Goal: Task Accomplishment & Management: Manage account settings

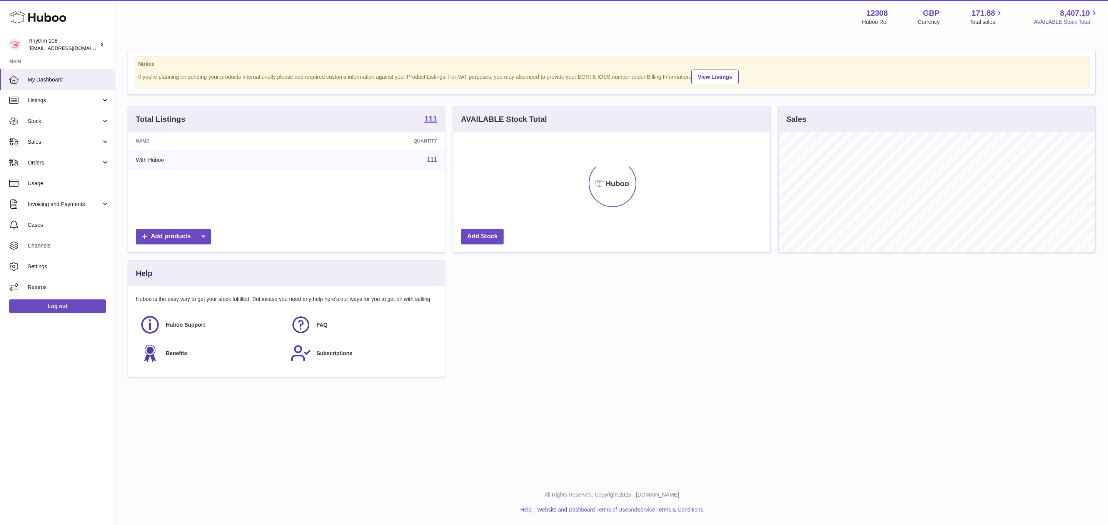
scroll to position [120, 316]
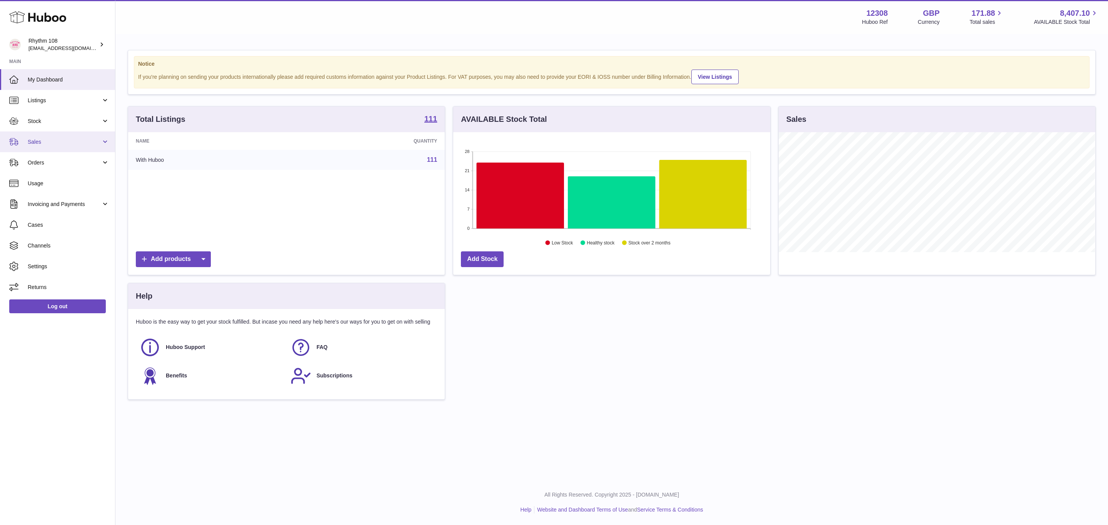
click at [30, 145] on span "Sales" at bounding box center [64, 141] width 73 height 7
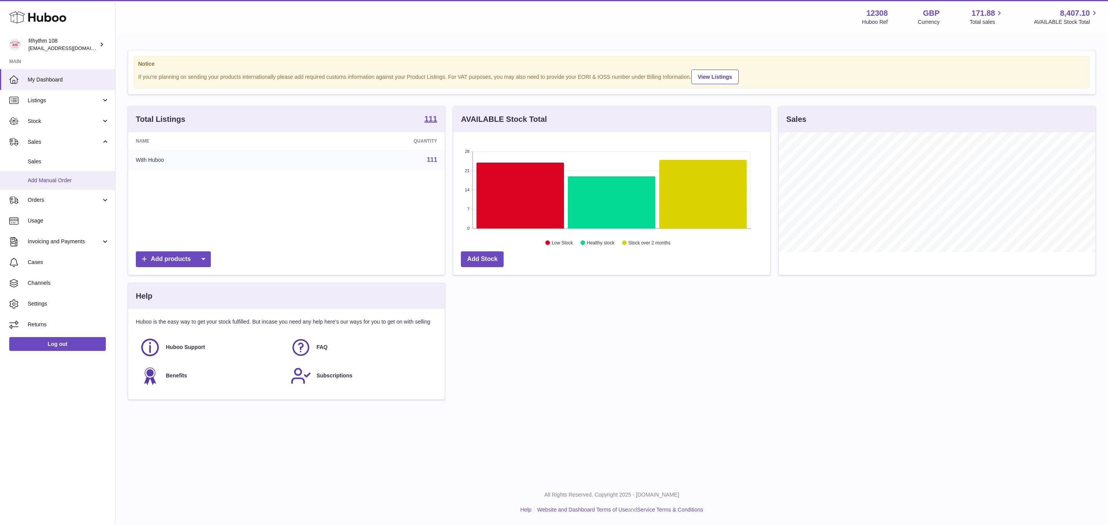
click at [52, 175] on link "Add Manual Order" at bounding box center [57, 180] width 115 height 19
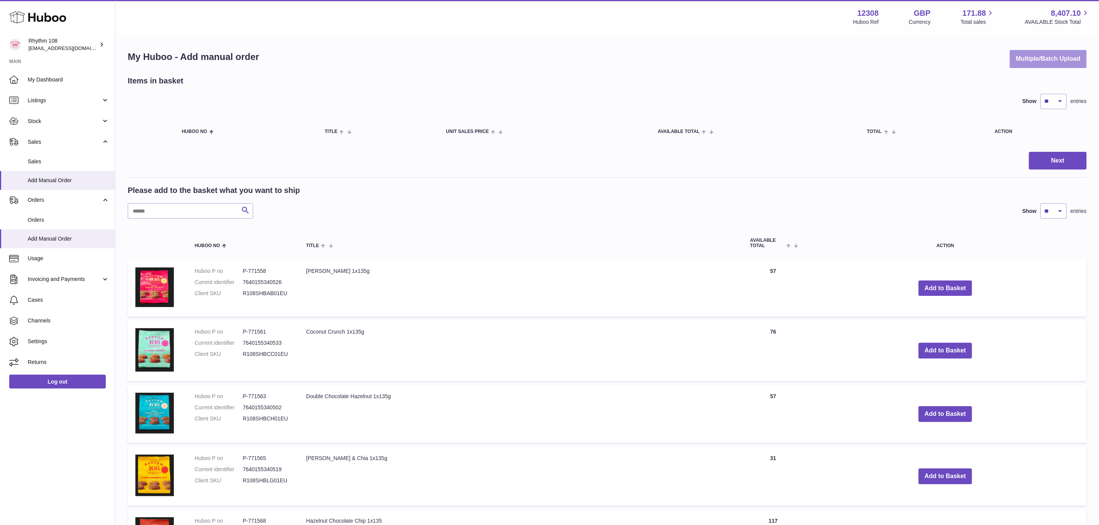
click at [1024, 64] on button "Multiple/Batch Upload" at bounding box center [1048, 59] width 77 height 18
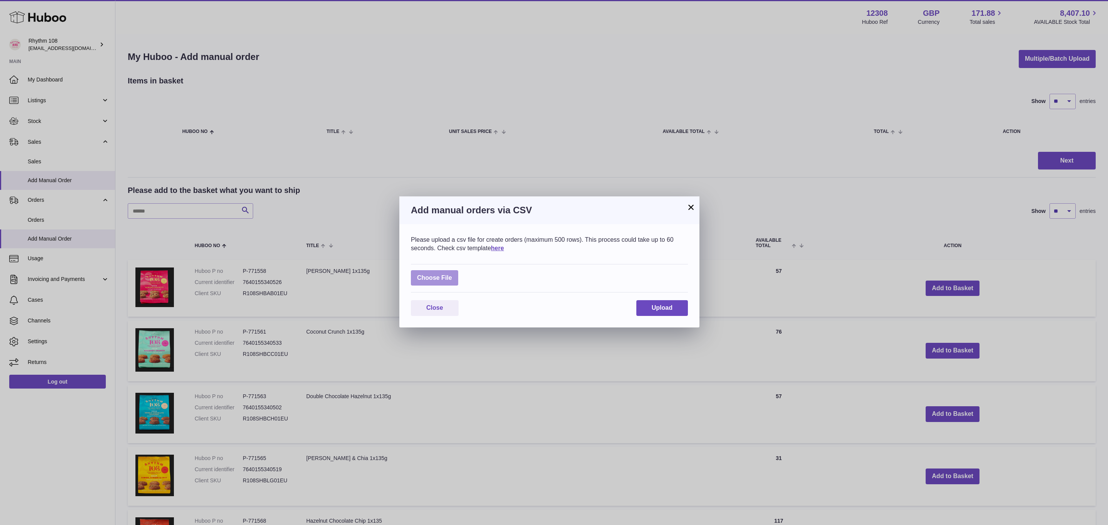
click at [438, 278] on label at bounding box center [434, 278] width 47 height 16
click at [452, 275] on input "file" at bounding box center [452, 274] width 0 height 0
type input "**********"
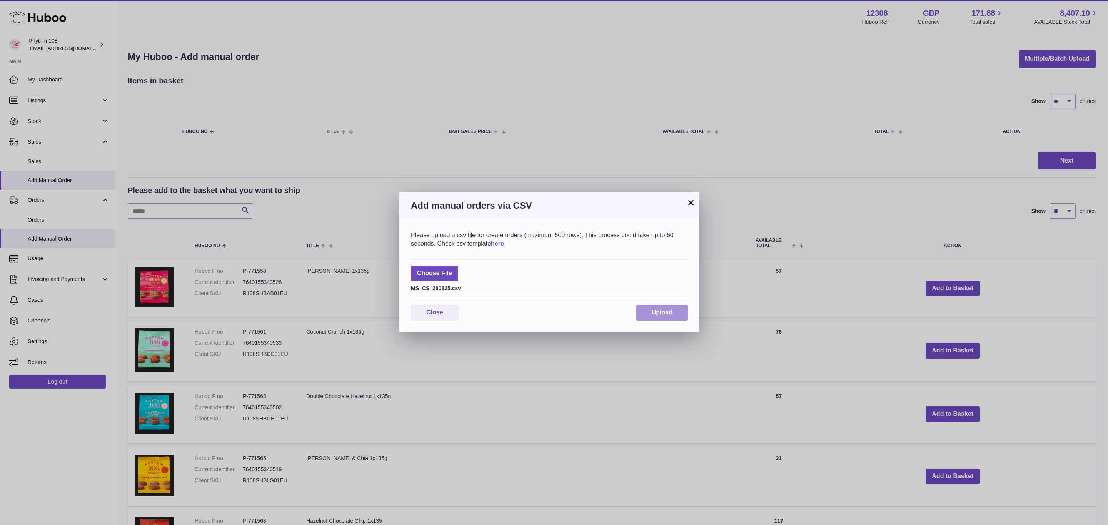
click at [659, 315] on span "Upload" at bounding box center [662, 312] width 21 height 7
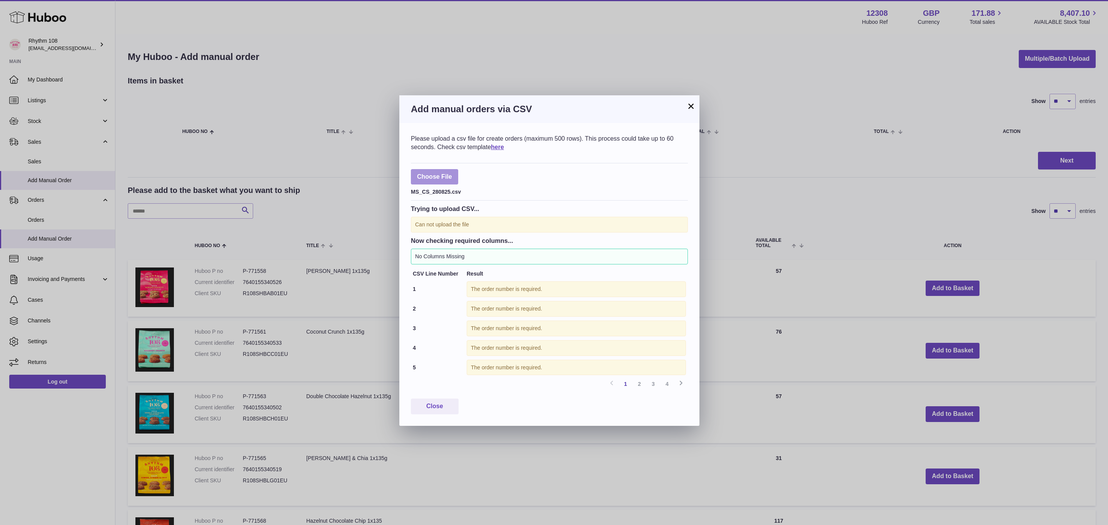
click at [416, 172] on label at bounding box center [434, 177] width 47 height 16
click at [452, 173] on input "file" at bounding box center [452, 173] width 0 height 0
type input "**********"
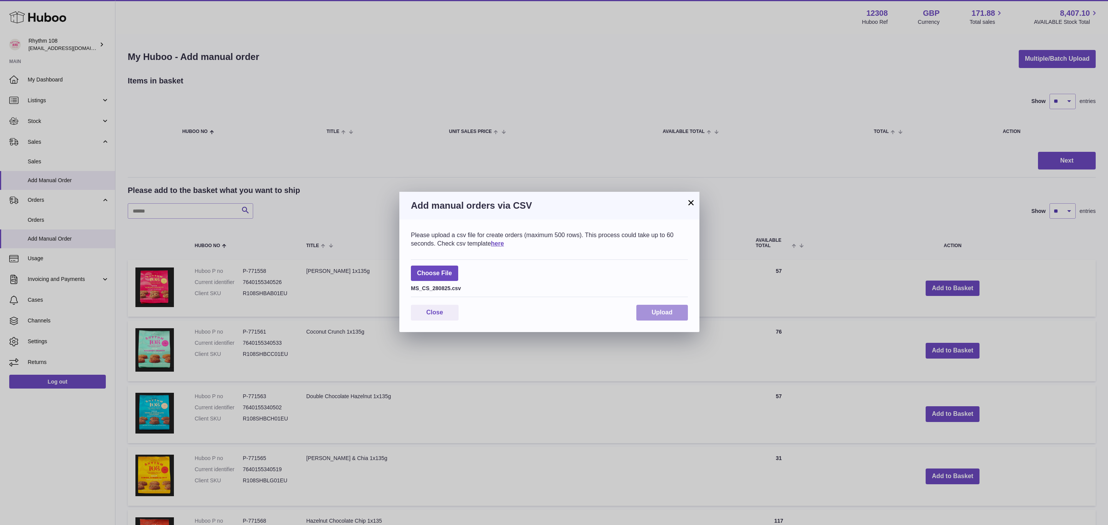
click at [680, 316] on button "Upload" at bounding box center [662, 313] width 52 height 16
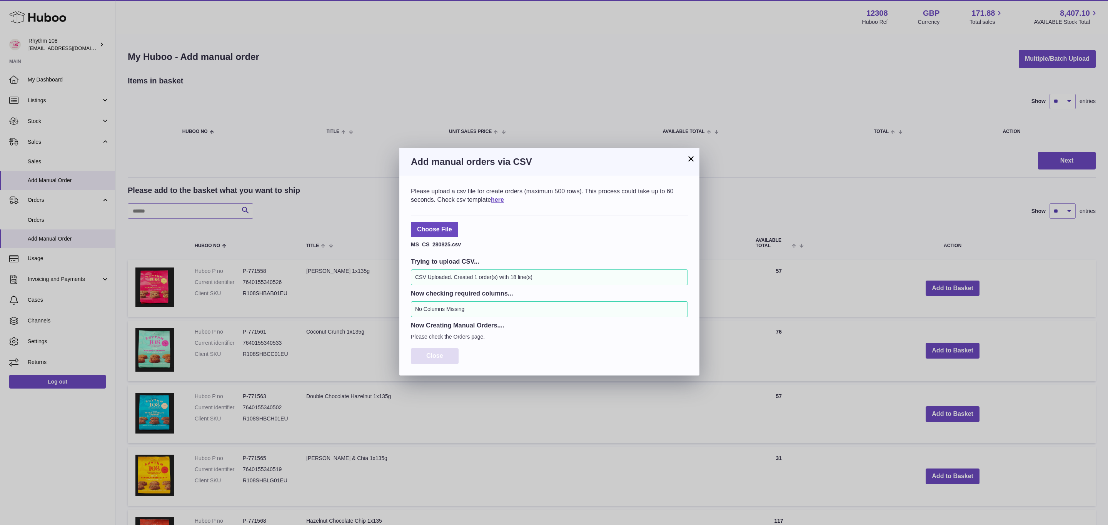
click at [441, 359] on span "Close" at bounding box center [434, 356] width 17 height 7
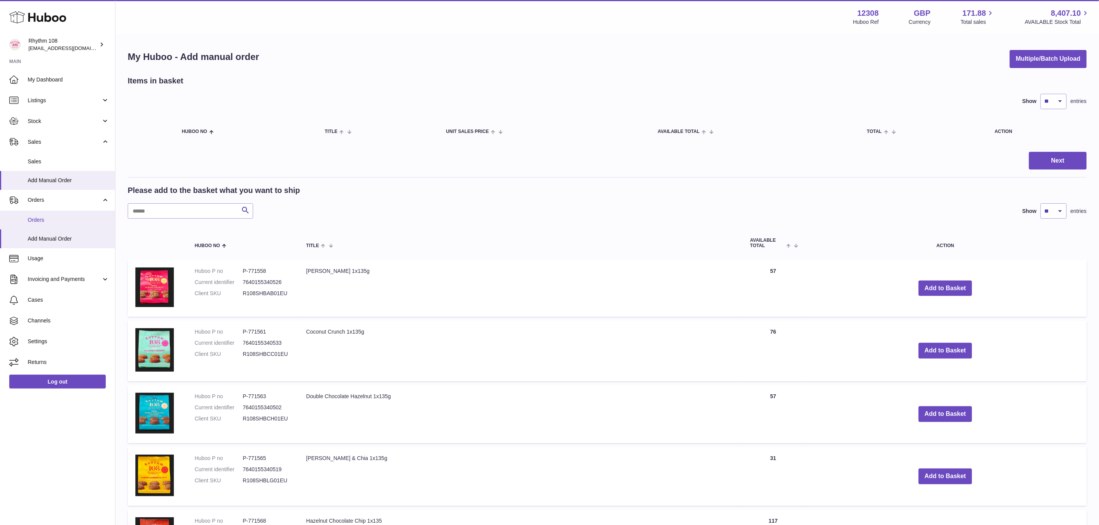
click at [52, 213] on link "Orders" at bounding box center [57, 220] width 115 height 19
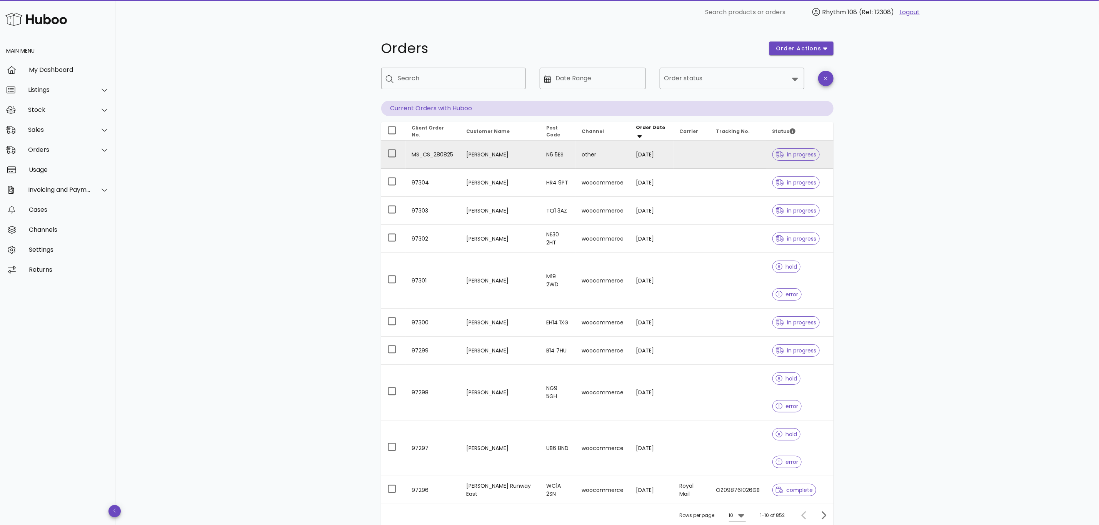
click at [464, 157] on td "[PERSON_NAME]" at bounding box center [500, 155] width 80 height 28
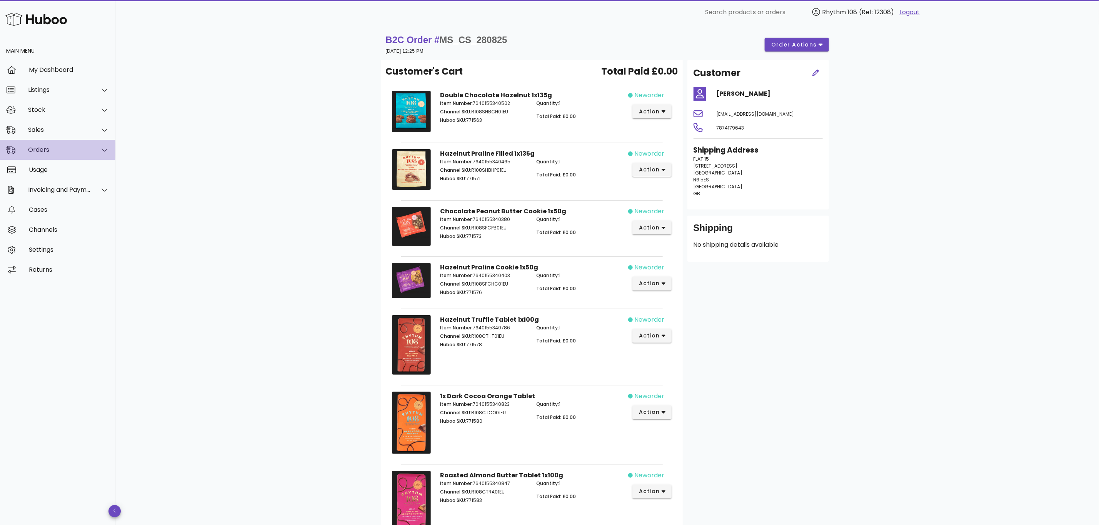
click at [37, 148] on div "Orders" at bounding box center [59, 149] width 63 height 7
click at [53, 171] on div "Orders" at bounding box center [69, 168] width 82 height 7
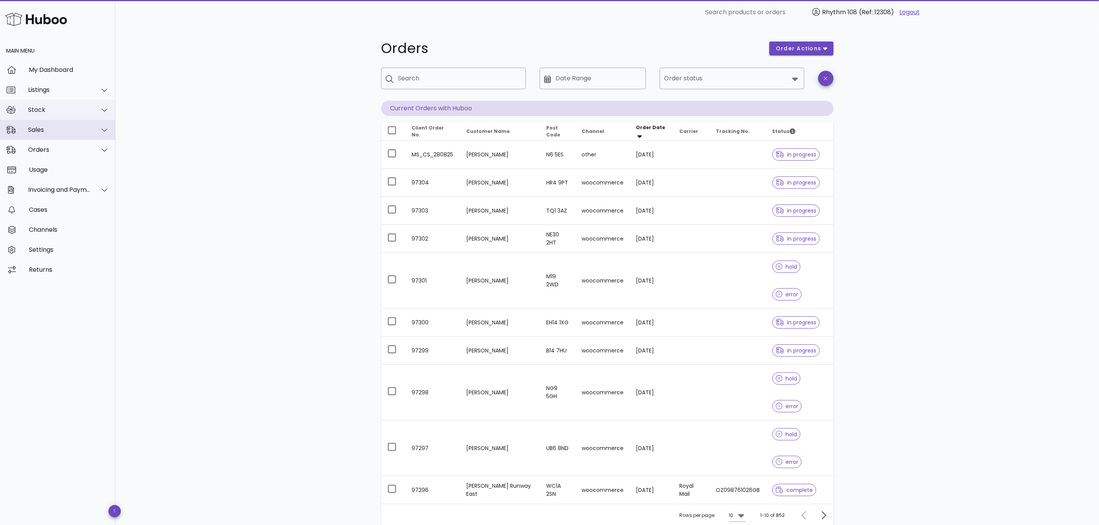
drag, startPoint x: 48, startPoint y: 132, endPoint x: 77, endPoint y: 105, distance: 38.9
click at [48, 132] on div "Sales" at bounding box center [59, 129] width 63 height 7
click at [43, 162] on div "Add Manual Order" at bounding box center [69, 167] width 82 height 17
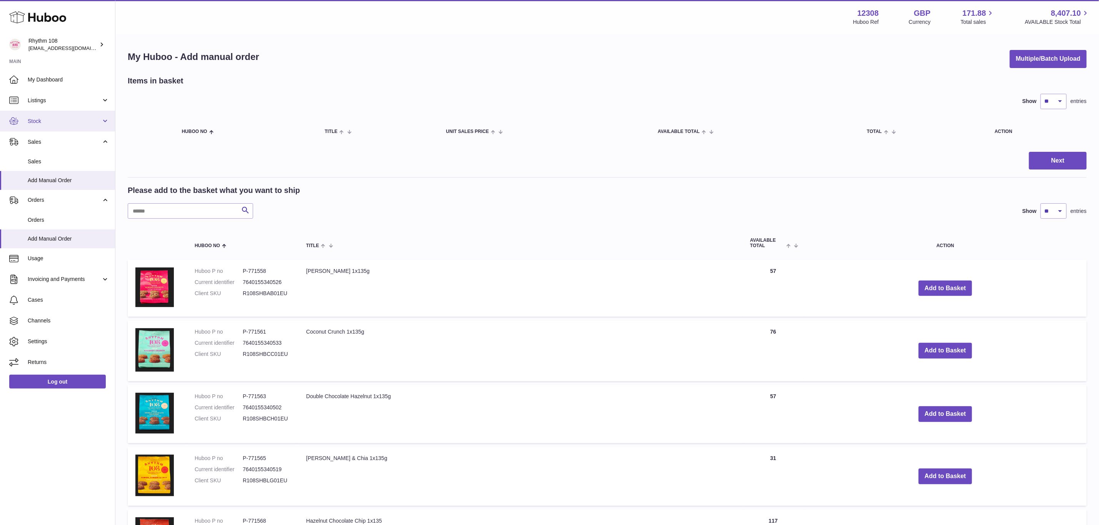
click at [42, 120] on span "Stock" at bounding box center [64, 121] width 73 height 7
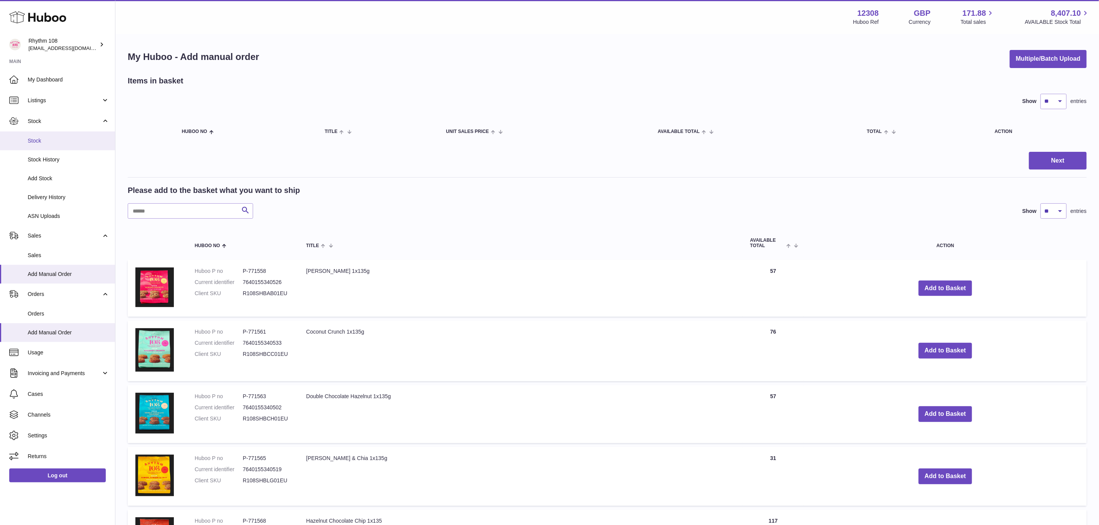
click at [50, 140] on span "Stock" at bounding box center [69, 140] width 82 height 7
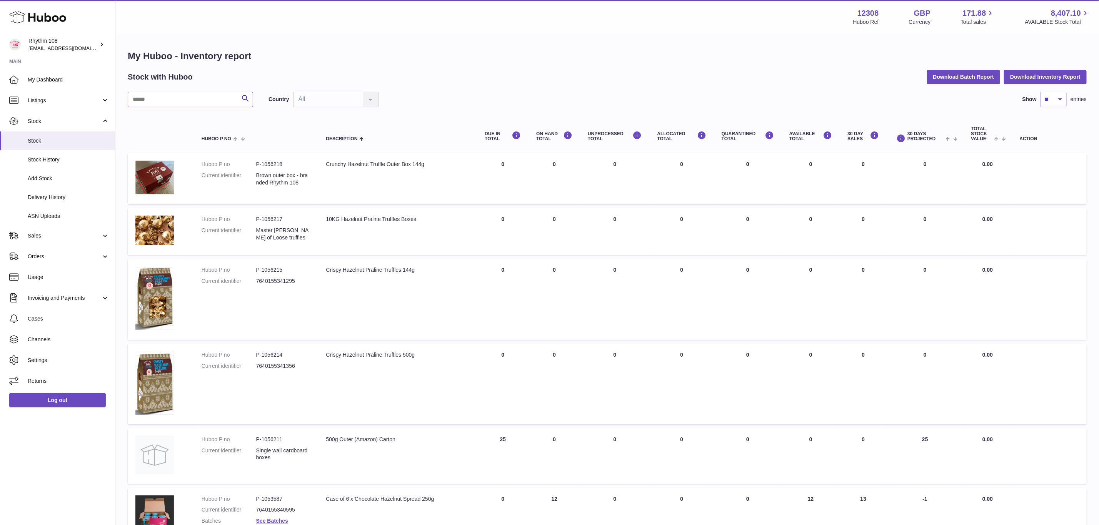
click at [194, 104] on input "text" at bounding box center [190, 99] width 125 height 15
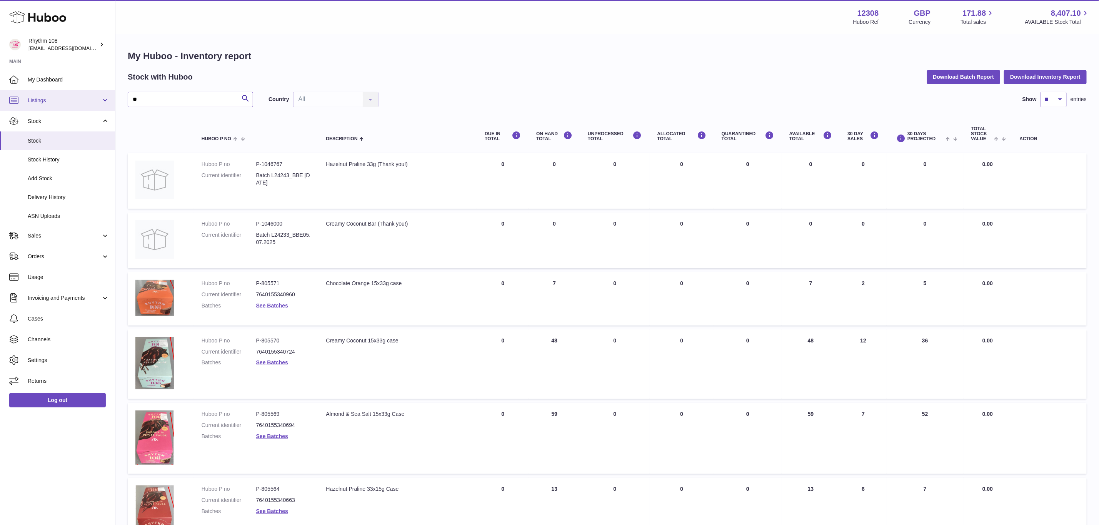
drag, startPoint x: 170, startPoint y: 98, endPoint x: 69, endPoint y: 92, distance: 100.6
click at [69, 92] on div "Huboo Rhythm 108 orders@rhythm108.com Main My Dashboard Listings Not with Huboo…" at bounding box center [549, 435] width 1099 height 870
type input "**"
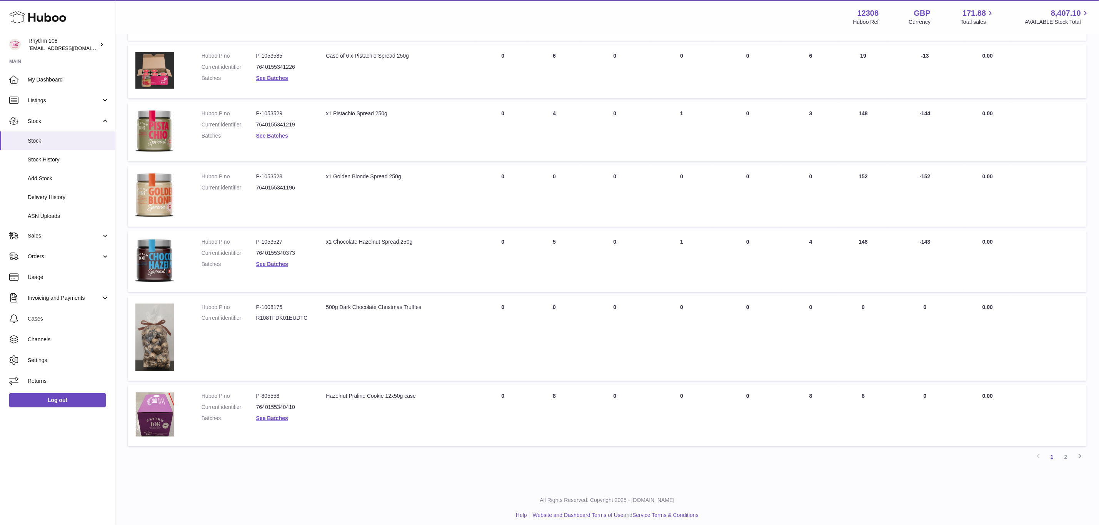
scroll to position [367, 0]
click at [1067, 452] on link "2" at bounding box center [1066, 456] width 14 height 14
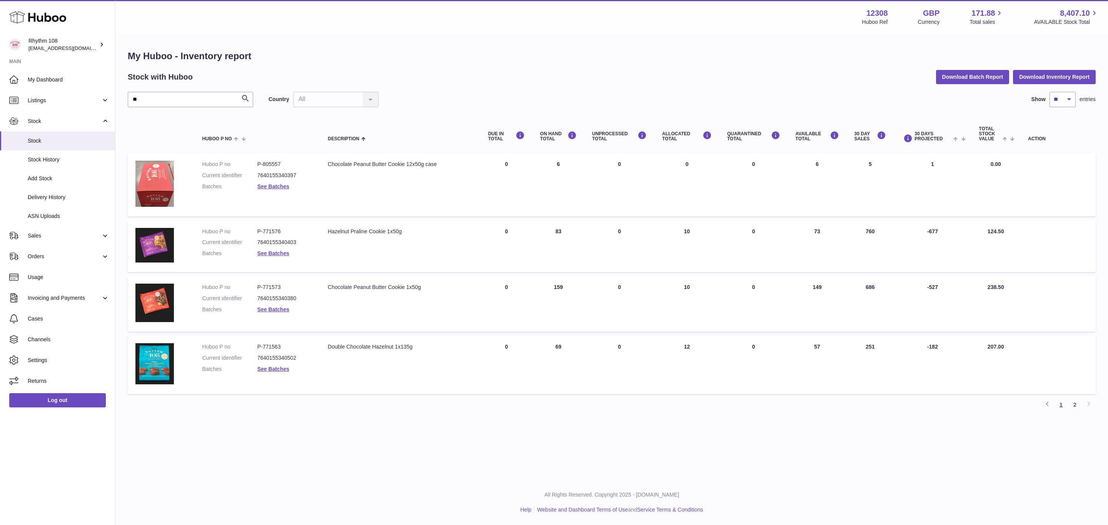
click at [1062, 404] on link "1" at bounding box center [1061, 405] width 14 height 14
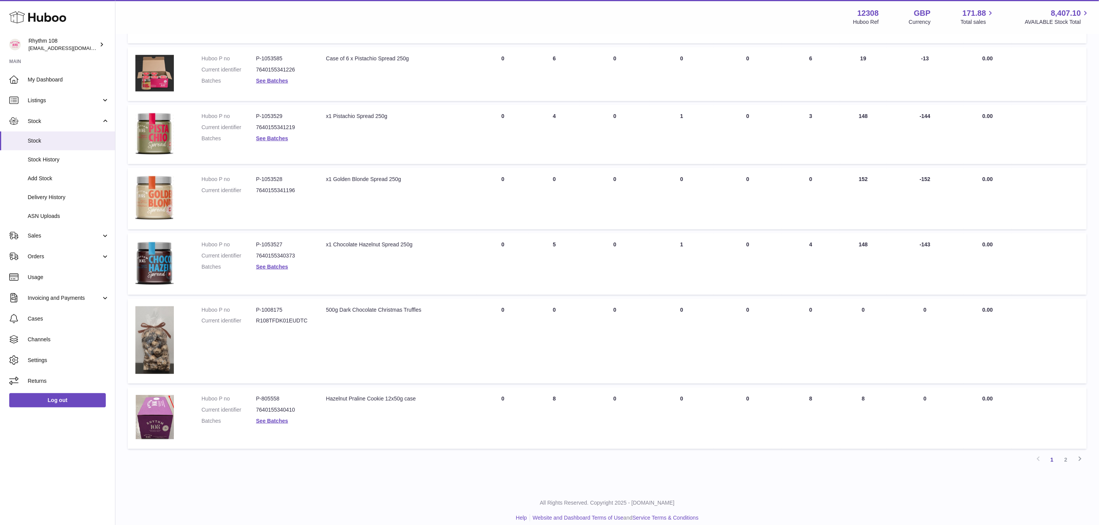
scroll to position [367, 0]
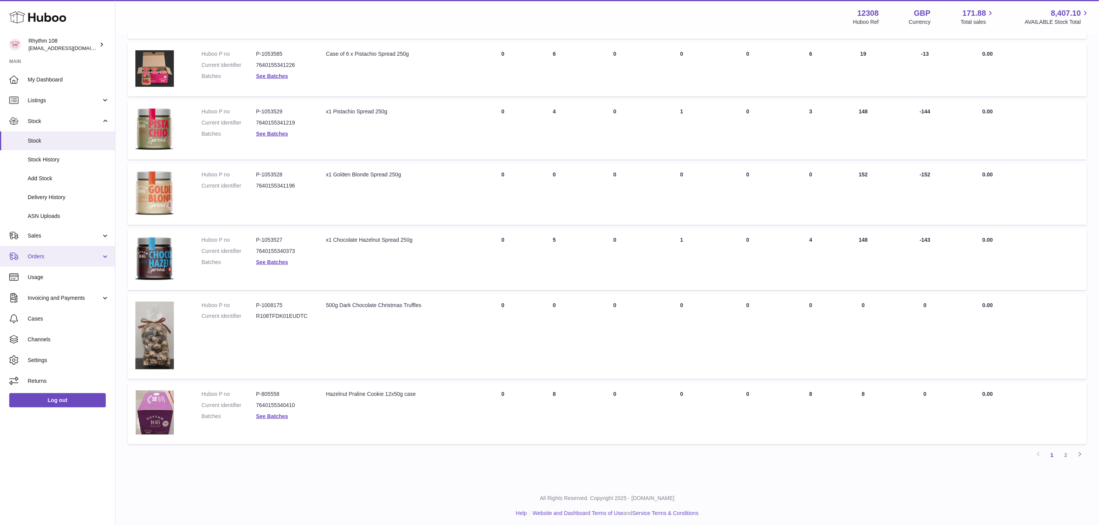
click at [38, 254] on span "Orders" at bounding box center [64, 256] width 73 height 7
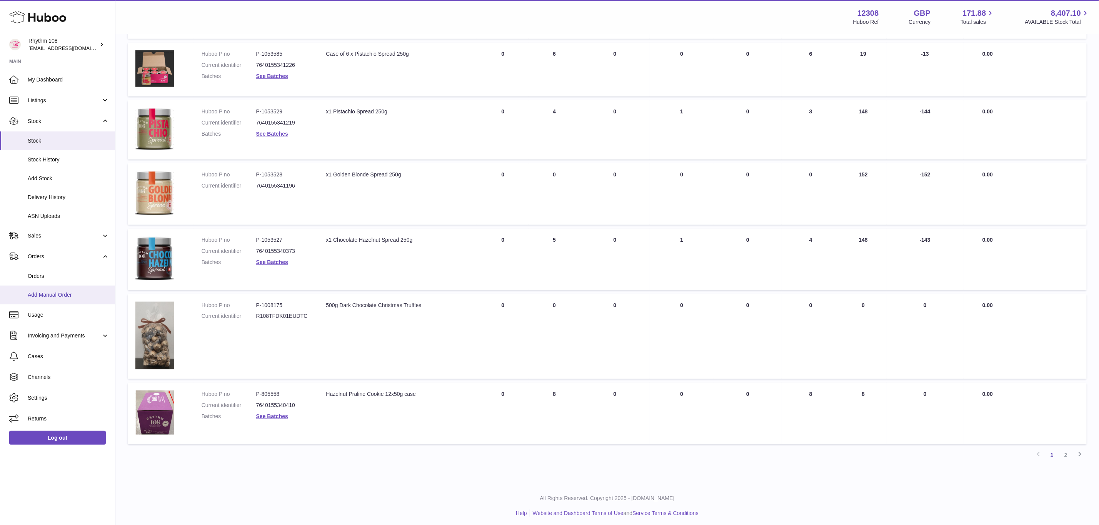
click at [48, 293] on span "Add Manual Order" at bounding box center [69, 295] width 82 height 7
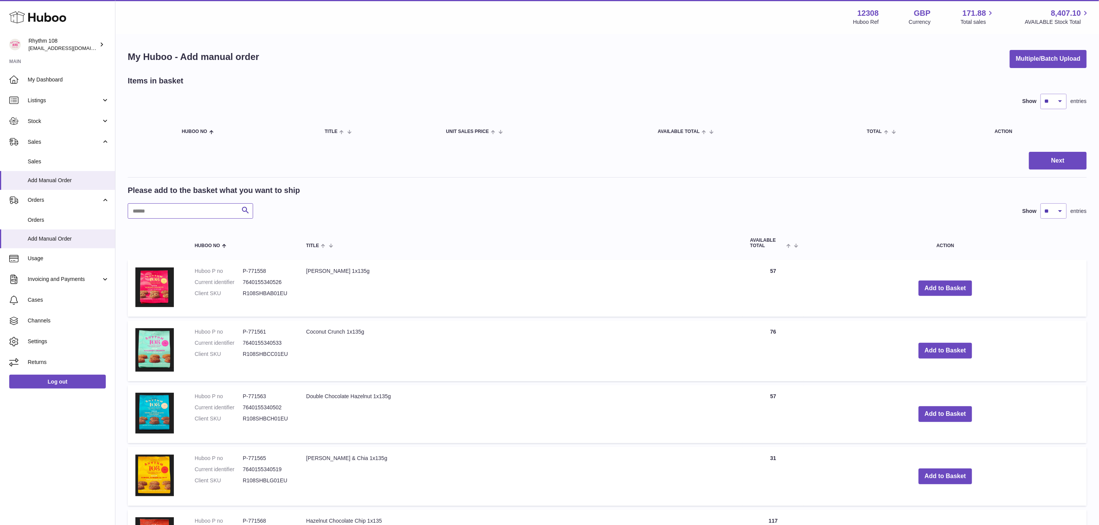
click at [173, 214] on input "text" at bounding box center [190, 210] width 125 height 15
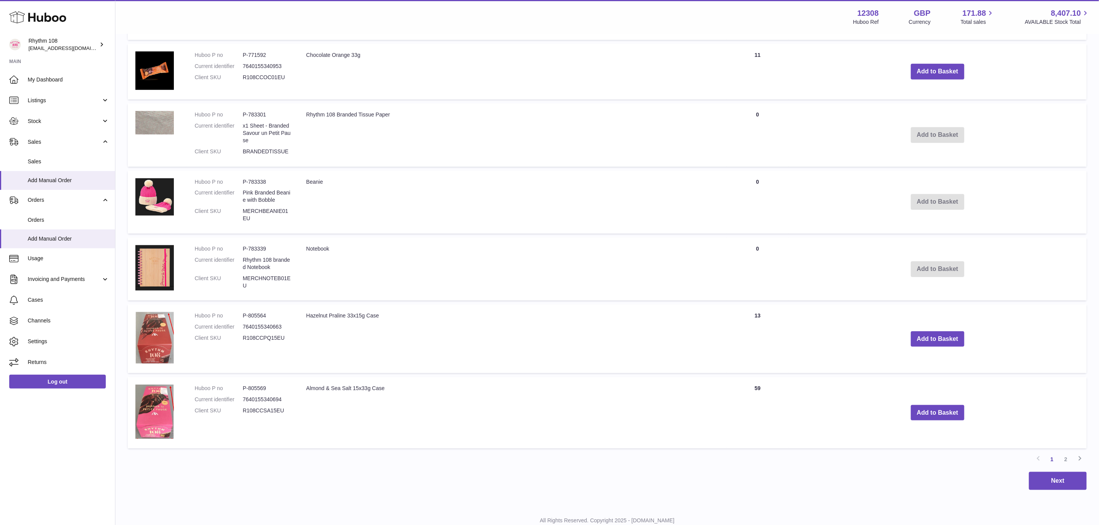
scroll to position [480, 0]
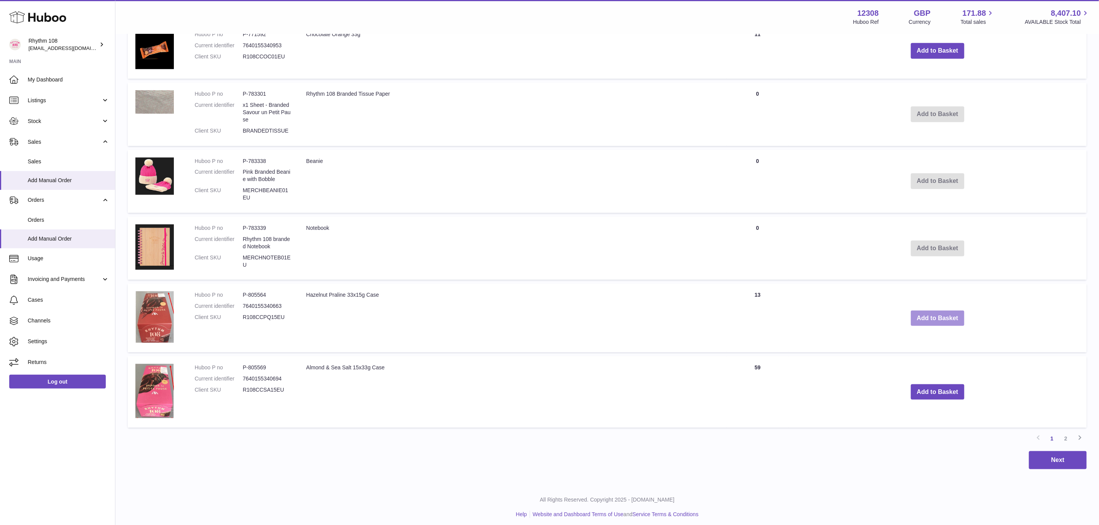
click at [934, 313] on button "Add to Basket" at bounding box center [938, 319] width 54 height 16
click at [1067, 436] on link "2" at bounding box center [1066, 439] width 14 height 14
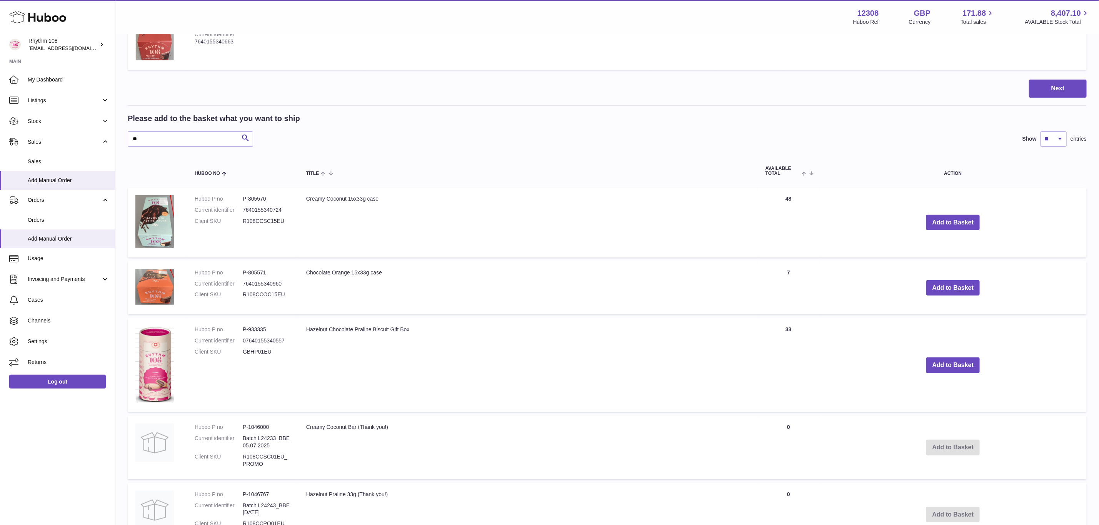
scroll to position [150, 0]
click at [960, 218] on button "Add to Basket" at bounding box center [953, 222] width 54 height 16
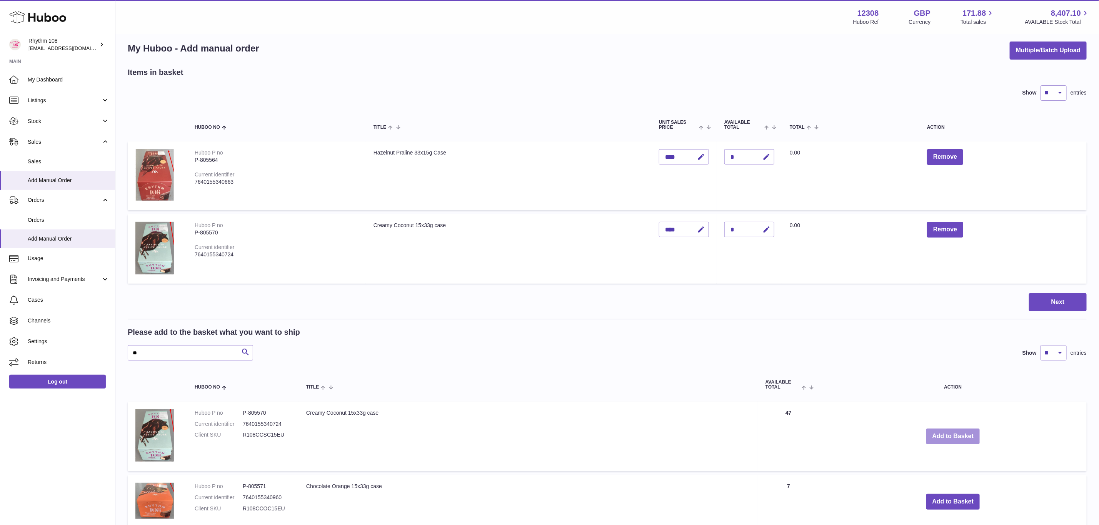
scroll to position [0, 0]
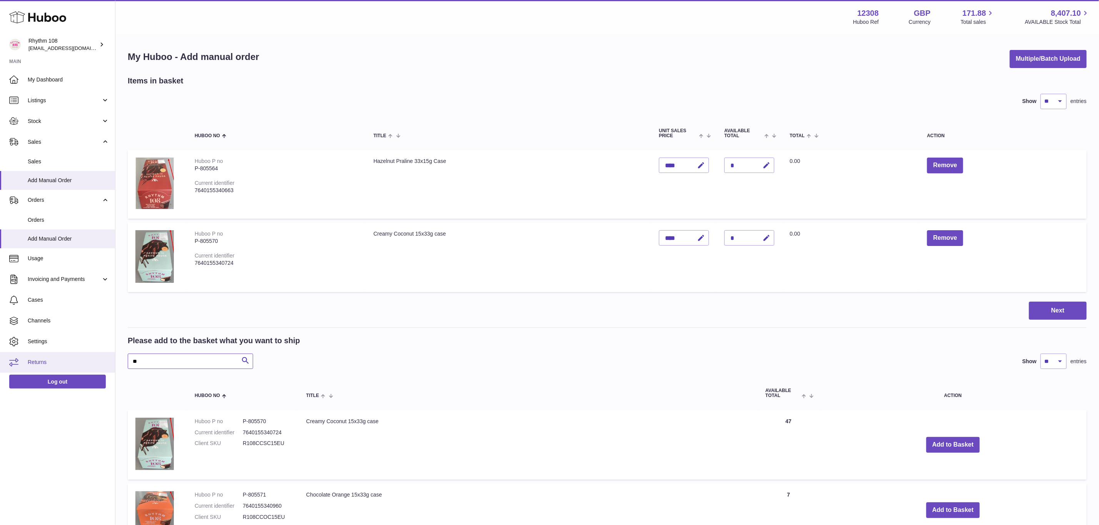
drag, startPoint x: 154, startPoint y: 358, endPoint x: 105, endPoint y: 355, distance: 48.5
click at [103, 357] on div "Huboo Rhythm 108 orders@rhythm108.com Main My Dashboard Listings Not with Huboo…" at bounding box center [549, 462] width 1099 height 925
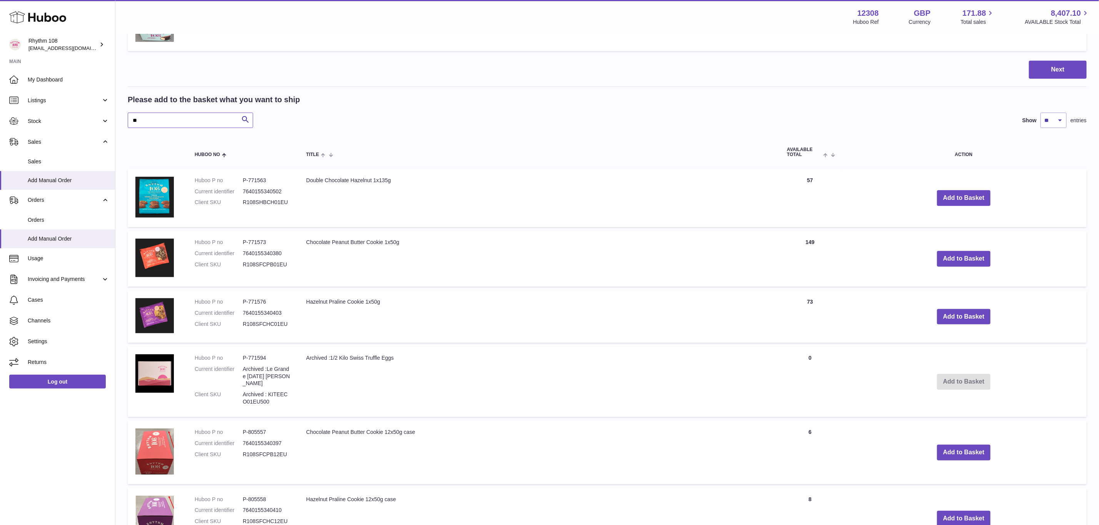
scroll to position [346, 0]
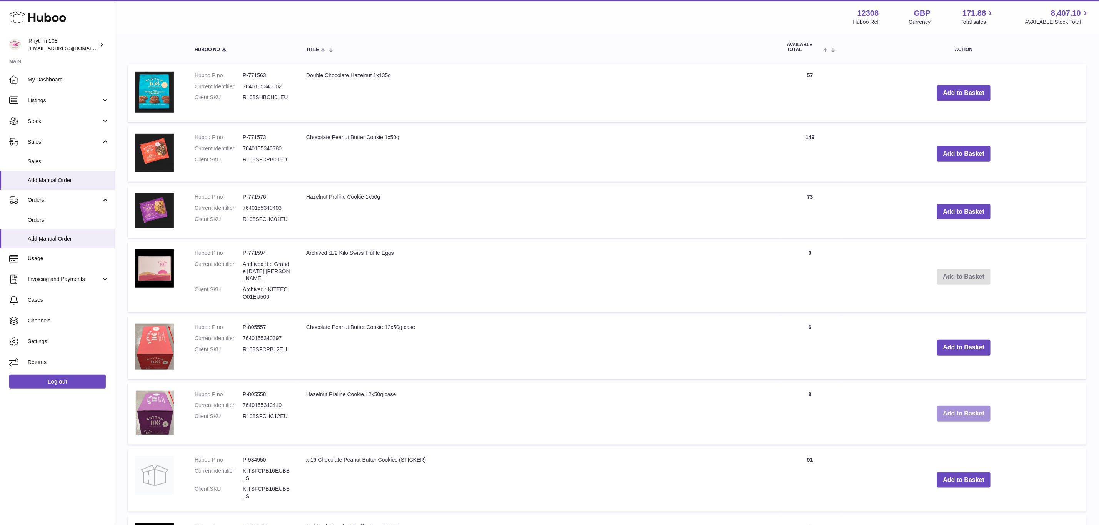
type input "**"
click at [967, 406] on button "Add to Basket" at bounding box center [964, 414] width 54 height 16
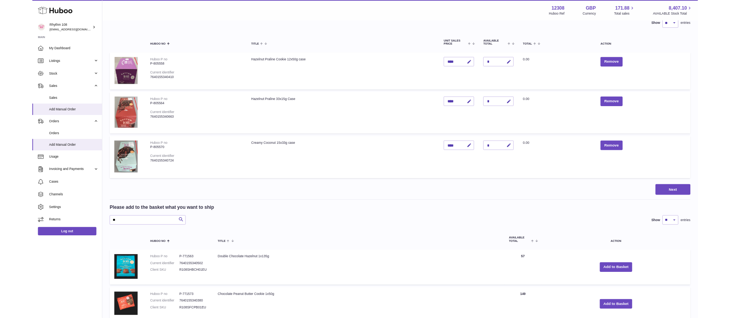
scroll to position [0, 0]
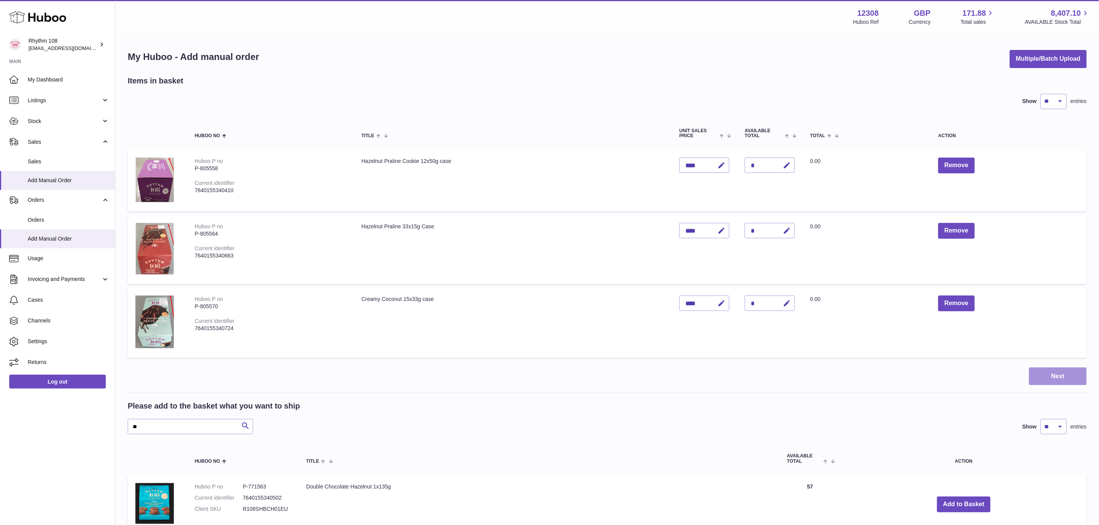
click at [1064, 369] on button "Next" at bounding box center [1058, 377] width 58 height 18
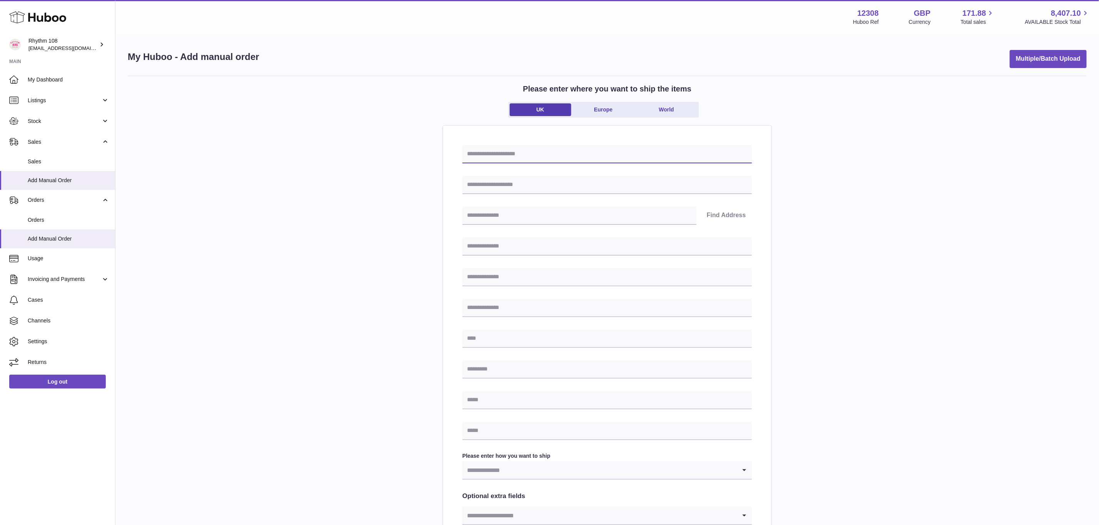
click at [587, 159] on input "text" at bounding box center [607, 154] width 290 height 18
paste input "*****"
type input "**********"
click at [545, 186] on input "text" at bounding box center [607, 185] width 290 height 18
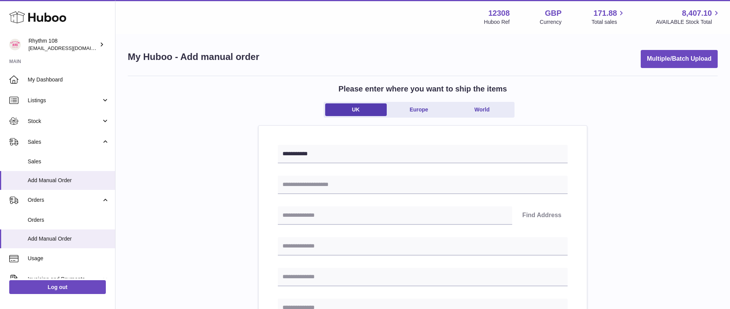
click at [295, 176] on input "text" at bounding box center [423, 185] width 290 height 18
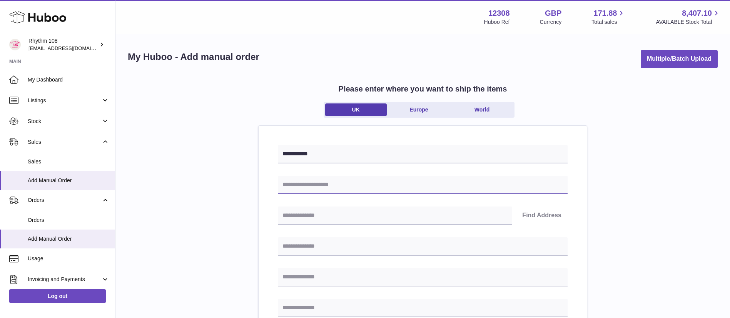
click at [299, 183] on input "text" at bounding box center [423, 185] width 290 height 18
paste input "**********"
type input "**********"
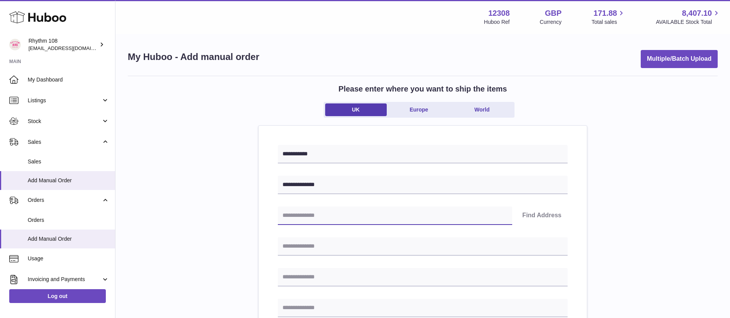
click at [325, 217] on input "text" at bounding box center [395, 216] width 234 height 18
paste input "*******"
type input "*******"
click at [539, 214] on button "Find Address" at bounding box center [542, 216] width 52 height 18
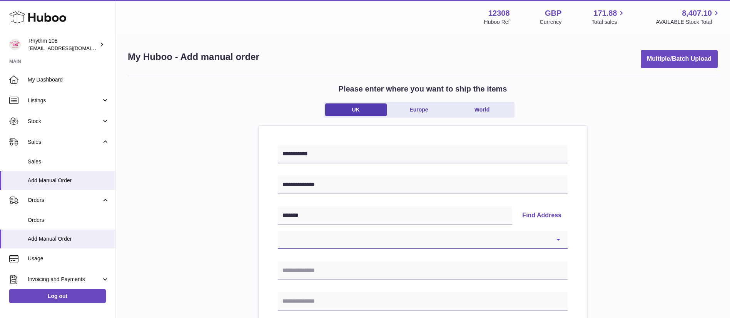
click at [392, 235] on select "**********" at bounding box center [423, 240] width 290 height 18
select select "**"
click at [278, 231] on select "**********" at bounding box center [423, 240] width 290 height 18
type input "**********"
type input "******"
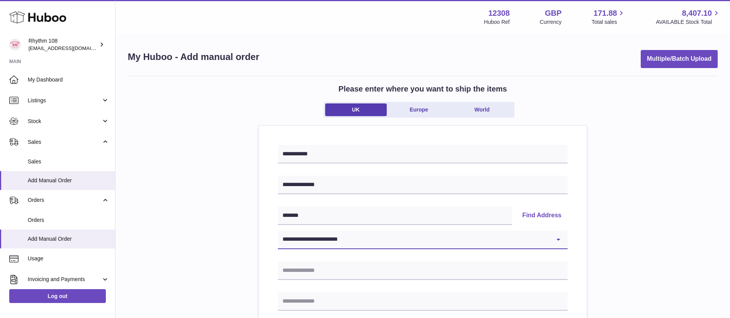
type input "*******"
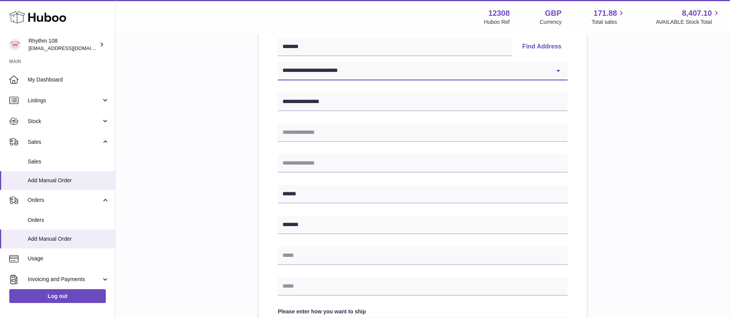
scroll to position [173, 0]
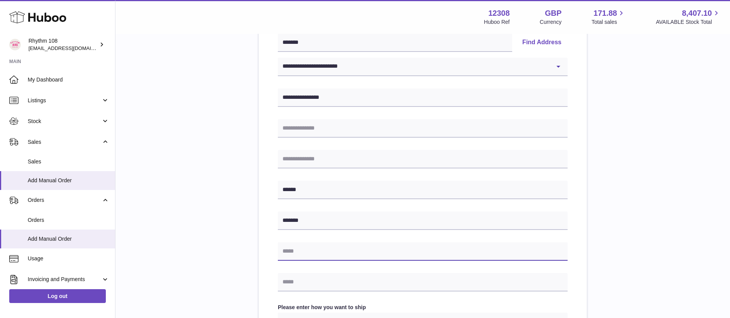
click at [339, 247] on input "text" at bounding box center [423, 251] width 290 height 18
click at [309, 250] on input "text" at bounding box center [423, 251] width 290 height 18
paste input "**********"
type input "**********"
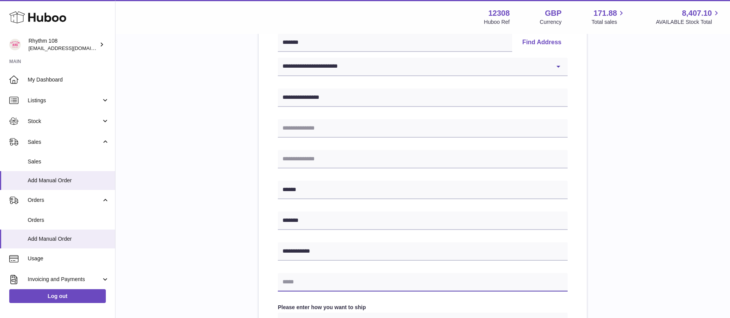
click at [330, 282] on input "text" at bounding box center [423, 282] width 290 height 18
click at [332, 283] on input "text" at bounding box center [423, 282] width 290 height 18
paste input "**********"
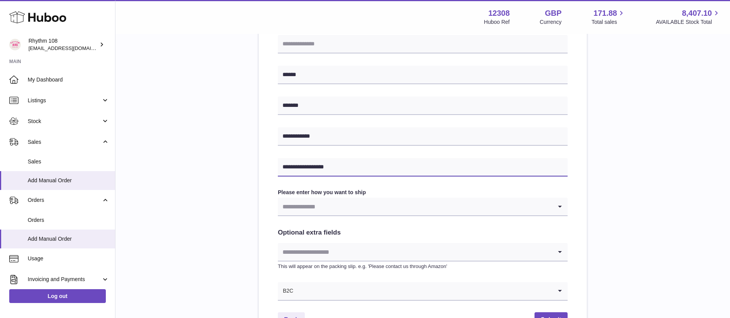
scroll to position [289, 0]
type input "**********"
click at [343, 208] on input "Search for option" at bounding box center [415, 206] width 274 height 18
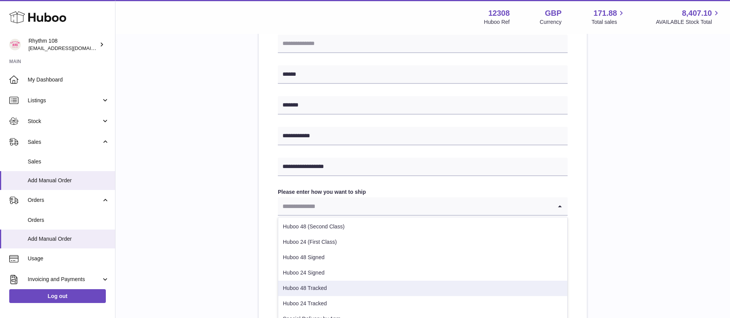
click at [325, 285] on li "Huboo 48 Tracked" at bounding box center [422, 288] width 289 height 15
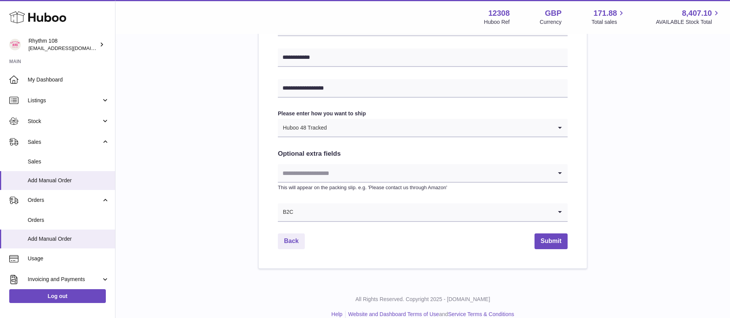
scroll to position [379, 0]
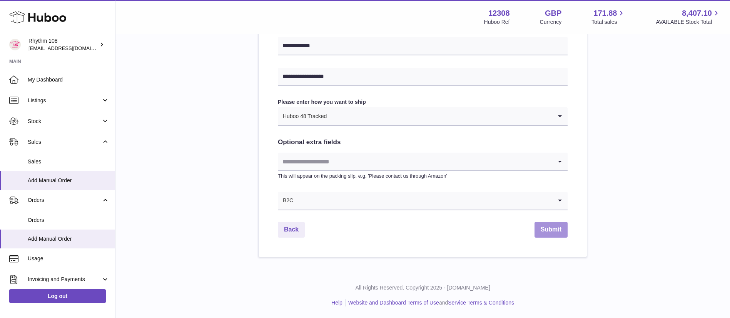
click at [560, 235] on button "Submit" at bounding box center [550, 230] width 33 height 16
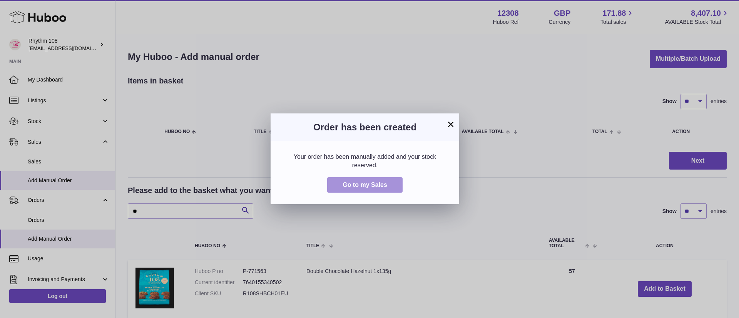
click at [386, 187] on span "Go to my Sales" at bounding box center [364, 185] width 45 height 7
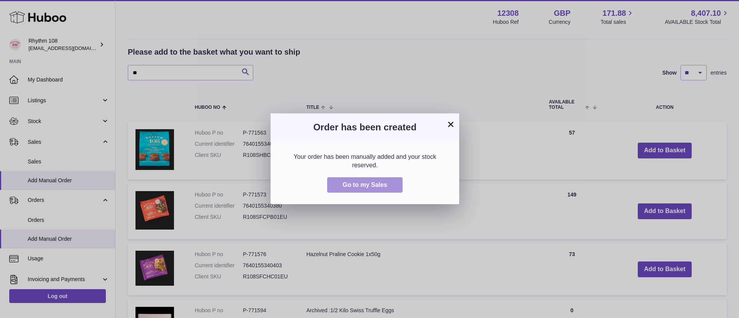
scroll to position [146, 0]
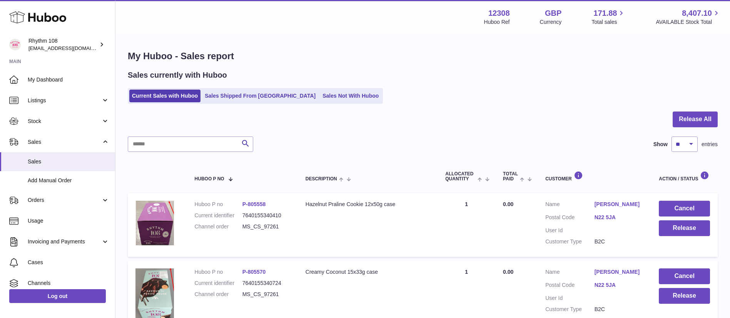
drag, startPoint x: 259, startPoint y: 205, endPoint x: 242, endPoint y: 204, distance: 16.2
click at [242, 204] on dd "P-805558" at bounding box center [266, 204] width 48 height 7
copy link "P-805558"
click at [35, 96] on link "Listings" at bounding box center [57, 100] width 115 height 21
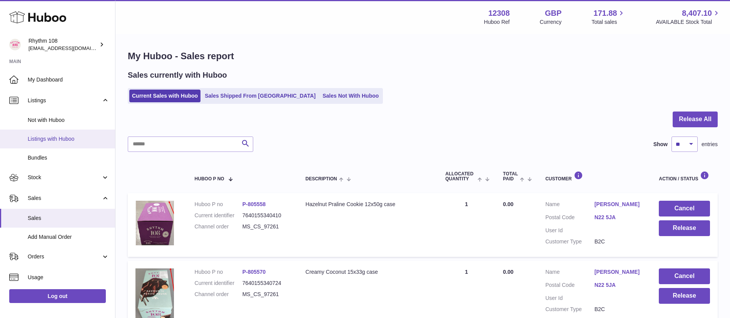
click at [45, 141] on span "Listings with Huboo" at bounding box center [69, 138] width 82 height 7
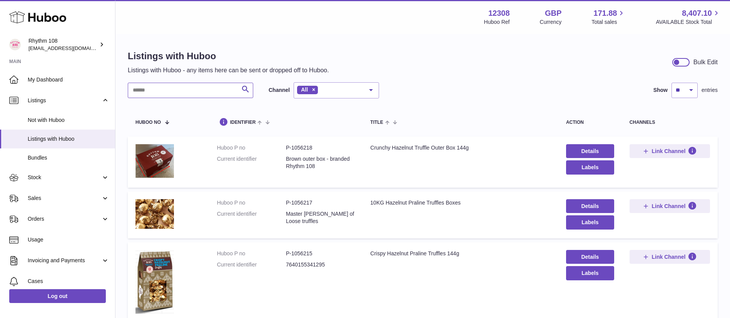
click at [195, 91] on input "text" at bounding box center [190, 90] width 125 height 15
paste input "********"
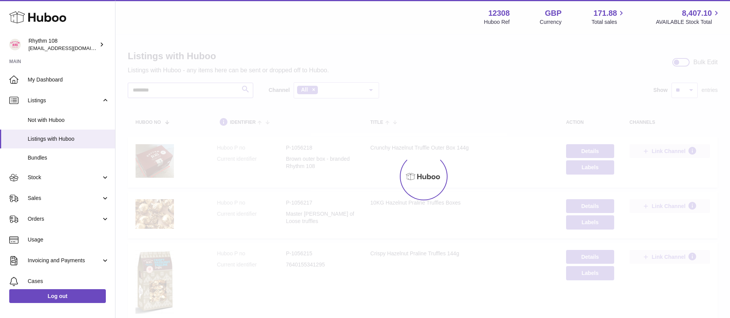
type input "********"
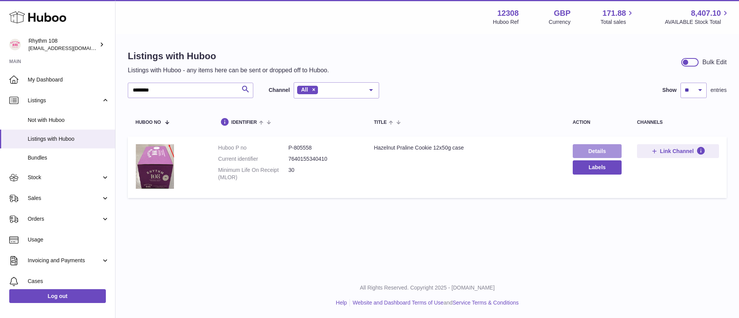
click at [605, 153] on link "Details" at bounding box center [596, 151] width 49 height 14
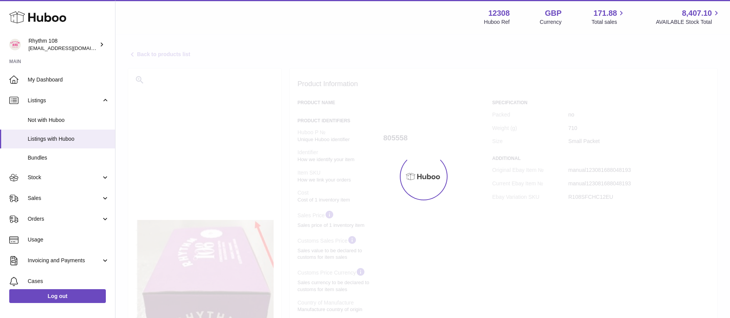
select select "***"
select select "****"
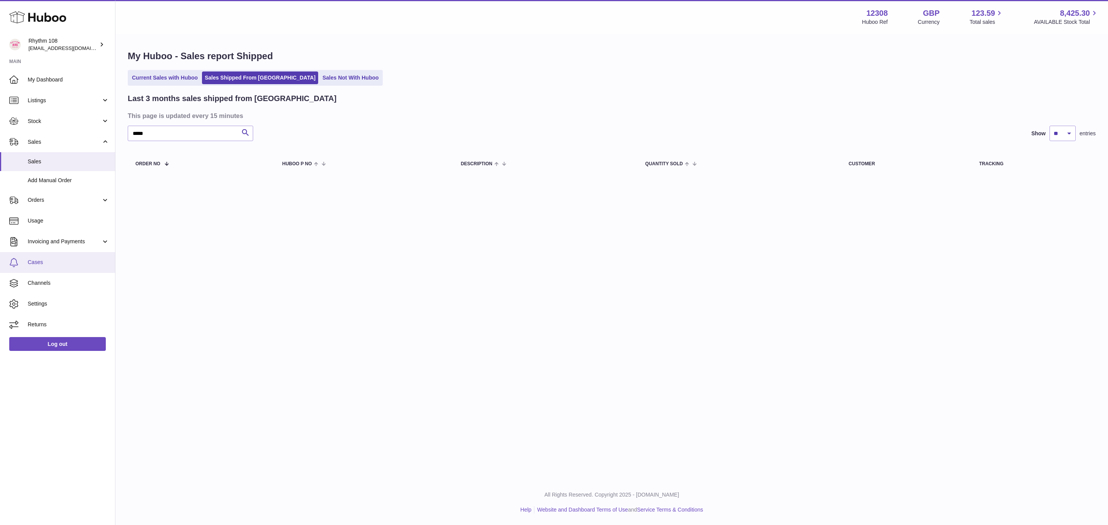
click at [39, 266] on span "Cases" at bounding box center [69, 262] width 82 height 7
click at [50, 266] on span "Cases" at bounding box center [69, 262] width 82 height 7
click at [44, 263] on span "Cases" at bounding box center [69, 262] width 82 height 7
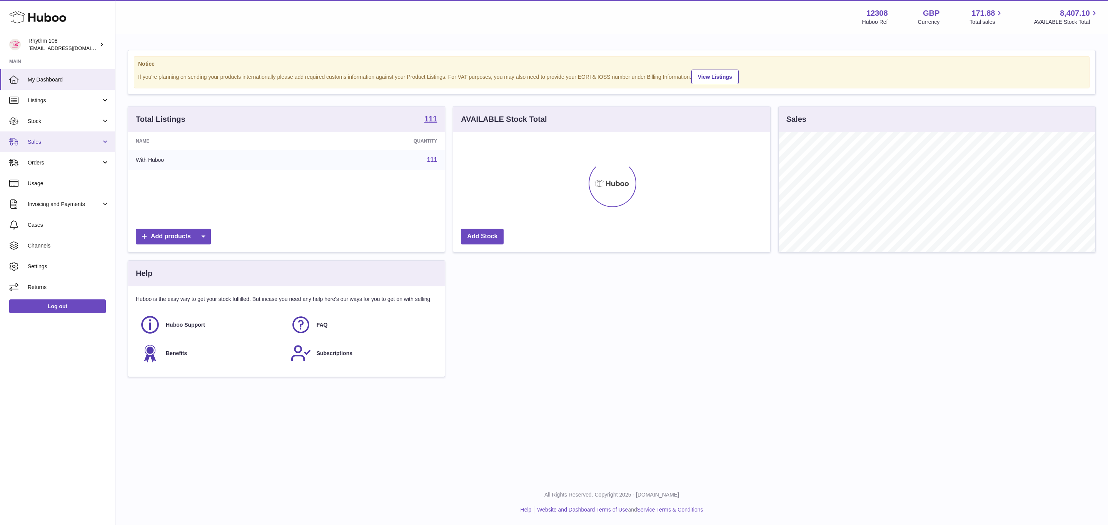
scroll to position [120, 316]
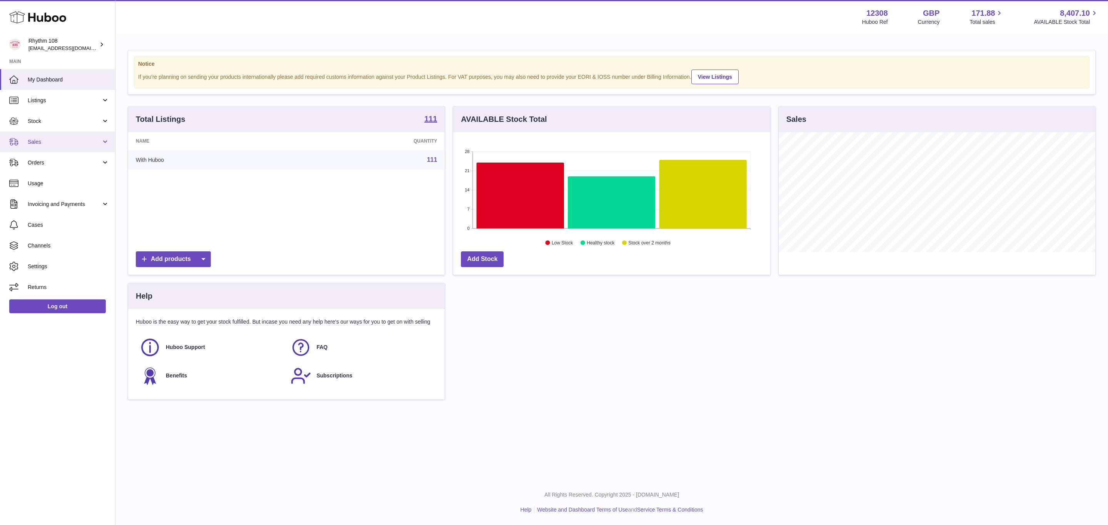
click at [35, 142] on span "Sales" at bounding box center [64, 141] width 73 height 7
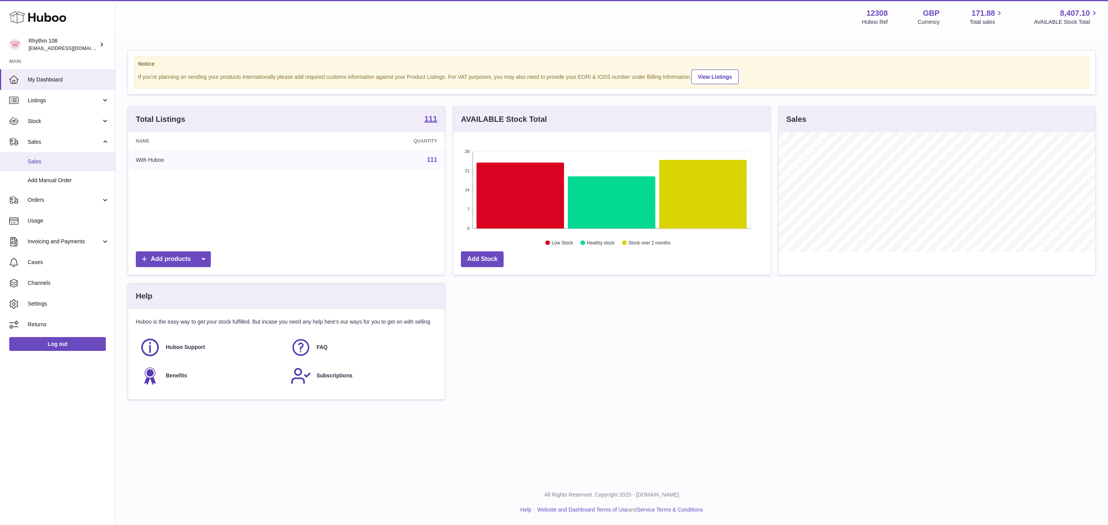
click at [38, 164] on span "Sales" at bounding box center [69, 161] width 82 height 7
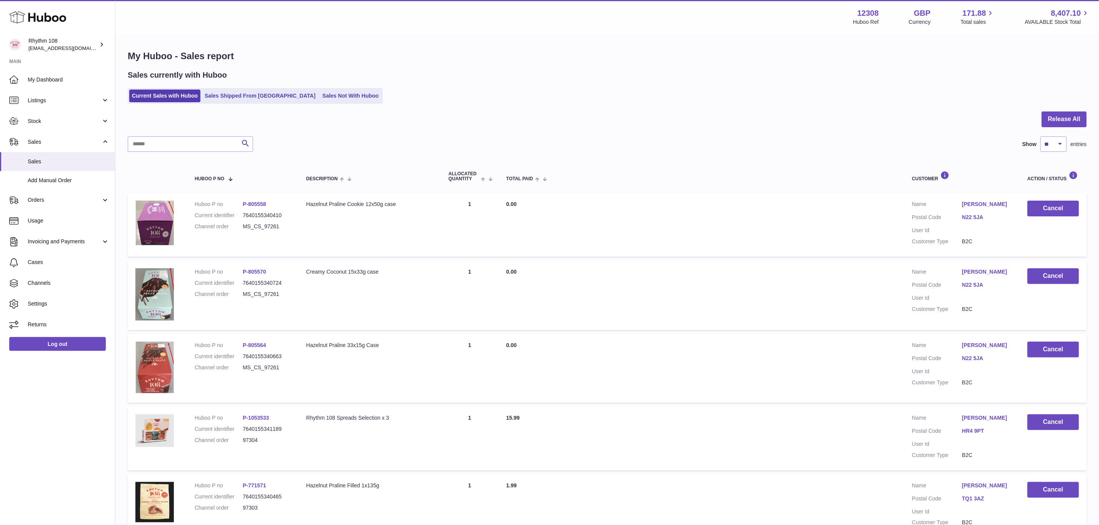
drag, startPoint x: 287, startPoint y: 223, endPoint x: 238, endPoint y: 223, distance: 49.6
click at [238, 223] on dl "Huboo P no P-805558 Current identifier 7640155340410 Channel order MS_CS_97261" at bounding box center [243, 217] width 96 height 33
copy dl "MS_CS_97261"
click at [274, 232] on dl "Huboo P no P-805558 Current identifier 7640155340410 Channel order MS_CS_97261" at bounding box center [243, 217] width 96 height 33
drag, startPoint x: 264, startPoint y: 227, endPoint x: 309, endPoint y: 226, distance: 45.0
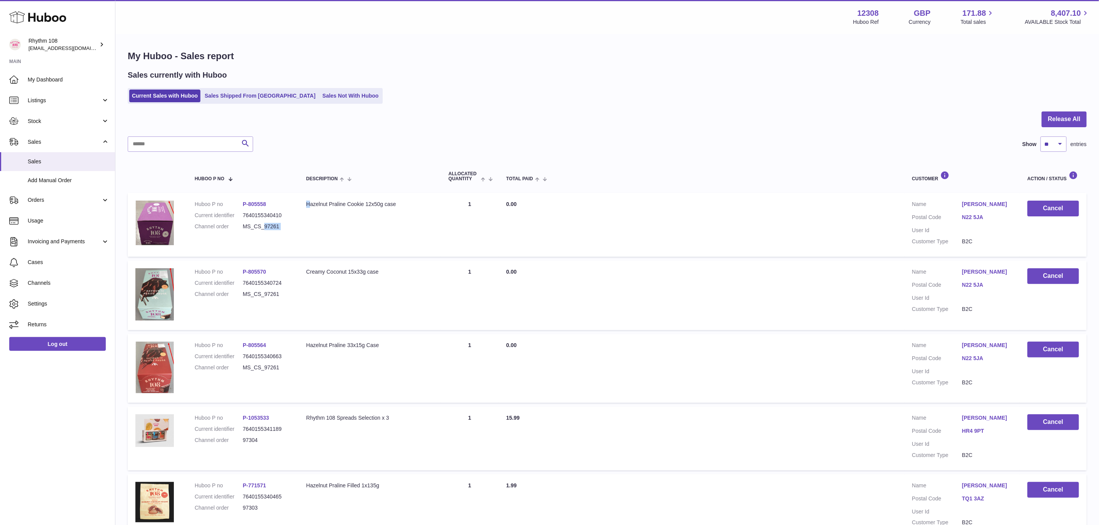
click at [309, 226] on tr "Huboo P no P-805558 Current identifier 7640155340410 Channel order MS_CS_97261 …" at bounding box center [607, 225] width 959 height 64
click at [282, 224] on dd "MS_CS_97261" at bounding box center [267, 226] width 48 height 7
drag, startPoint x: 273, startPoint y: 225, endPoint x: 265, endPoint y: 224, distance: 7.3
click at [265, 224] on dd "MS_CS_97261" at bounding box center [267, 226] width 48 height 7
copy dd "97261"
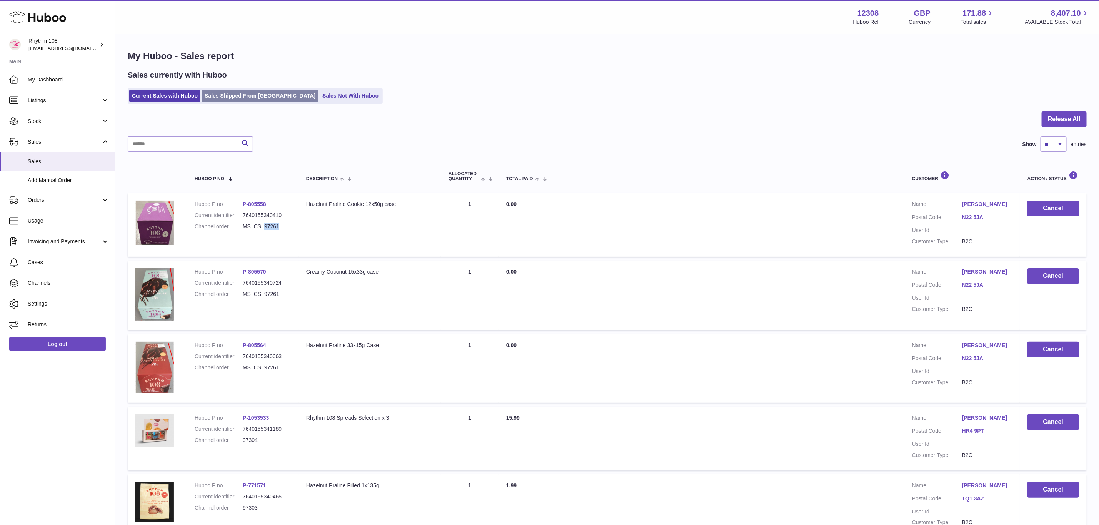
click at [211, 93] on link "Sales Shipped From [GEOGRAPHIC_DATA]" at bounding box center [260, 96] width 116 height 13
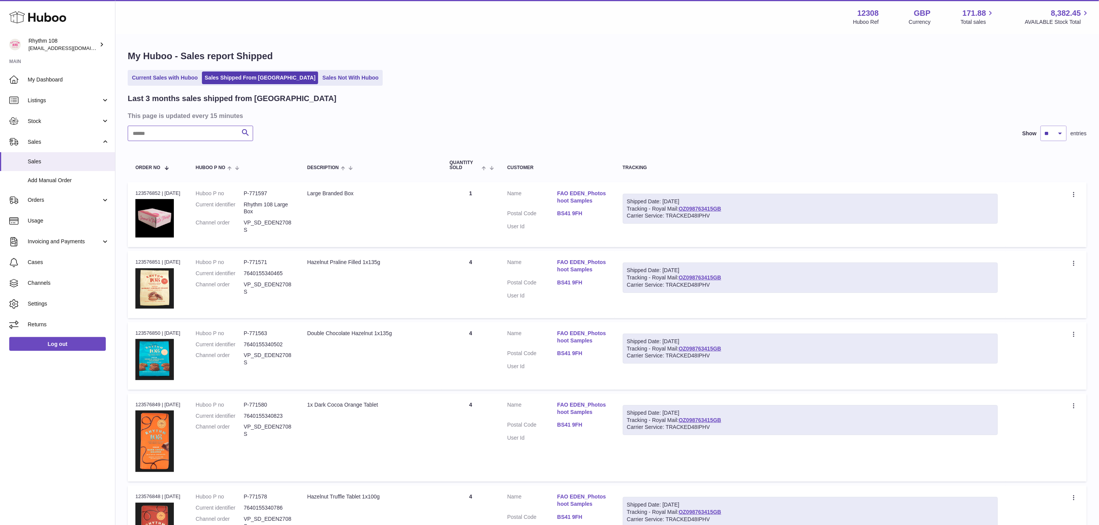
click at [193, 131] on input "text" at bounding box center [190, 133] width 125 height 15
paste input "*****"
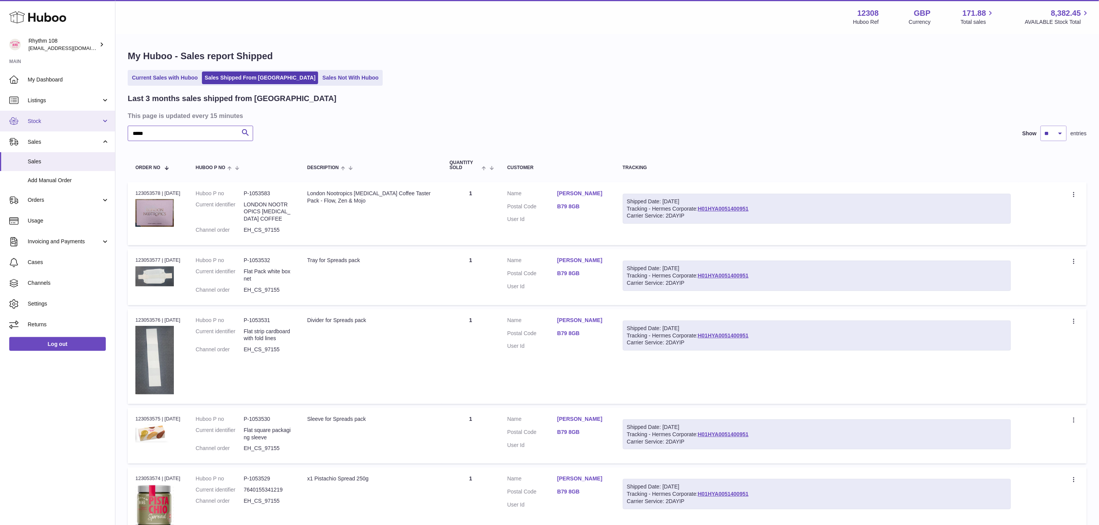
drag, startPoint x: 174, startPoint y: 133, endPoint x: 76, endPoint y: 131, distance: 98.1
click at [76, 131] on div "Huboo Rhythm 108 [EMAIL_ADDRESS][DOMAIN_NAME] Main My Dashboard Listings Not wi…" at bounding box center [549, 375] width 1099 height 751
paste input "**********"
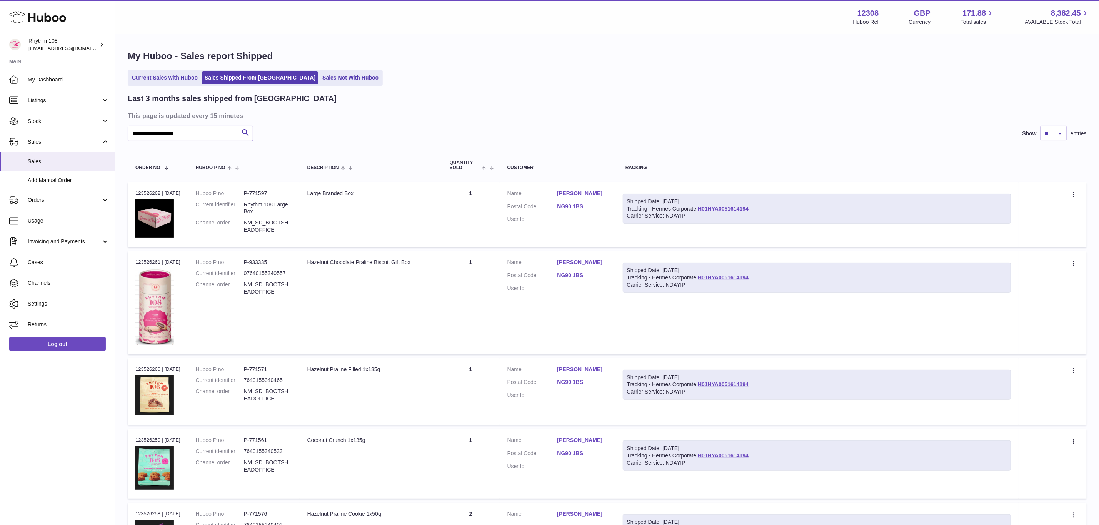
click at [752, 211] on div "Shipped Date: [DATE] Tracking - Hermes Corporate: H01HYA0051614194 Carrier Serv…" at bounding box center [817, 209] width 388 height 30
click at [749, 208] on link "H01HYA0051614194" at bounding box center [723, 209] width 51 height 6
drag, startPoint x: 216, startPoint y: 138, endPoint x: 42, endPoint y: 121, distance: 175.0
click at [42, 123] on div "**********" at bounding box center [549, 519] width 1099 height 1039
paste input "text"
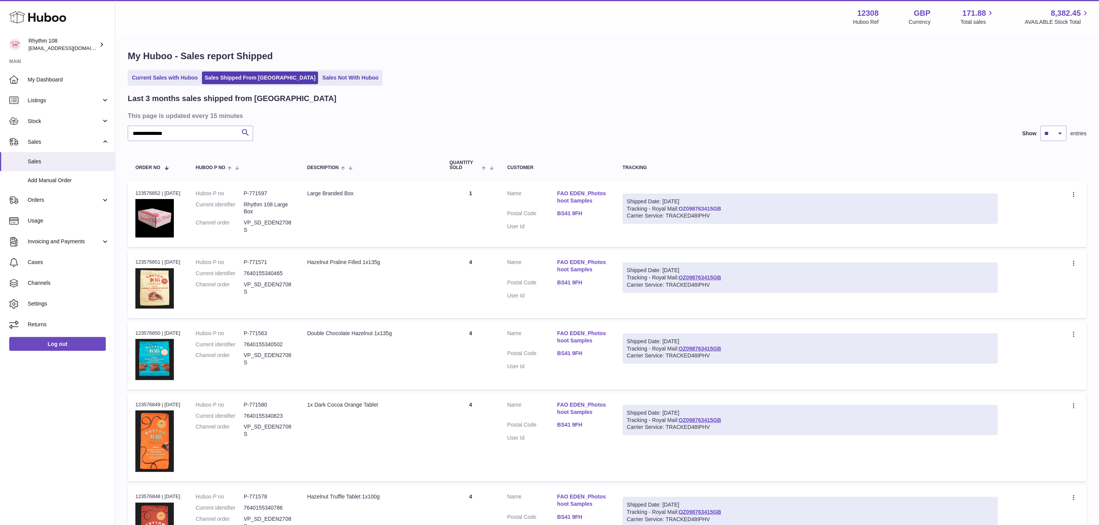
click at [710, 207] on link "OZ098763415GB" at bounding box center [700, 209] width 43 height 6
drag, startPoint x: 202, startPoint y: 133, endPoint x: 75, endPoint y: 128, distance: 127.0
click at [77, 128] on div "**********" at bounding box center [549, 318] width 1099 height 636
paste input "text"
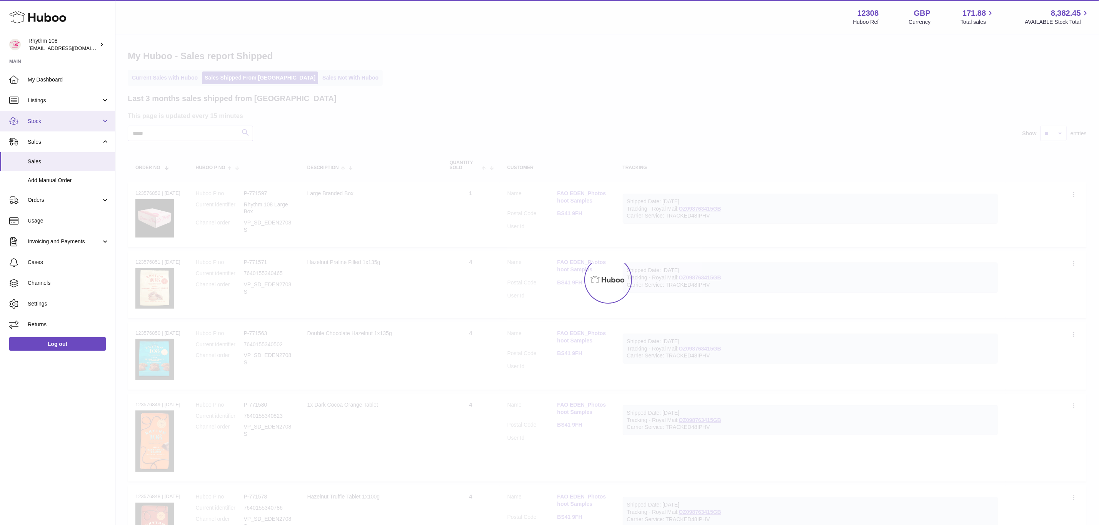
type input "*****"
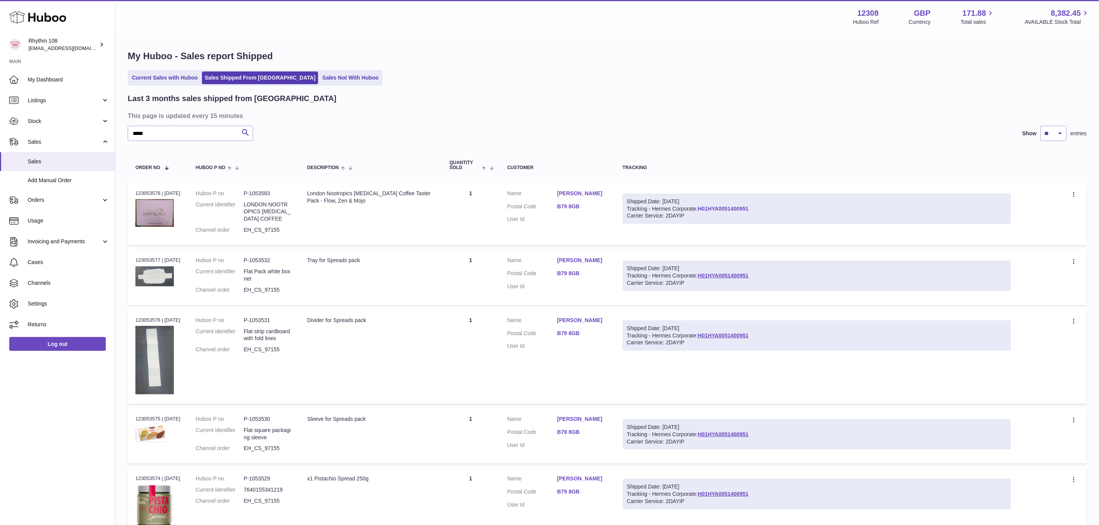
click at [733, 210] on link "H01HYA0051400951" at bounding box center [723, 209] width 51 height 6
click at [172, 135] on input "*****" at bounding box center [190, 133] width 125 height 15
drag, startPoint x: 283, startPoint y: 231, endPoint x: 269, endPoint y: 230, distance: 14.3
click at [269, 230] on dd "EH_CS_97155" at bounding box center [268, 230] width 48 height 7
copy dd "97155"
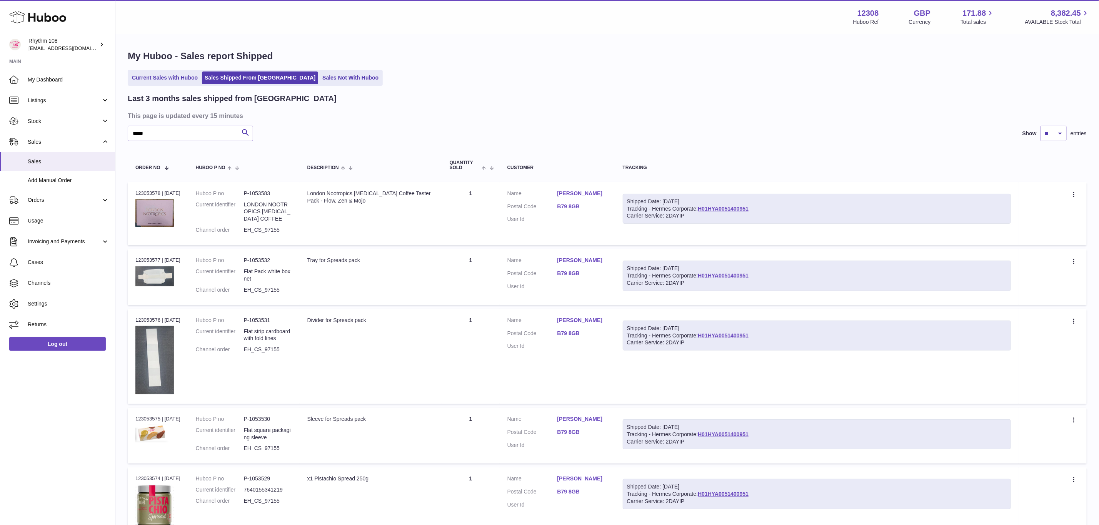
drag, startPoint x: 739, startPoint y: 464, endPoint x: 762, endPoint y: 147, distance: 318.2
click at [762, 147] on div "Last 3 months sales shipped from Huboo This page is updated every 15 minutes **…" at bounding box center [607, 391] width 959 height 597
click at [51, 183] on span "Add Manual Order" at bounding box center [69, 180] width 82 height 7
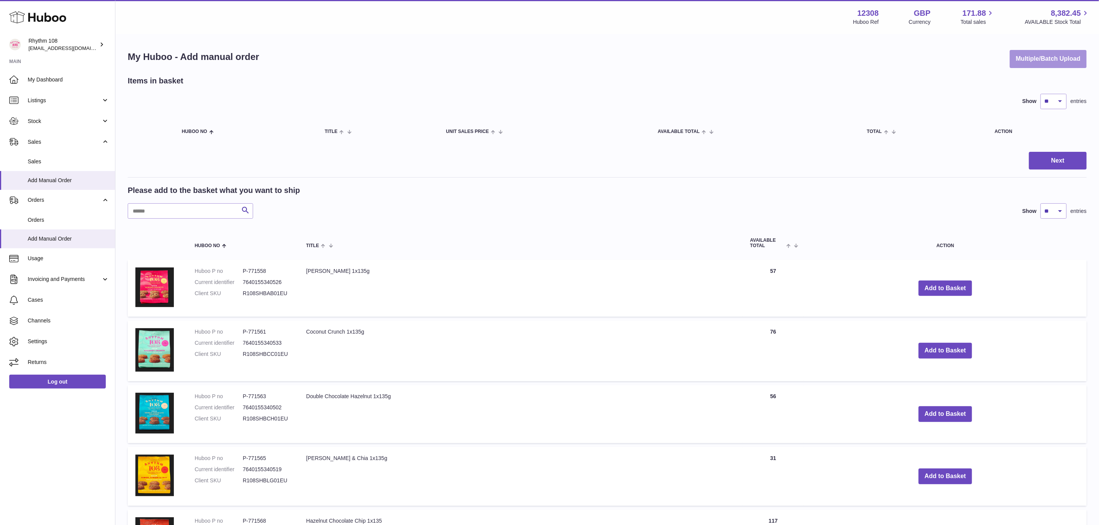
click at [1032, 58] on button "Multiple/Batch Upload" at bounding box center [1048, 59] width 77 height 18
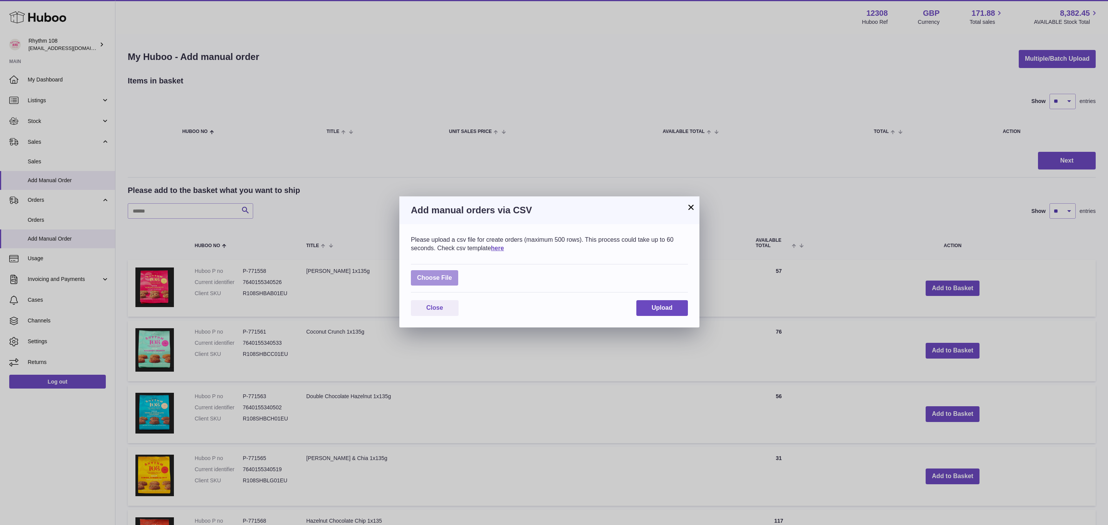
click at [437, 276] on label at bounding box center [434, 278] width 47 height 16
click at [452, 275] on input "file" at bounding box center [452, 274] width 0 height 0
type input "**********"
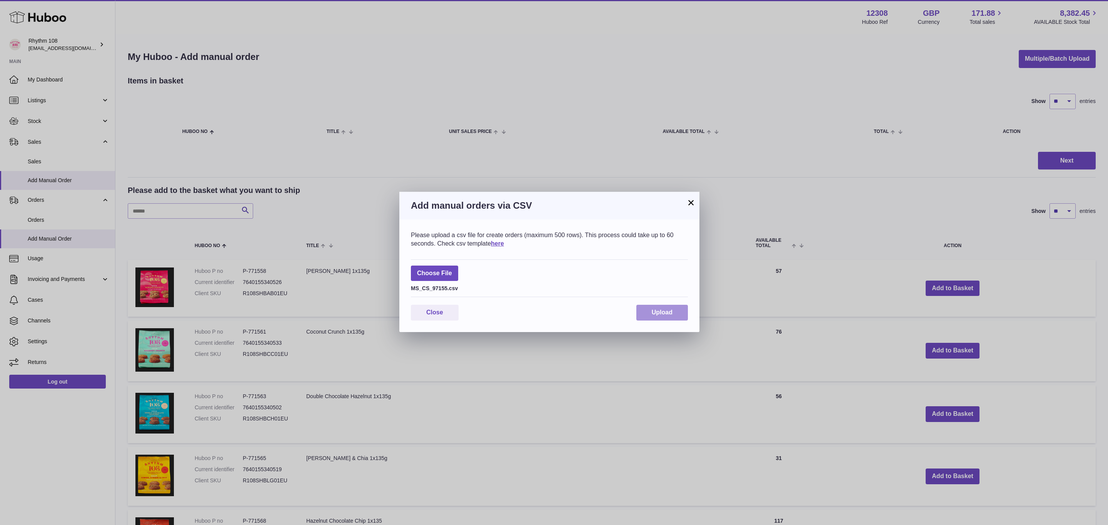
click at [675, 319] on button "Upload" at bounding box center [662, 313] width 52 height 16
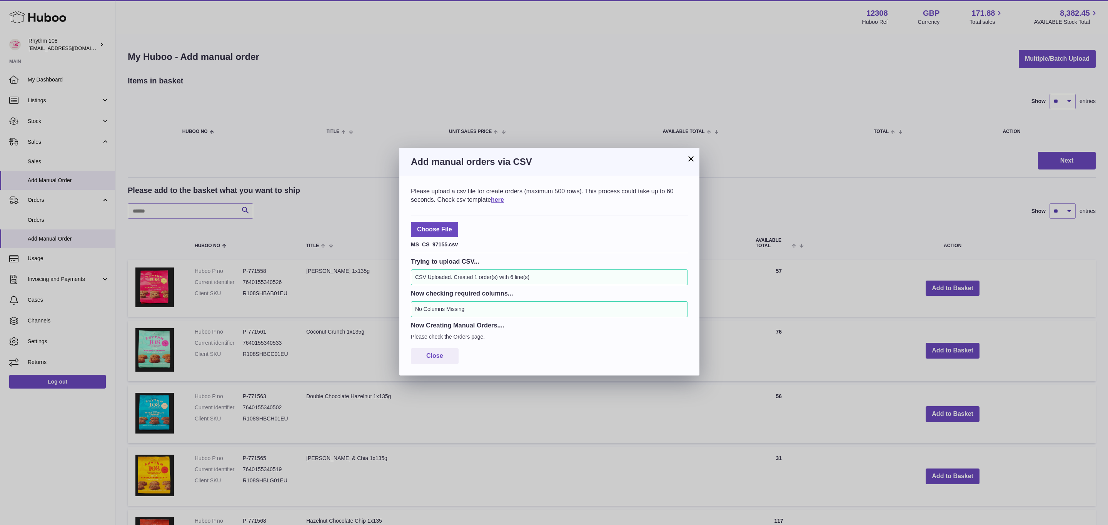
click at [691, 160] on button "×" at bounding box center [690, 158] width 9 height 9
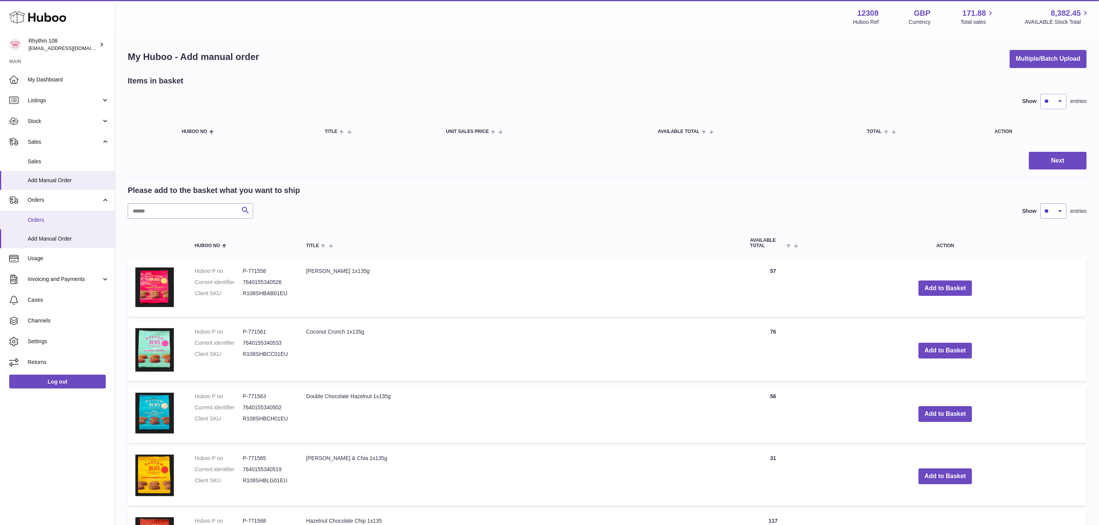
click at [55, 216] on link "Orders" at bounding box center [57, 220] width 115 height 19
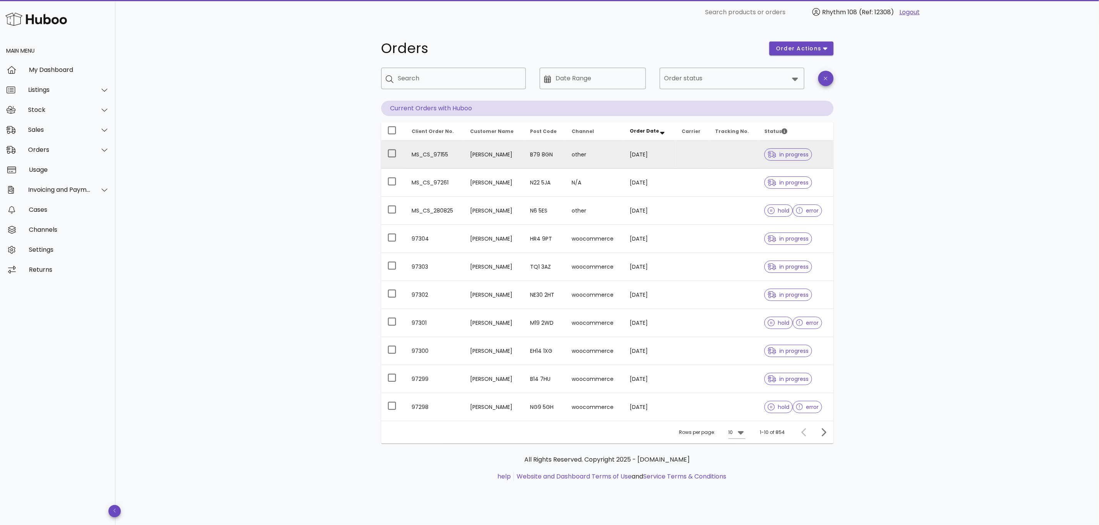
click at [460, 157] on td "MS_CS_97155" at bounding box center [435, 155] width 58 height 28
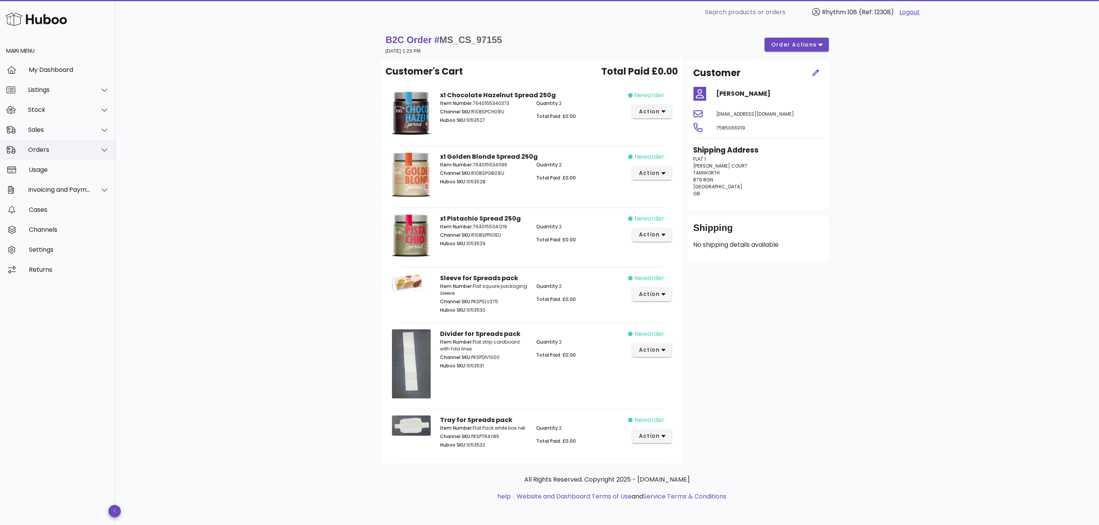
click at [42, 147] on div "Orders" at bounding box center [59, 149] width 63 height 7
click at [48, 169] on div "Orders" at bounding box center [69, 168] width 82 height 7
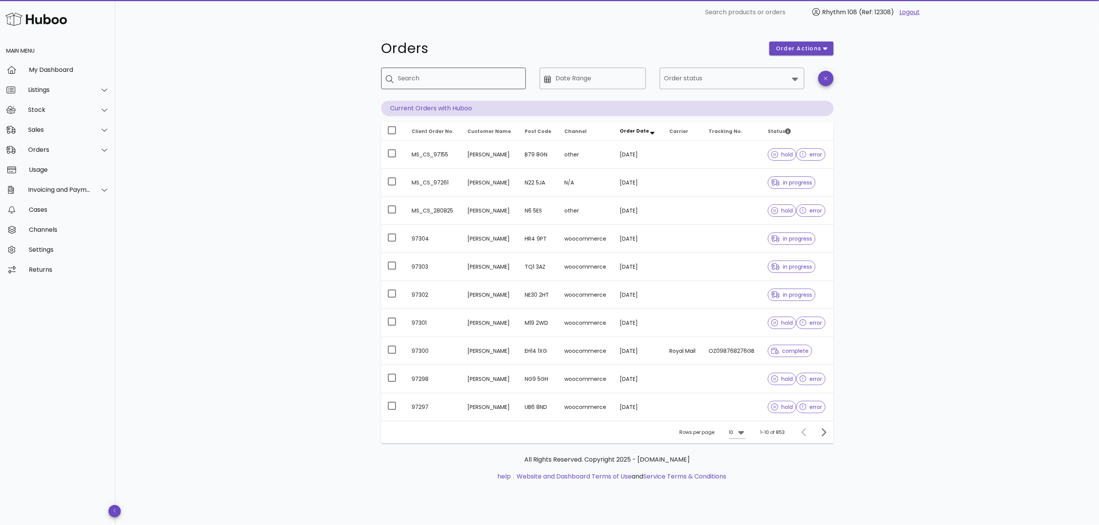
click at [448, 77] on input "Search" at bounding box center [459, 78] width 122 height 12
paste input "*****"
click at [448, 77] on input "*****" at bounding box center [454, 78] width 112 height 12
type input "*****"
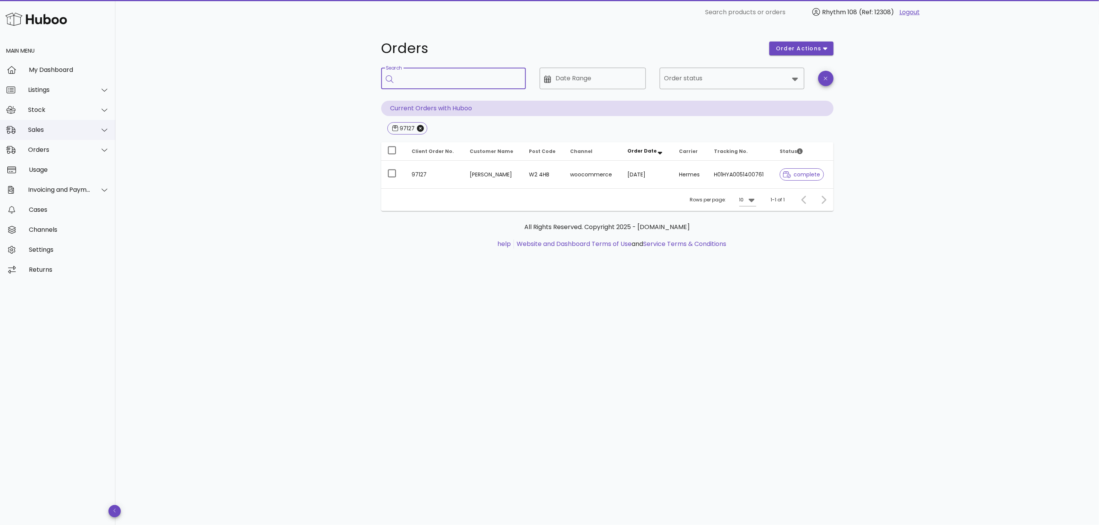
click at [62, 132] on div "Sales" at bounding box center [59, 129] width 63 height 7
click at [58, 157] on div "Sales" at bounding box center [69, 149] width 82 height 17
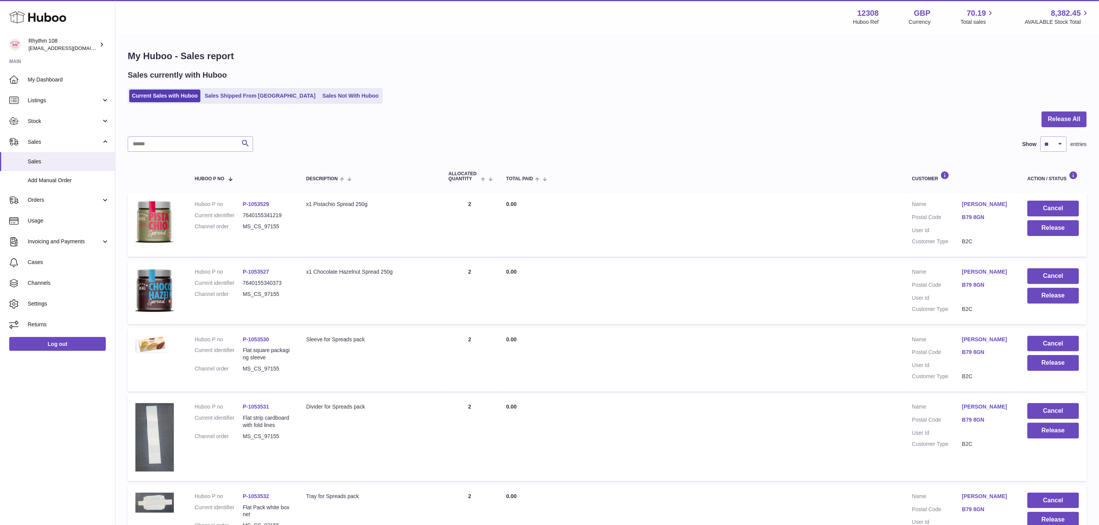
click at [241, 103] on ul "Current Sales with Huboo Sales Shipped From Huboo Sales Not With Huboo" at bounding box center [255, 96] width 255 height 16
click at [242, 98] on link "Sales Shipped From [GEOGRAPHIC_DATA]" at bounding box center [260, 96] width 116 height 13
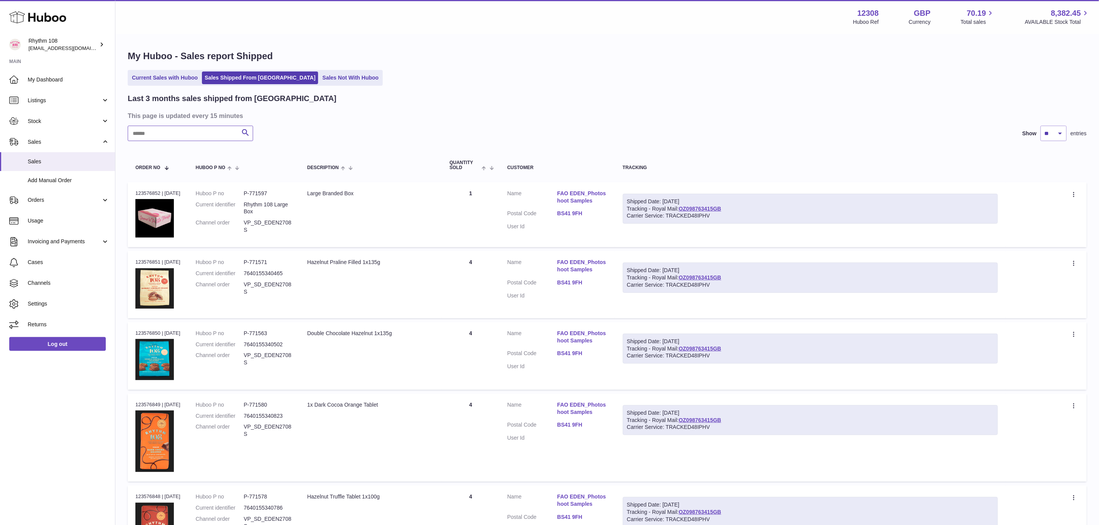
click at [222, 138] on input "text" at bounding box center [190, 133] width 125 height 15
paste input "*****"
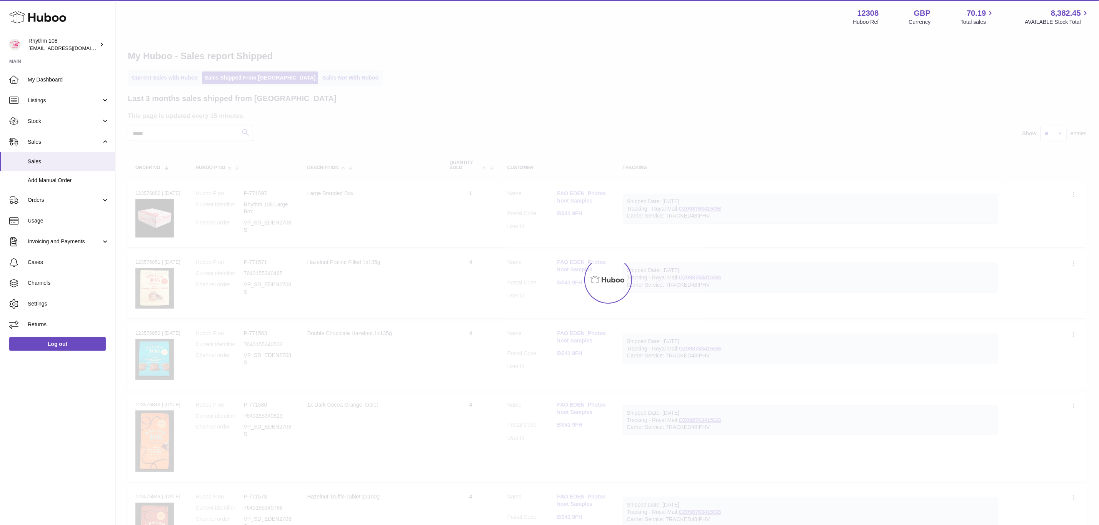
type input "*****"
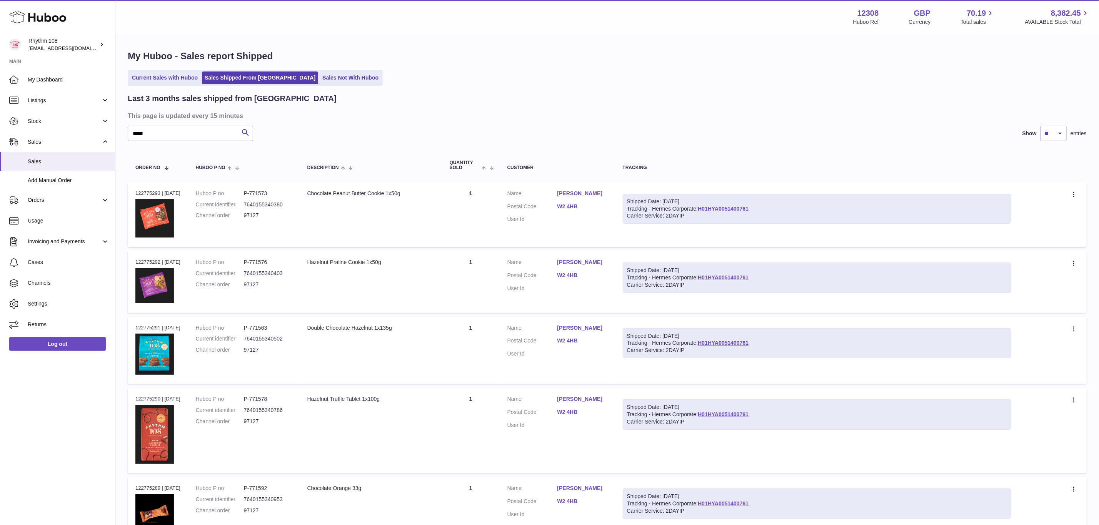
click at [732, 207] on link "H01HYA0051400761" at bounding box center [723, 209] width 51 height 6
drag, startPoint x: 171, startPoint y: 130, endPoint x: 89, endPoint y: 128, distance: 82.0
click at [89, 128] on div "Huboo Rhythm 108 orders@rhythm108.com Main My Dashboard Listings Not with Huboo…" at bounding box center [549, 487] width 1099 height 975
click at [41, 182] on span "Add Manual Order" at bounding box center [69, 180] width 82 height 7
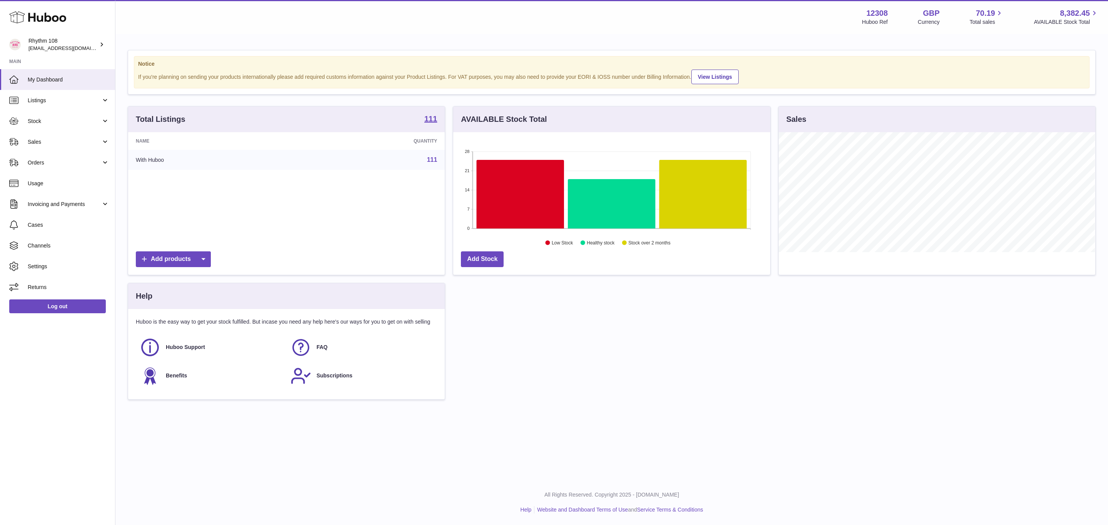
scroll to position [120, 316]
click at [49, 169] on link "Orders" at bounding box center [57, 162] width 115 height 21
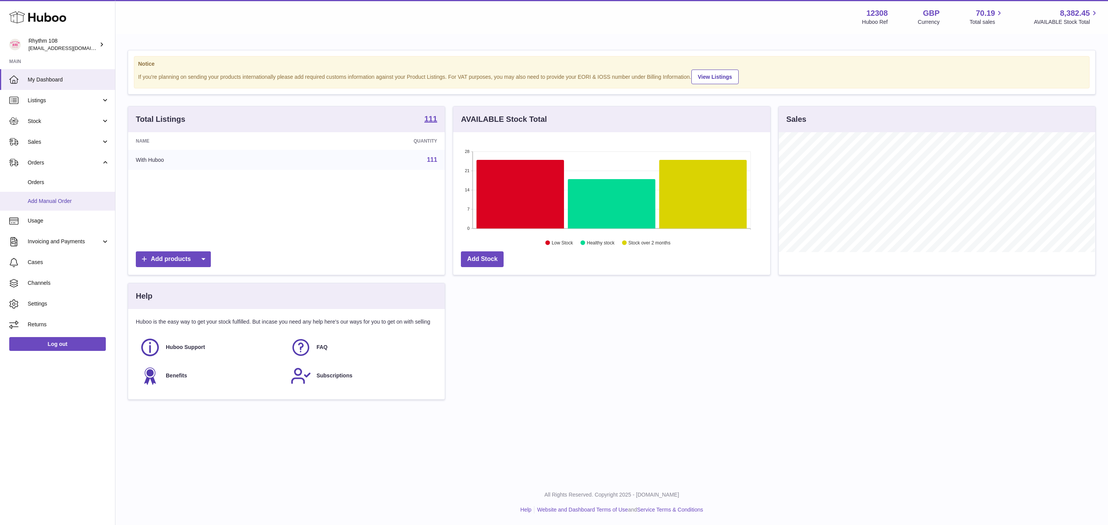
click at [56, 197] on link "Add Manual Order" at bounding box center [57, 201] width 115 height 19
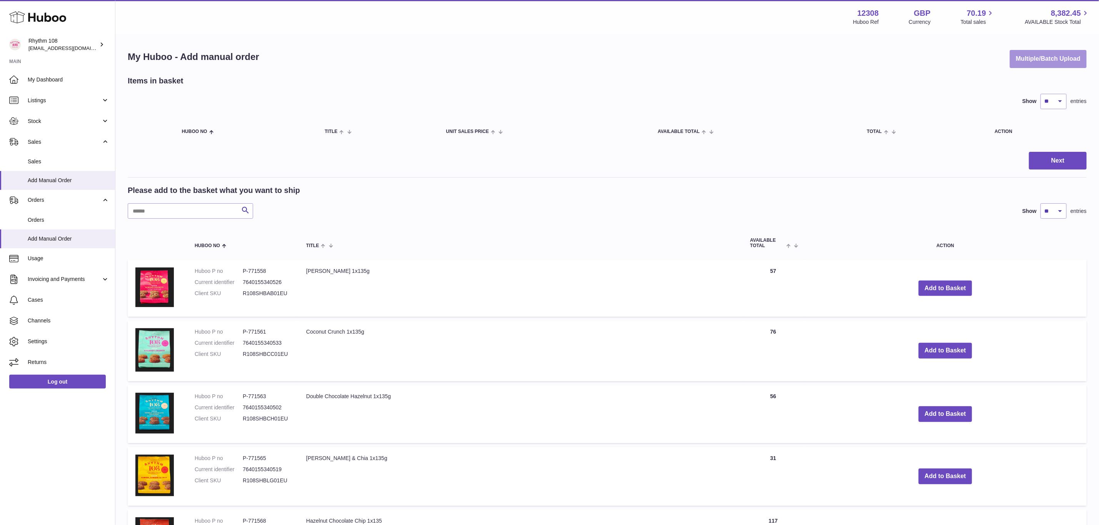
click at [1031, 60] on button "Multiple/Batch Upload" at bounding box center [1048, 59] width 77 height 18
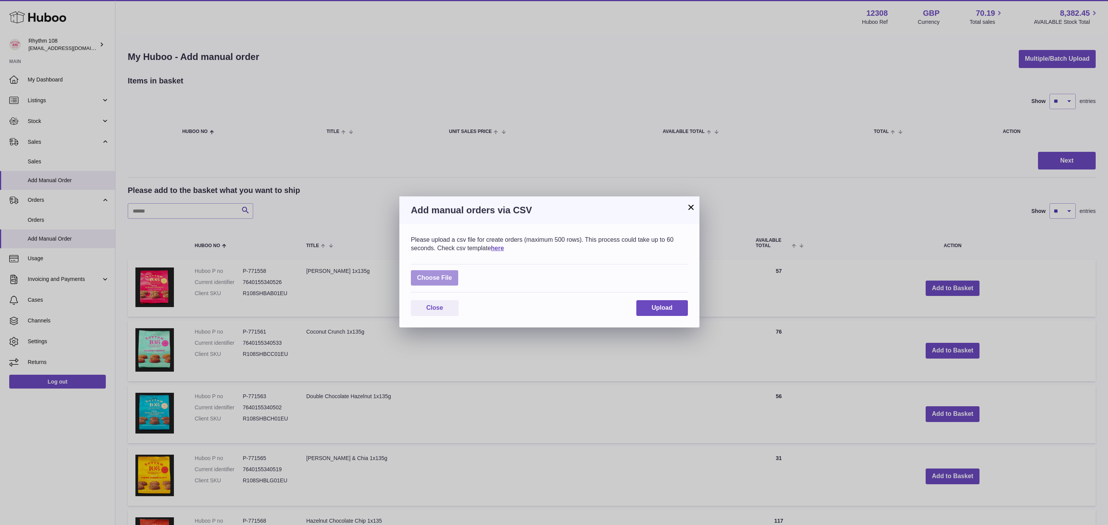
click at [420, 276] on label at bounding box center [434, 278] width 47 height 16
click at [452, 275] on input "file" at bounding box center [452, 274] width 0 height 0
type input "**********"
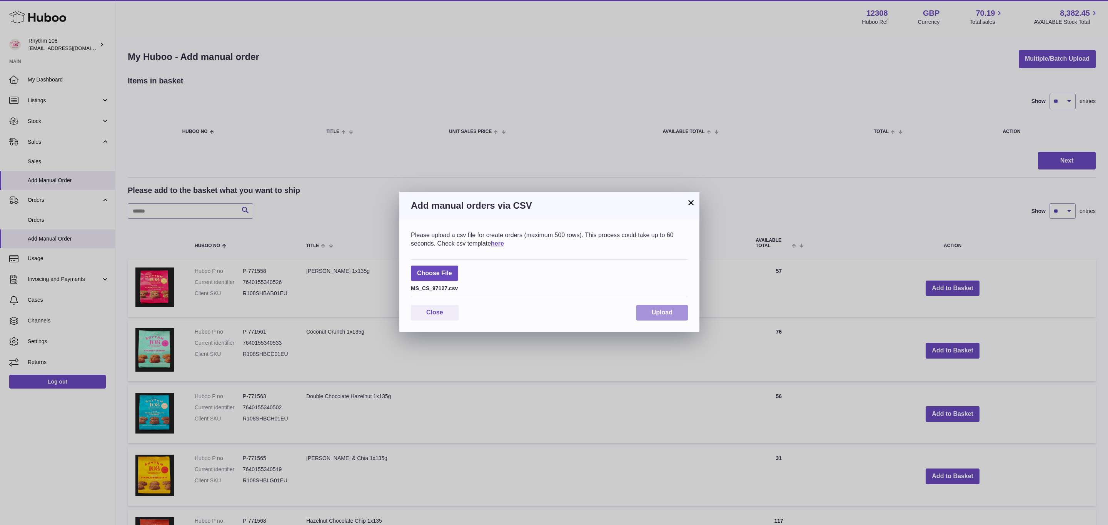
click at [654, 315] on span "Upload" at bounding box center [662, 312] width 21 height 7
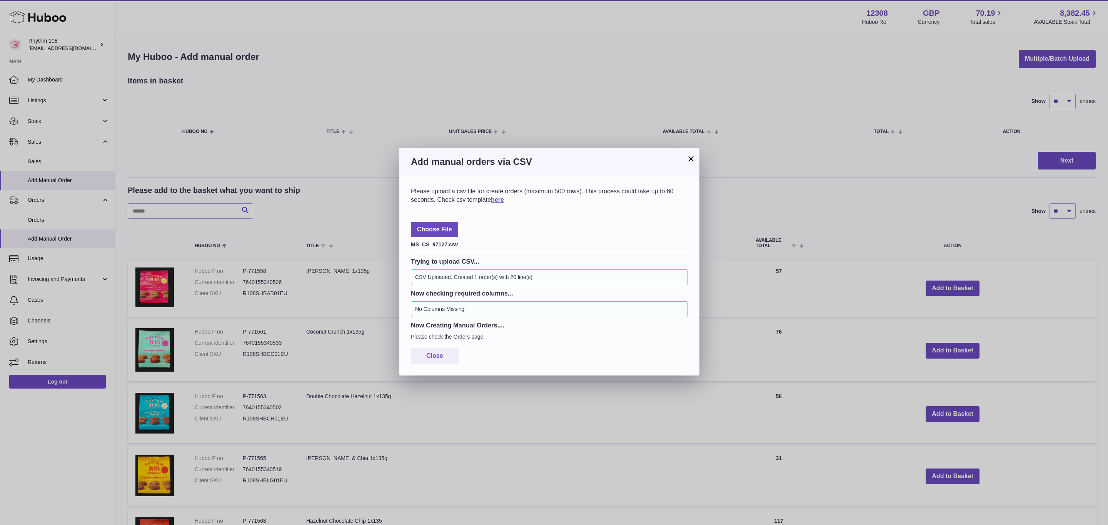
click at [687, 158] on button "×" at bounding box center [690, 158] width 9 height 9
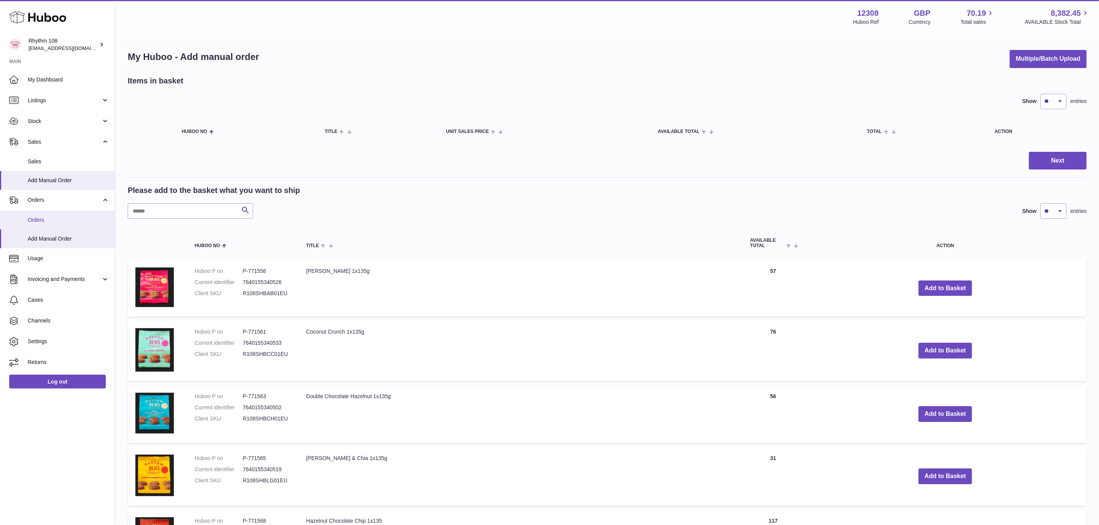
click at [35, 222] on span "Orders" at bounding box center [69, 220] width 82 height 7
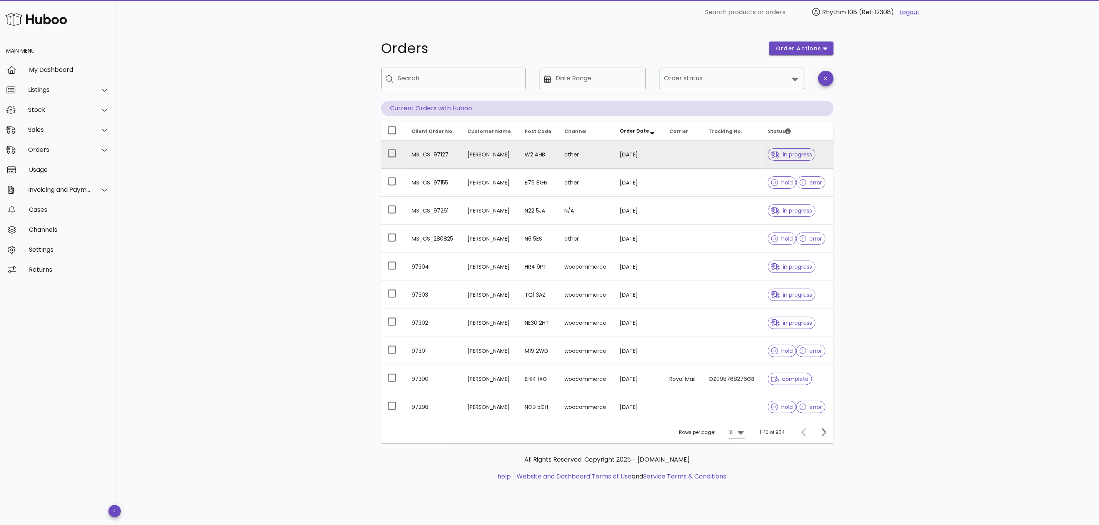
click at [725, 160] on td at bounding box center [731, 155] width 59 height 28
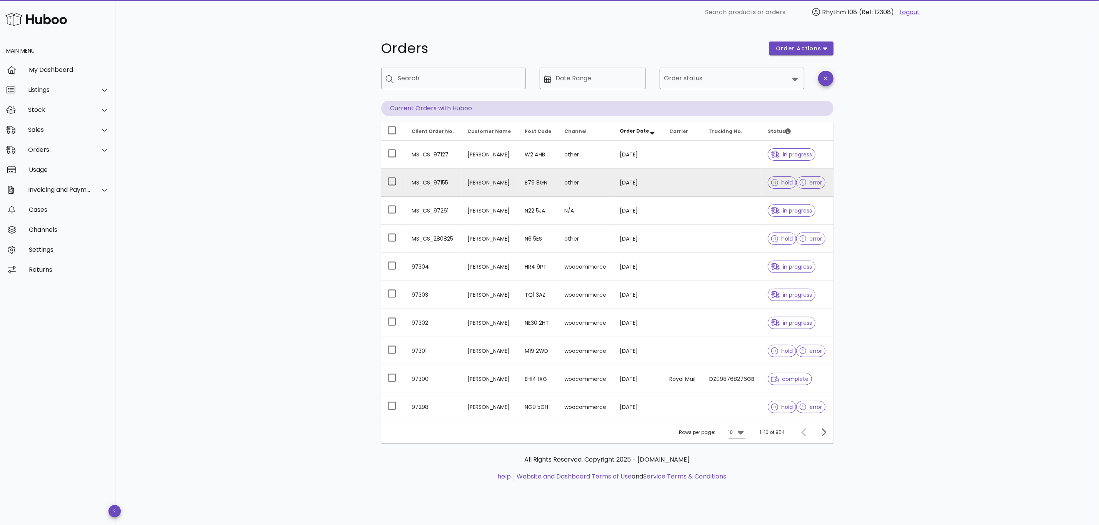
click at [709, 187] on td at bounding box center [731, 183] width 59 height 28
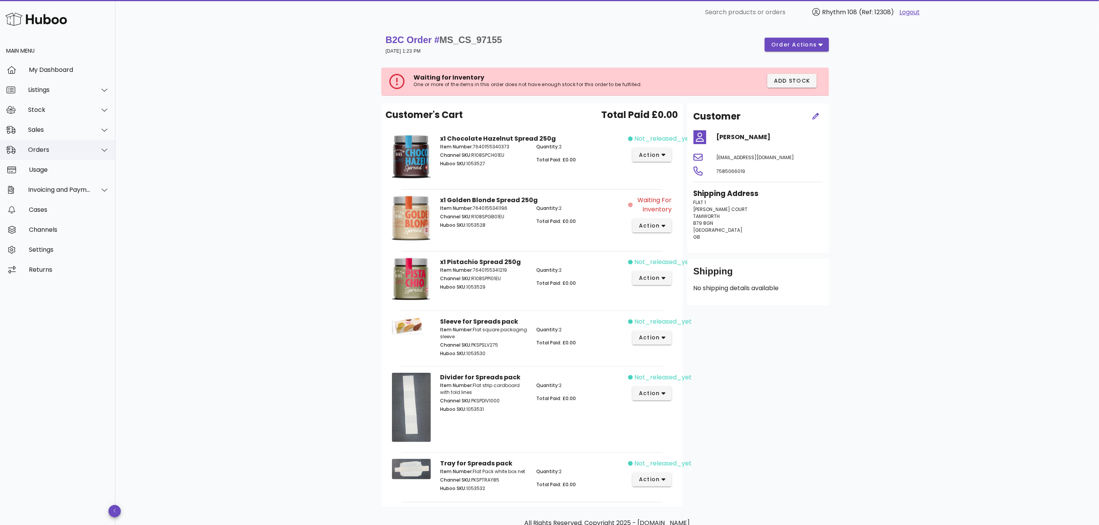
click at [35, 146] on div "Orders" at bounding box center [59, 149] width 63 height 7
click at [39, 168] on div "Orders" at bounding box center [69, 168] width 82 height 7
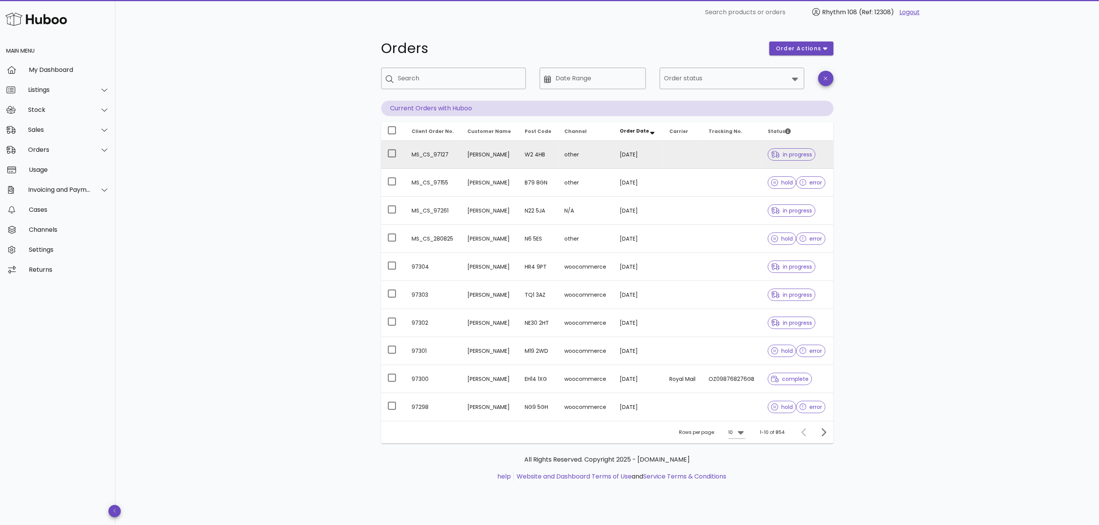
click at [706, 153] on td at bounding box center [731, 155] width 59 height 28
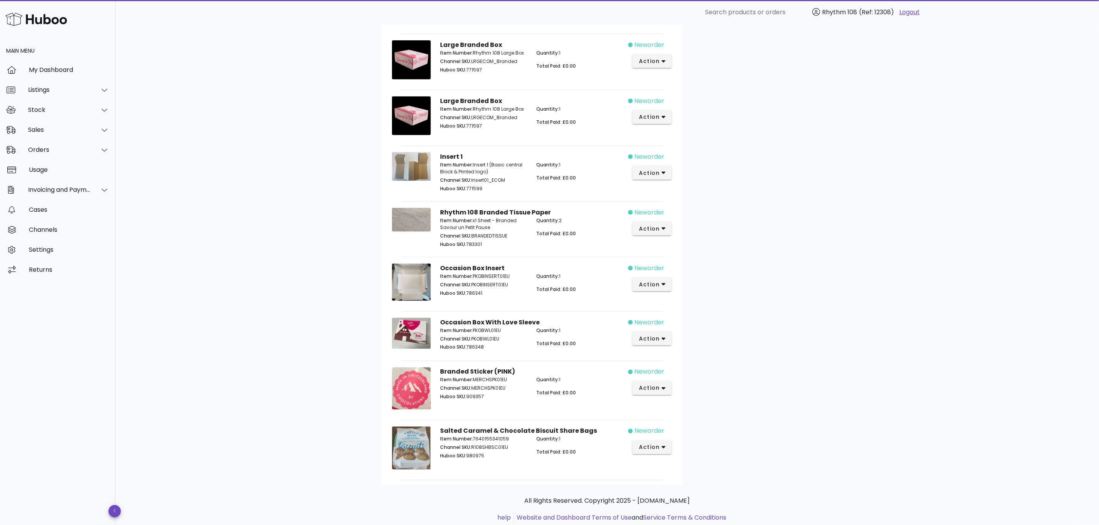
scroll to position [779, 0]
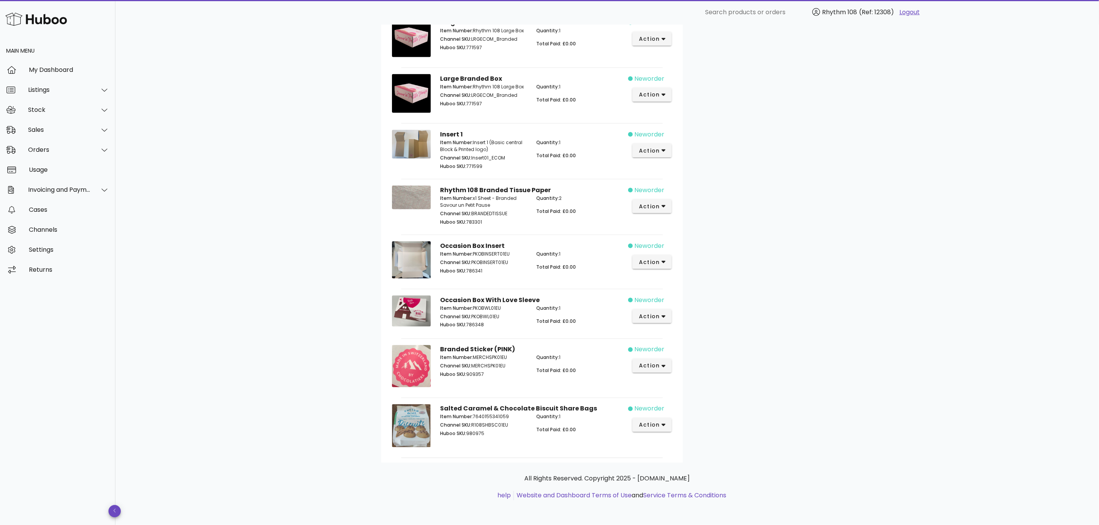
click at [509, 439] on div "Item Number: 7640155341059 Channel SKU: R108SHBSC01EU Huboo SKU: 980975" at bounding box center [483, 426] width 97 height 35
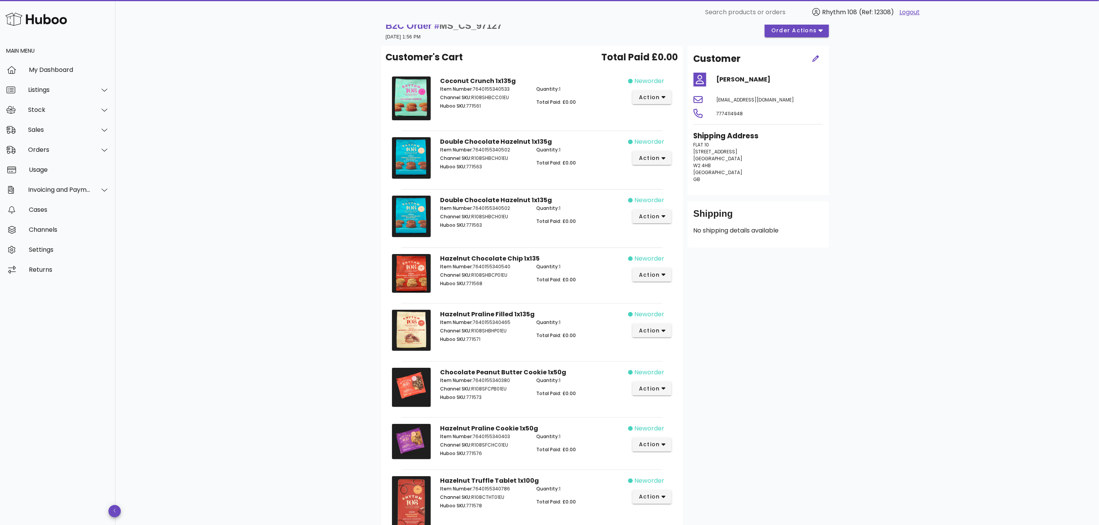
scroll to position [0, 0]
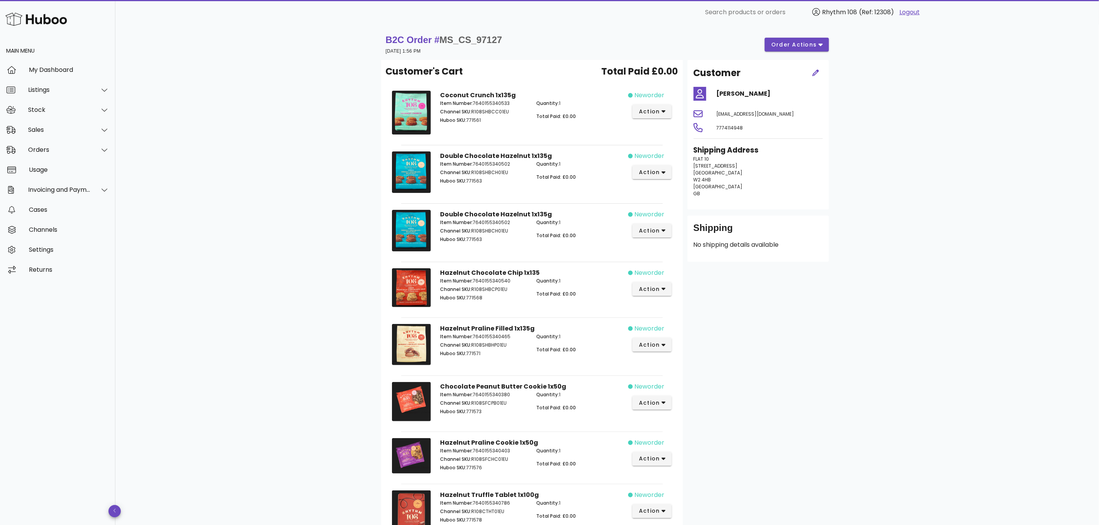
click at [479, 354] on p "Huboo SKU: 771571" at bounding box center [483, 353] width 87 height 7
drag, startPoint x: 480, startPoint y: 297, endPoint x: 481, endPoint y: 285, distance: 11.9
click at [480, 297] on p "Huboo SKU: 771568" at bounding box center [483, 298] width 87 height 7
click at [486, 233] on p "Channel SKU: R108SHBCH01EU" at bounding box center [483, 231] width 87 height 7
click at [470, 156] on div "Double Chocolate Hazelnut 1x135g Item Number: 7640155340502 Channel SKU: R108SH…" at bounding box center [531, 173] width 193 height 53
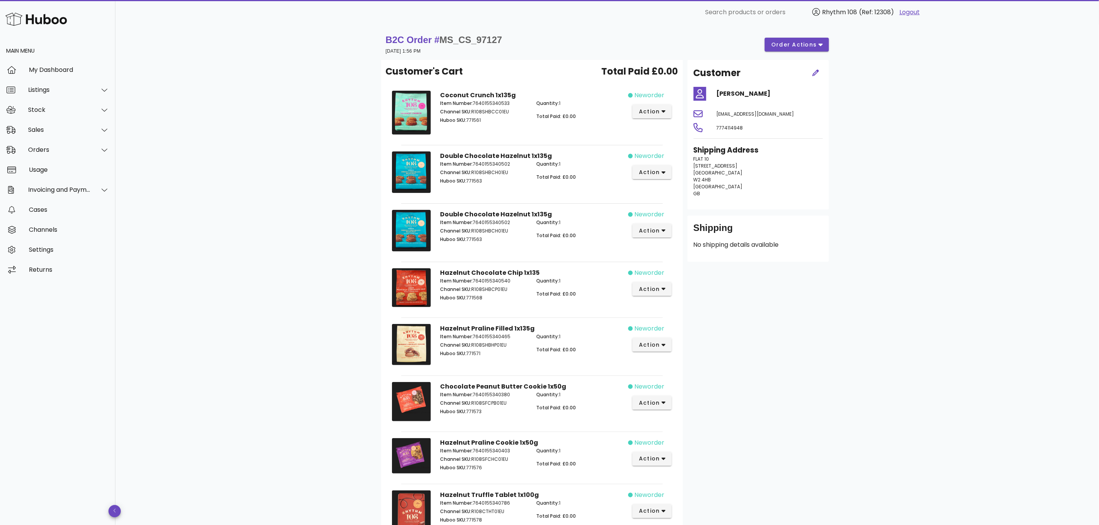
click at [479, 115] on div "Item Number: 7640155340533 Channel SKU: R108SHBCC01EU Huboo SKU: 771561" at bounding box center [483, 112] width 97 height 35
click at [35, 152] on div "Orders" at bounding box center [59, 149] width 63 height 7
click at [36, 170] on div "Orders" at bounding box center [69, 168] width 82 height 7
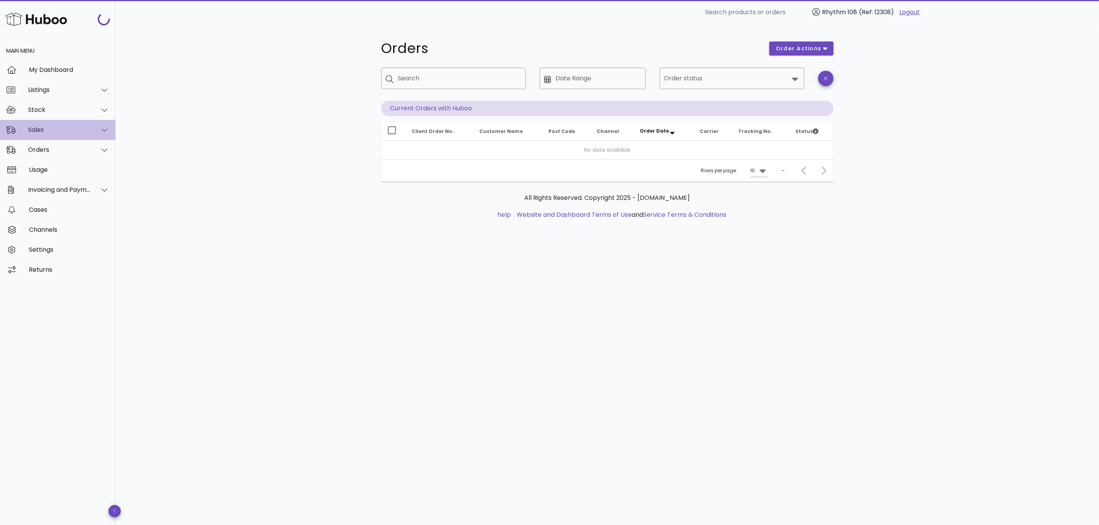
click at [37, 133] on div "Sales" at bounding box center [59, 129] width 63 height 7
click at [42, 153] on div "Sales" at bounding box center [69, 149] width 82 height 17
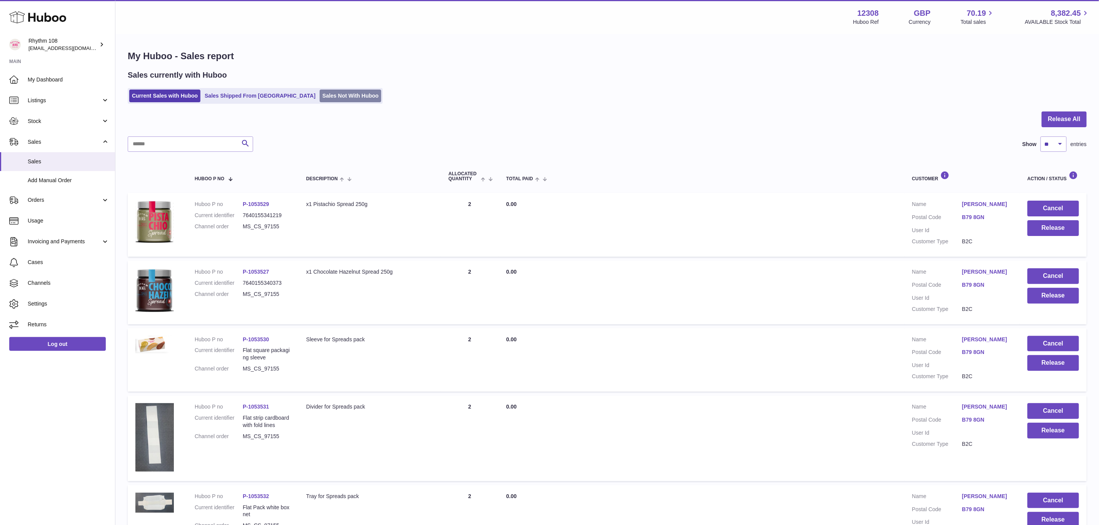
click at [325, 97] on link "Sales Not With Huboo" at bounding box center [351, 96] width 62 height 13
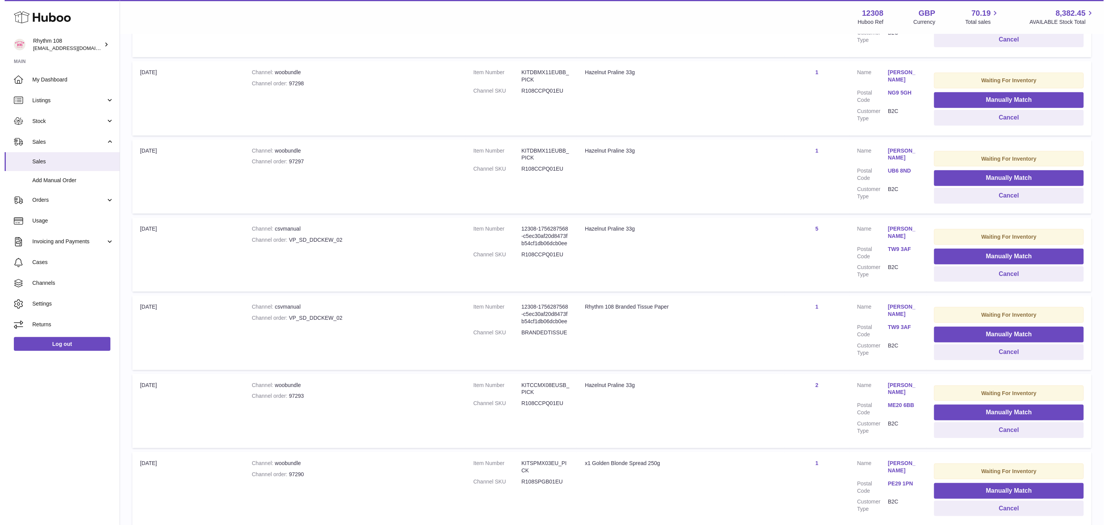
scroll to position [462, 0]
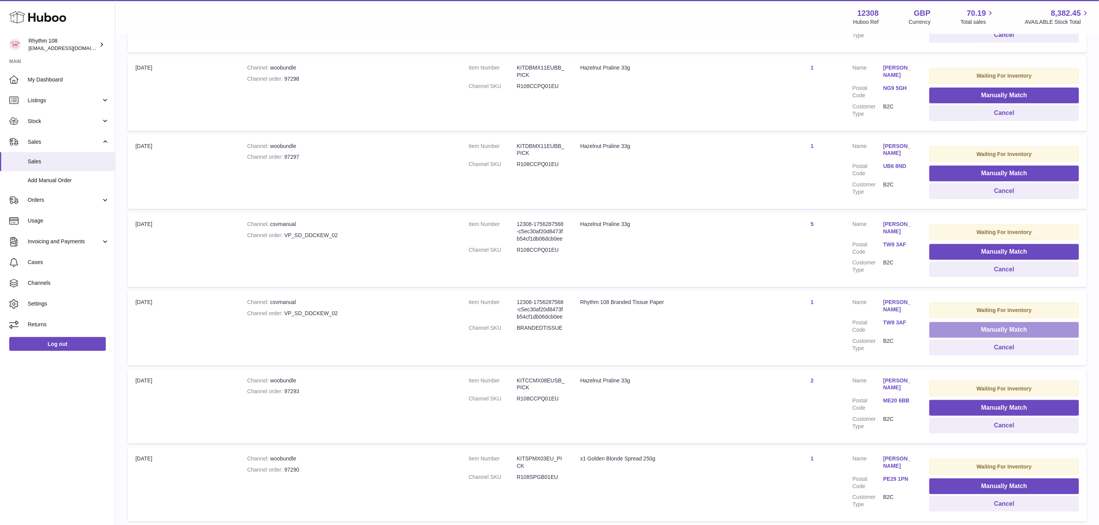
click at [1017, 325] on button "Manually Match" at bounding box center [1004, 330] width 150 height 16
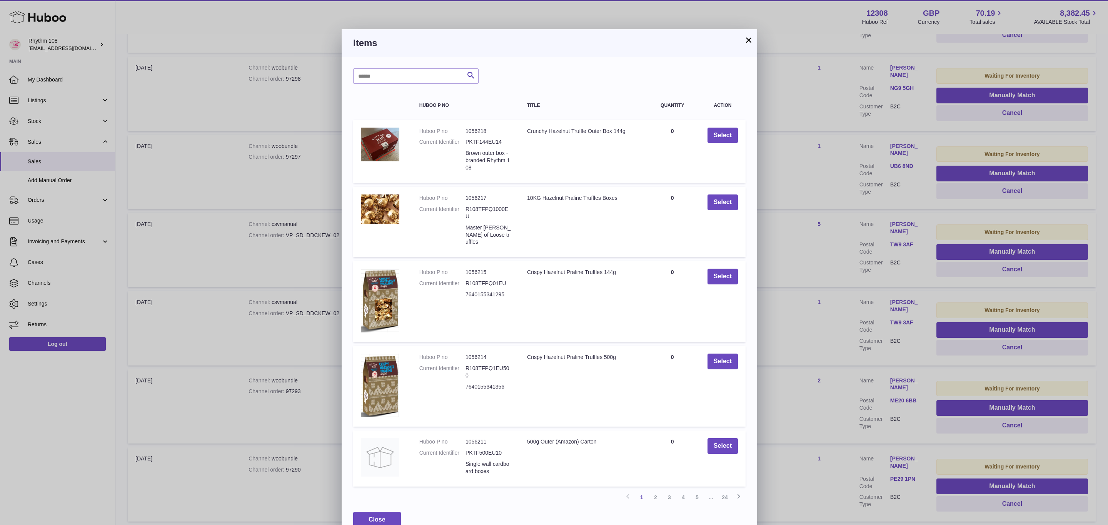
scroll to position [15, 0]
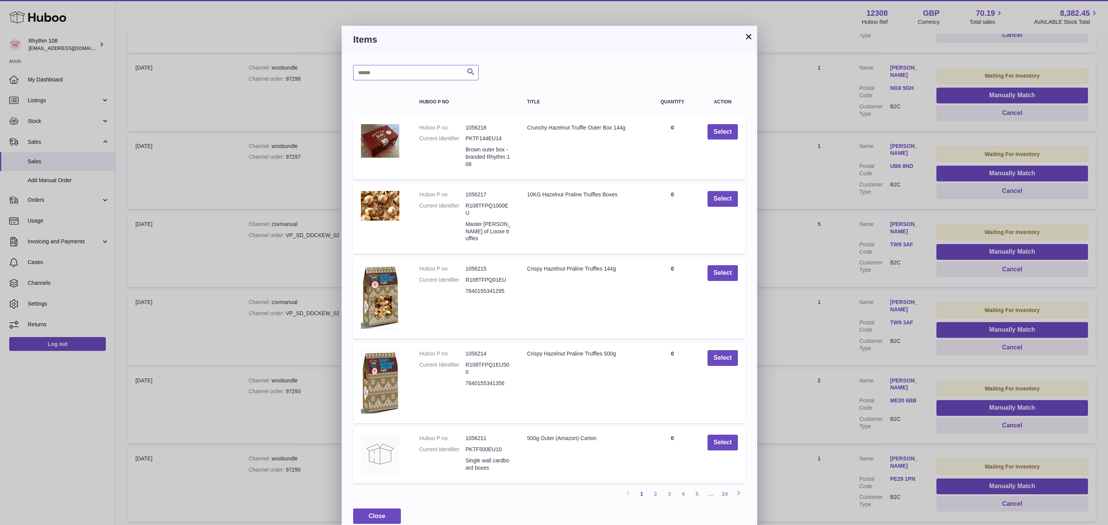
click at [405, 77] on input "text" at bounding box center [415, 72] width 125 height 15
type input "*"
type input "******"
click at [472, 71] on icon "submit" at bounding box center [470, 72] width 9 height 10
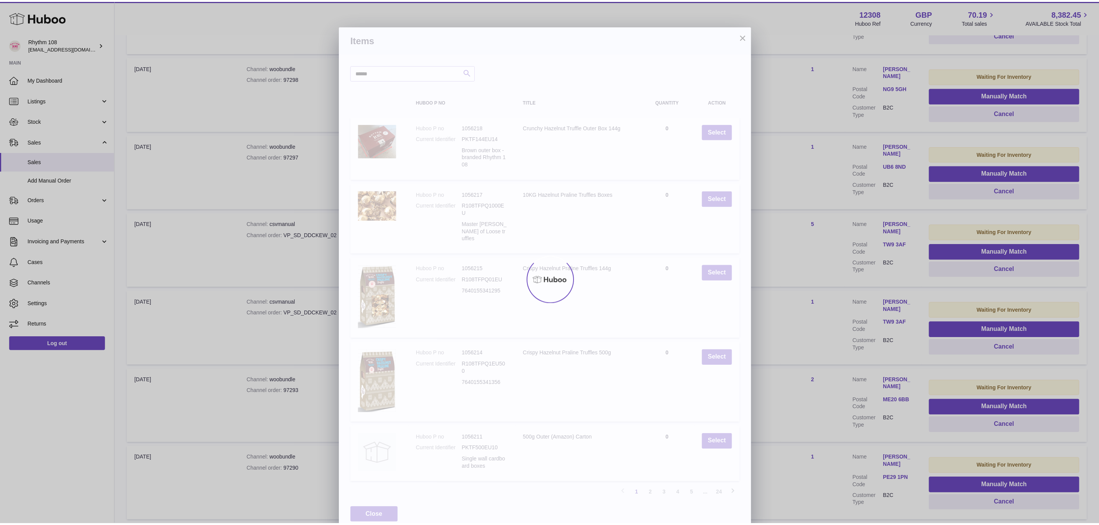
scroll to position [0, 0]
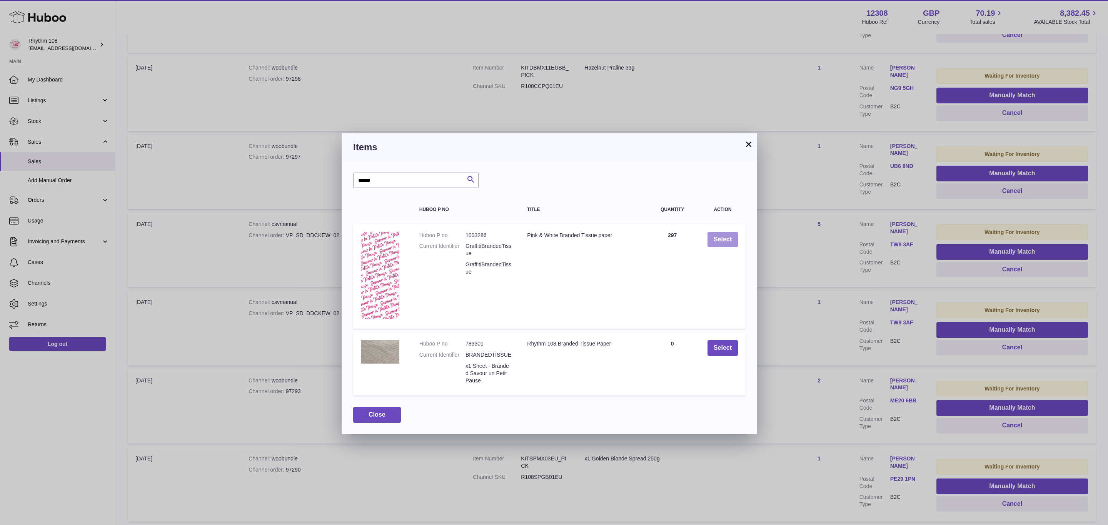
click at [722, 240] on button "Select" at bounding box center [722, 240] width 30 height 16
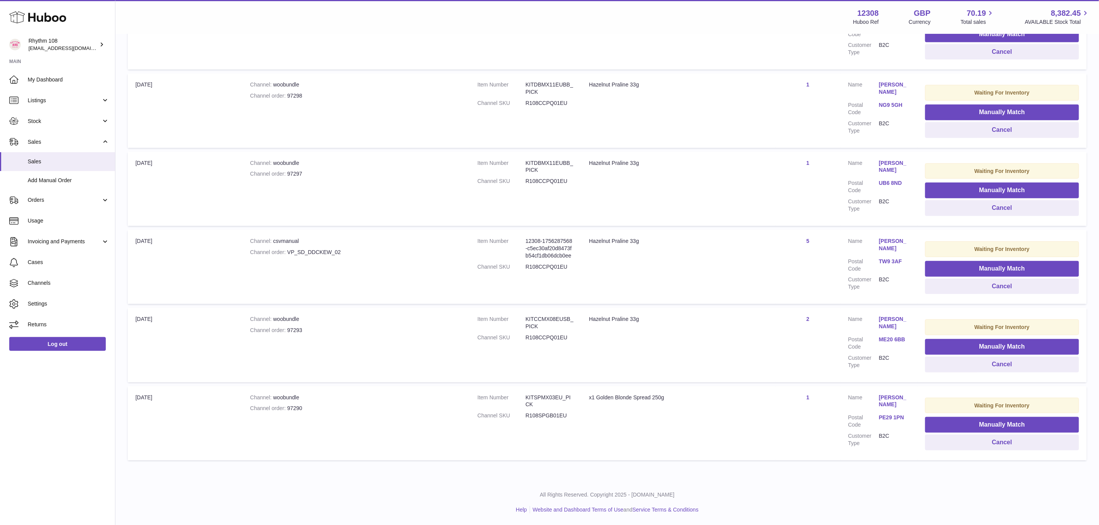
scroll to position [439, 0]
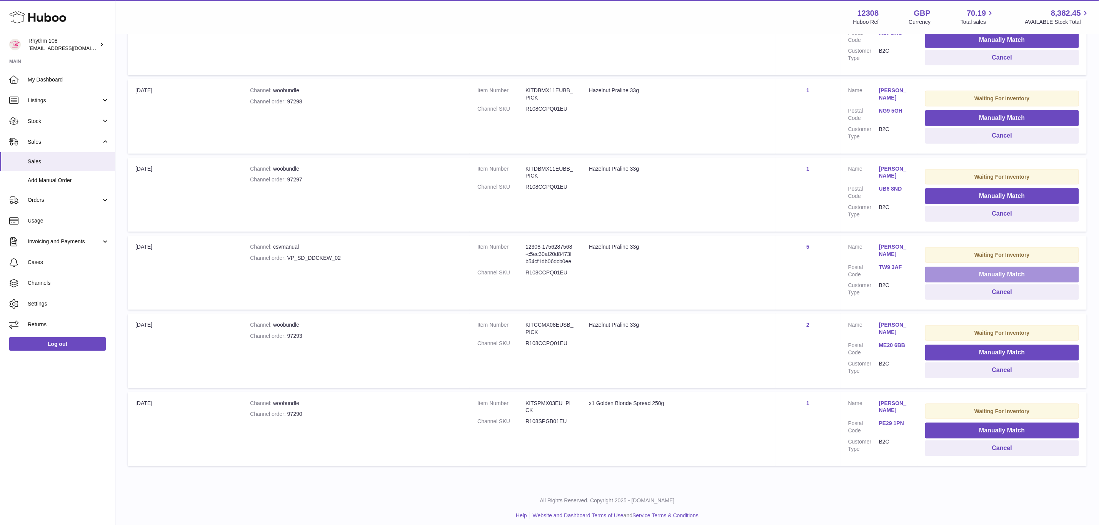
click at [986, 270] on button "Manually Match" at bounding box center [1002, 275] width 154 height 16
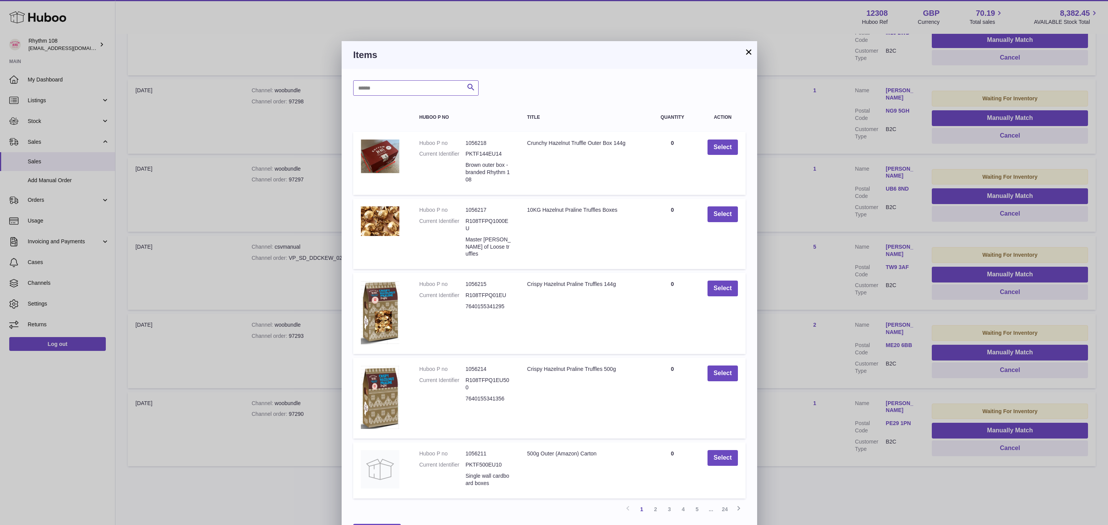
click at [385, 93] on input "text" at bounding box center [415, 87] width 125 height 15
type input "******"
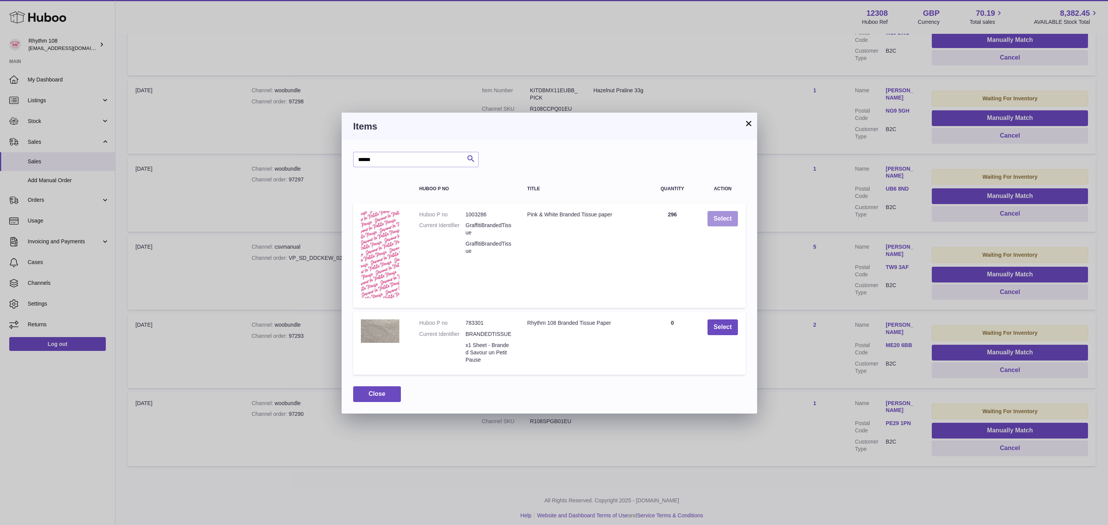
click at [717, 215] on button "Select" at bounding box center [722, 219] width 30 height 16
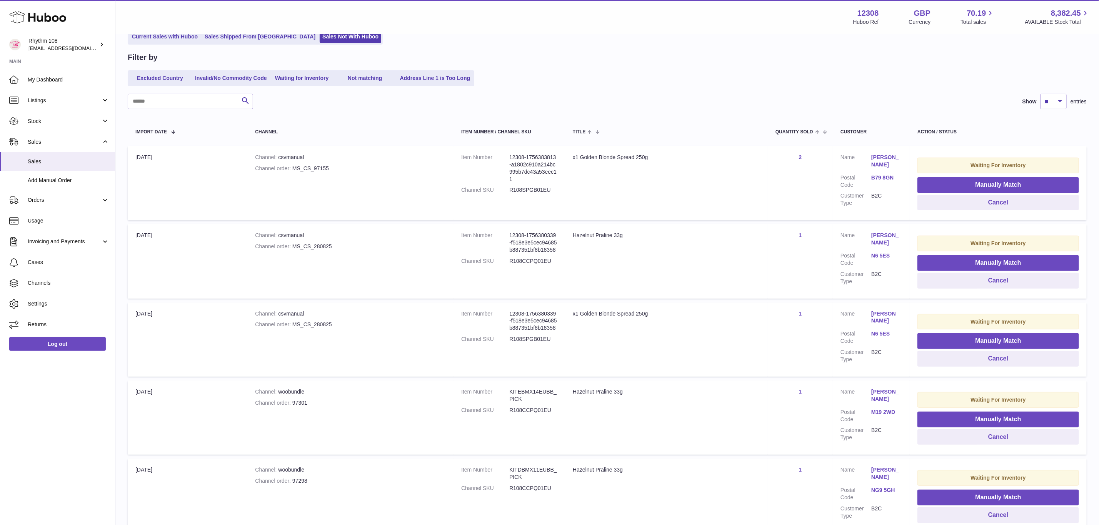
scroll to position [0, 0]
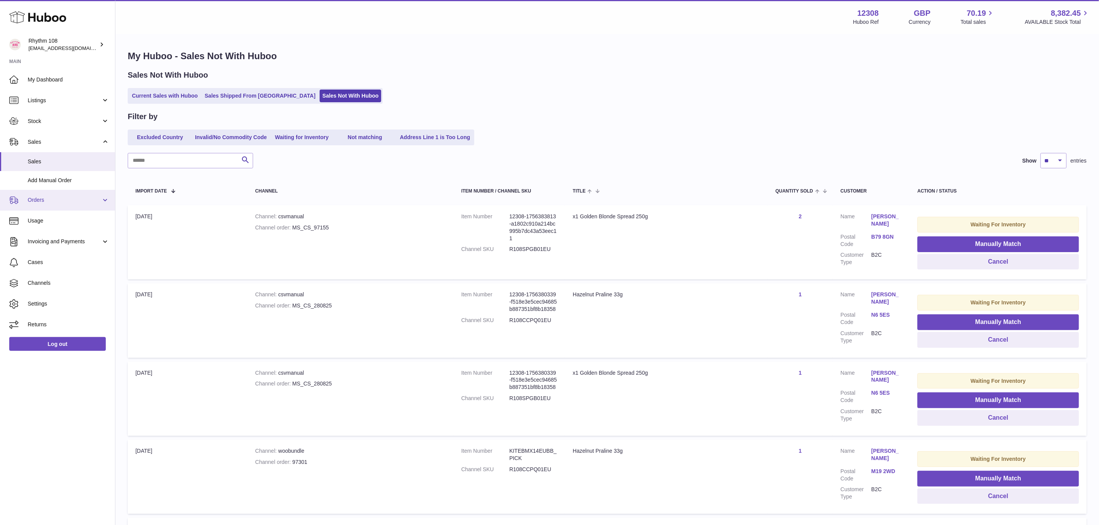
click at [47, 199] on span "Orders" at bounding box center [64, 200] width 73 height 7
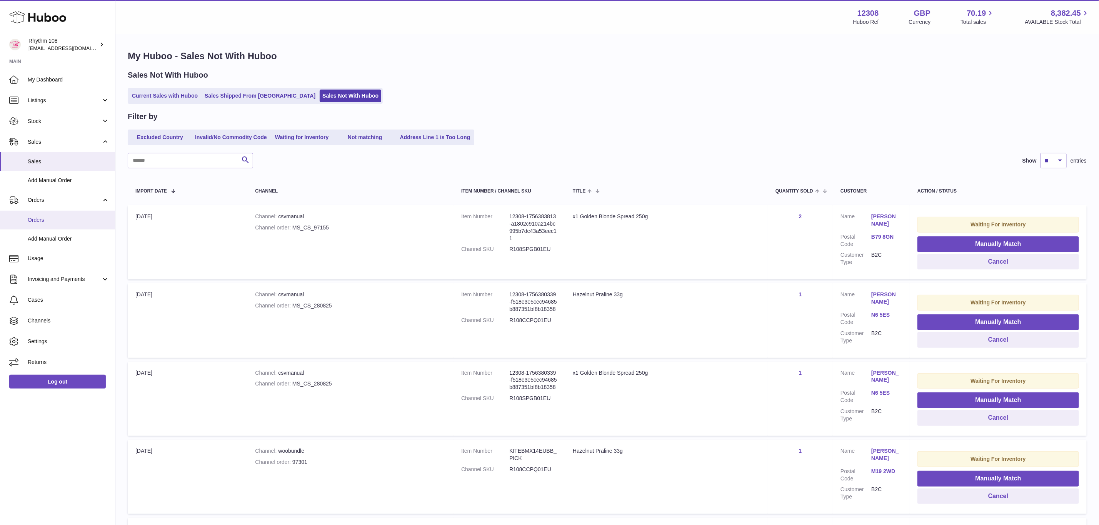
click at [47, 223] on span "Orders" at bounding box center [69, 220] width 82 height 7
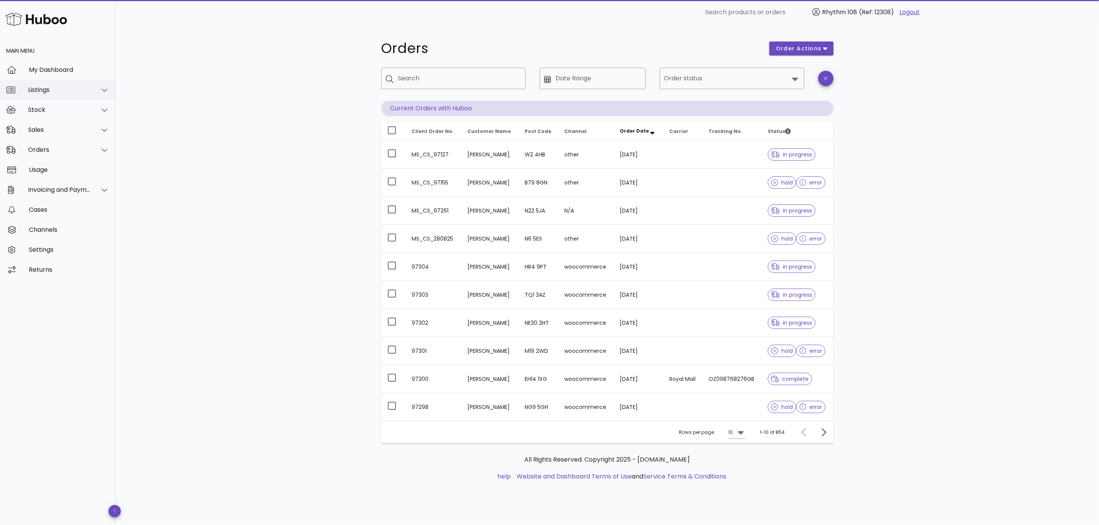
click at [43, 94] on div "Listings" at bounding box center [57, 90] width 115 height 20
click at [31, 162] on div "Stock" at bounding box center [59, 165] width 63 height 7
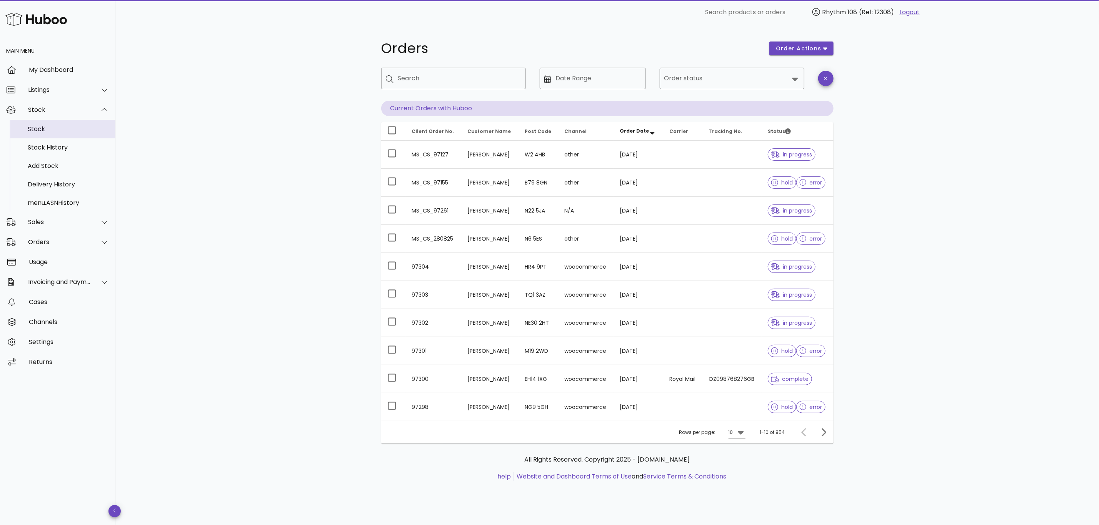
click at [45, 129] on div "Stock" at bounding box center [69, 128] width 82 height 7
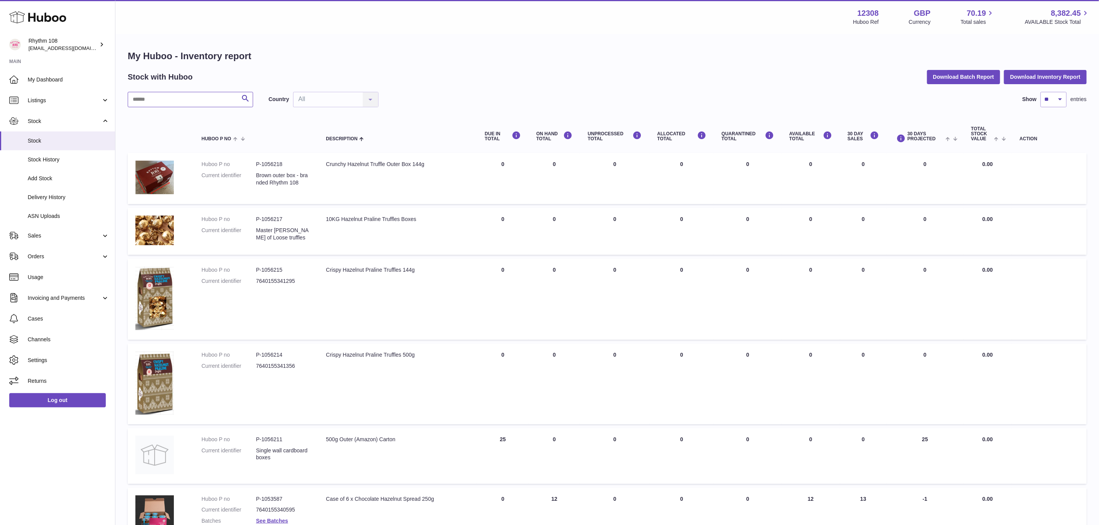
click at [184, 98] on input "text" at bounding box center [190, 99] width 125 height 15
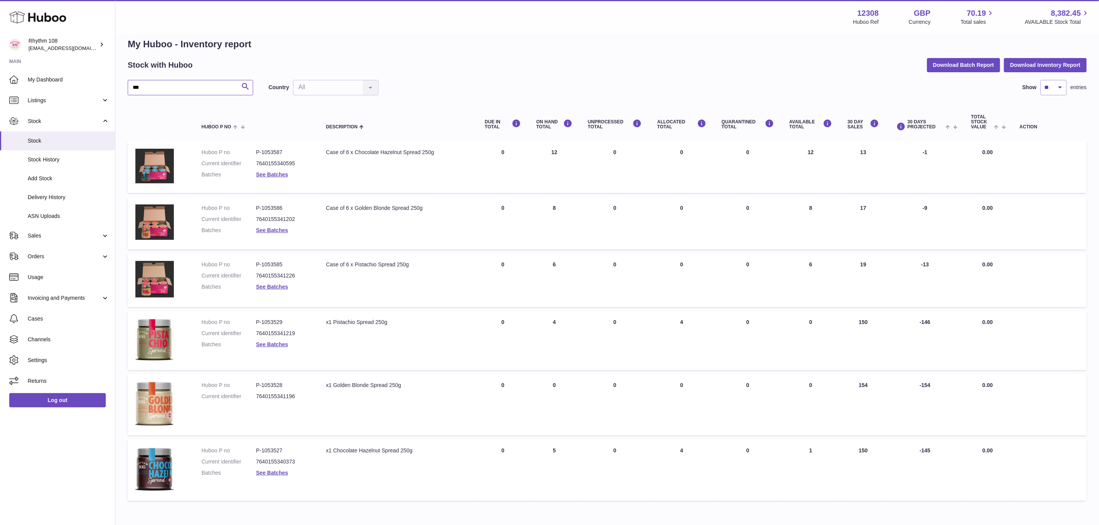
scroll to position [50, 0]
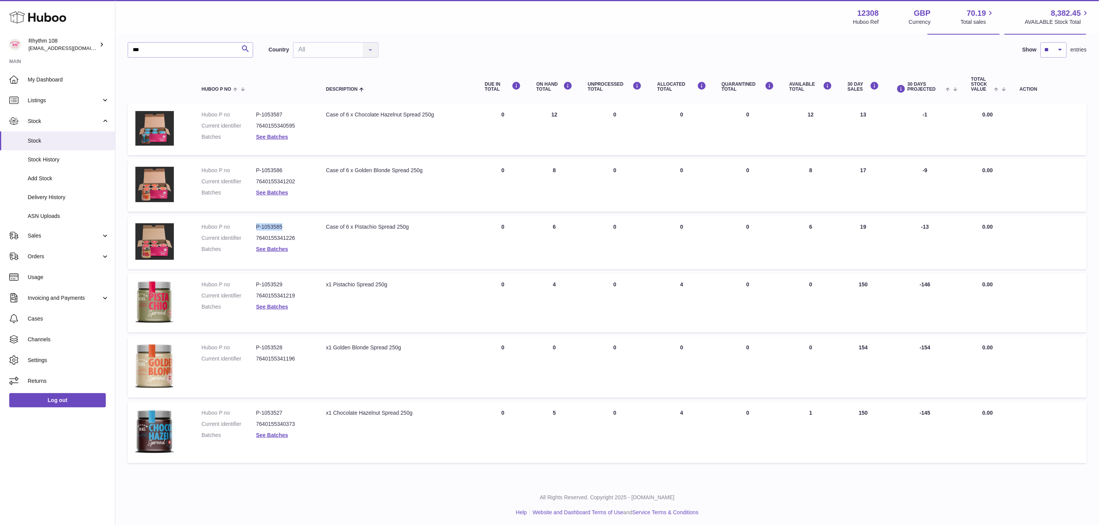
drag, startPoint x: 282, startPoint y: 224, endPoint x: 254, endPoint y: 224, distance: 28.1
click at [254, 224] on dl "Huboo P no P-1053585 Current identifier 7640155341226 Batches See Batches" at bounding box center [256, 239] width 109 height 33
copy dl "P-1053585"
drag, startPoint x: 285, startPoint y: 167, endPoint x: 255, endPoint y: 168, distance: 29.6
click at [256, 168] on dd "P-1053586" at bounding box center [283, 170] width 55 height 7
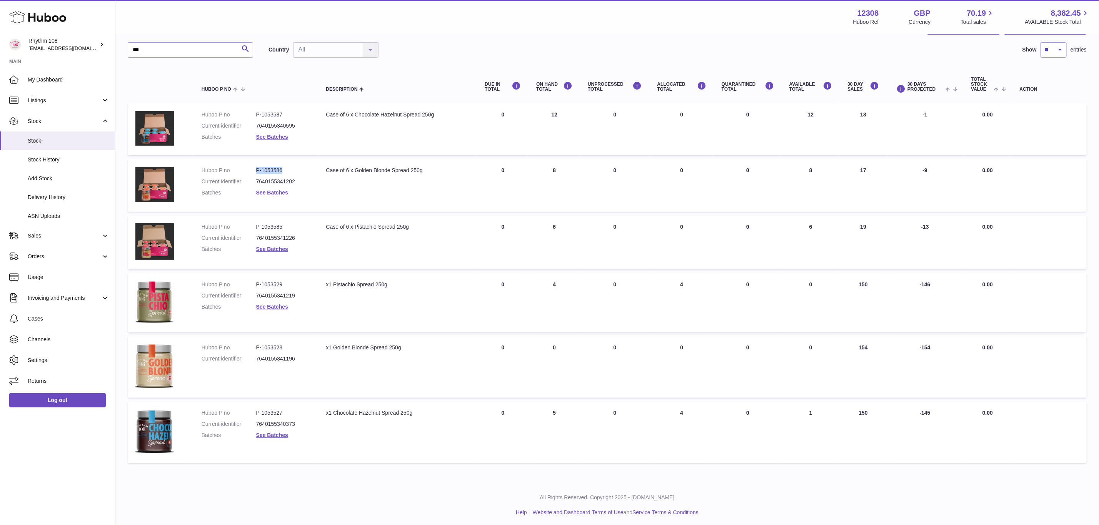
copy dd "P-1053586"
drag, startPoint x: 170, startPoint y: 58, endPoint x: 128, endPoint y: 52, distance: 41.9
click at [128, 52] on div "*** Search Country All All No elements found. Consider changing the search quer…" at bounding box center [607, 254] width 959 height 425
click at [177, 55] on input "***" at bounding box center [190, 49] width 125 height 15
drag, startPoint x: 161, startPoint y: 50, endPoint x: 75, endPoint y: 48, distance: 85.8
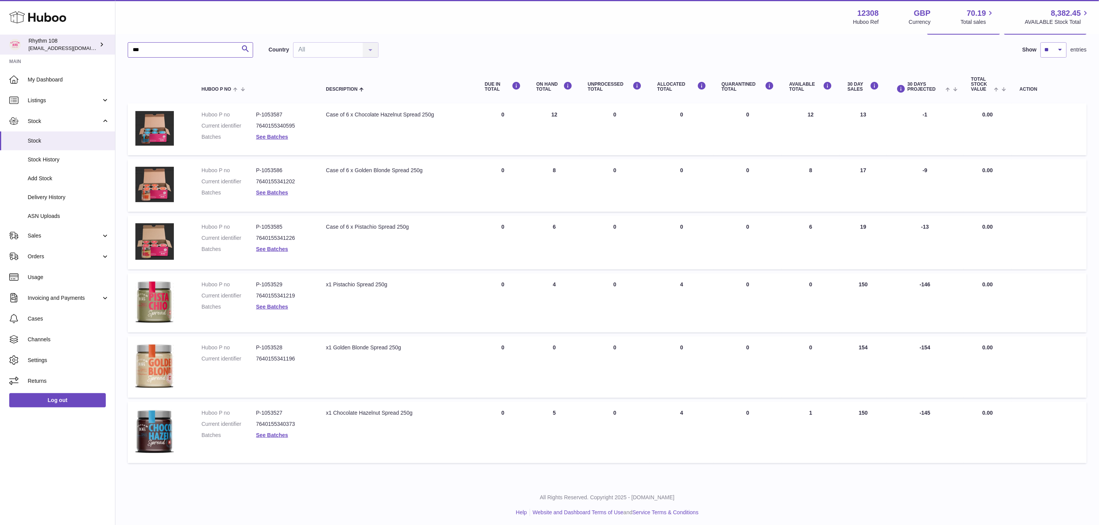
click at [75, 48] on div "Huboo Rhythm 108 orders@rhythm108.com Main My Dashboard Listings Not with Huboo…" at bounding box center [549, 239] width 1099 height 578
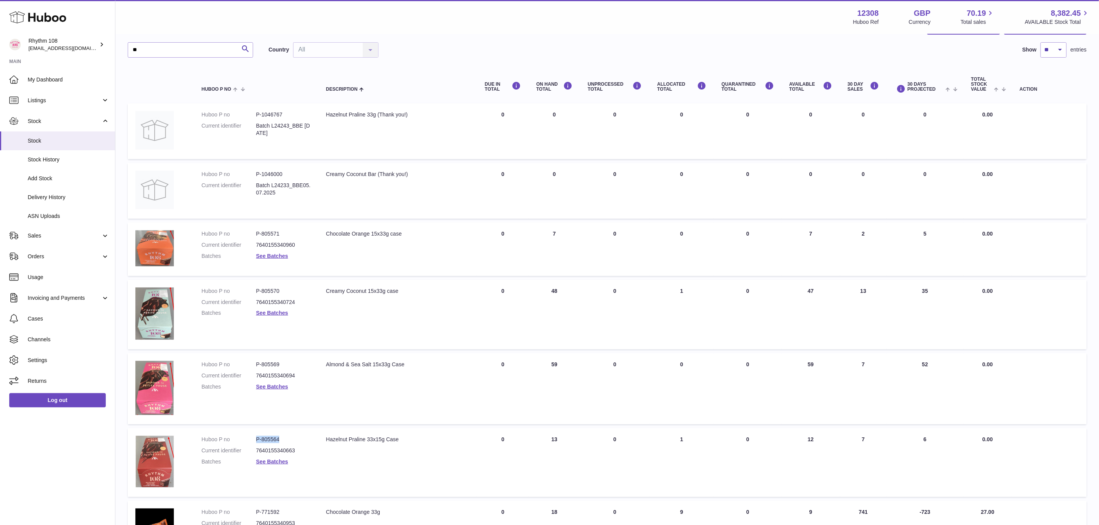
drag, startPoint x: 282, startPoint y: 437, endPoint x: 242, endPoint y: 436, distance: 39.6
click at [242, 436] on dl "Huboo P no P-805564 Current identifier 7640155340663 Batches See Batches" at bounding box center [256, 452] width 109 height 33
copy dl "P-805564"
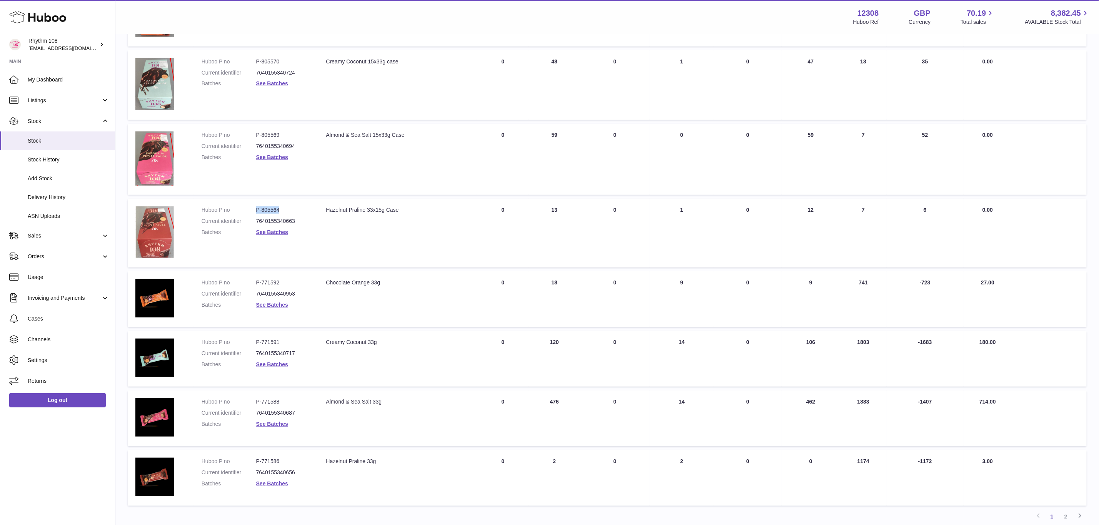
scroll to position [280, 0]
drag, startPoint x: 284, startPoint y: 456, endPoint x: 256, endPoint y: 457, distance: 28.1
click at [256, 457] on dd "P-771586" at bounding box center [283, 460] width 55 height 7
copy dd "P-771586"
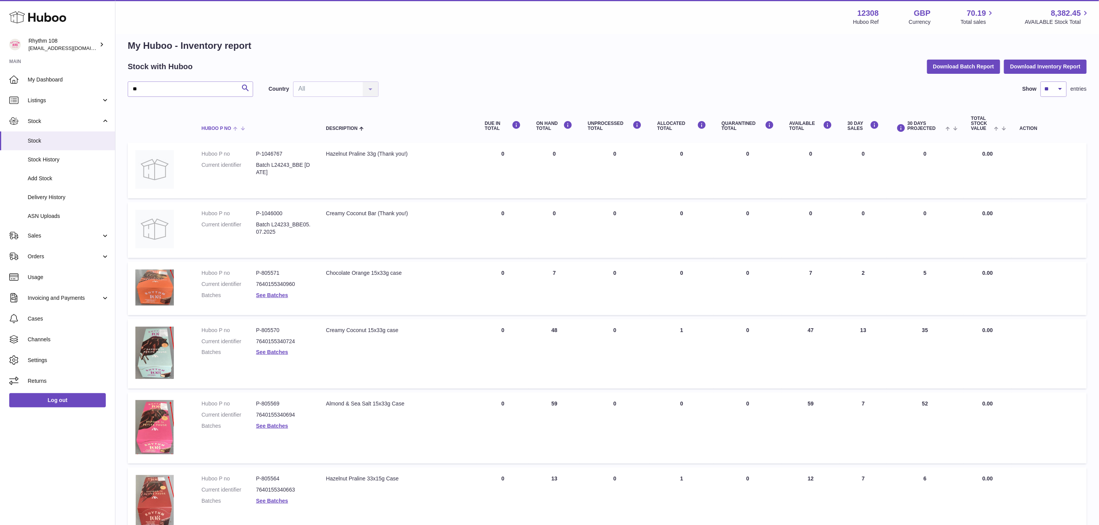
scroll to position [0, 0]
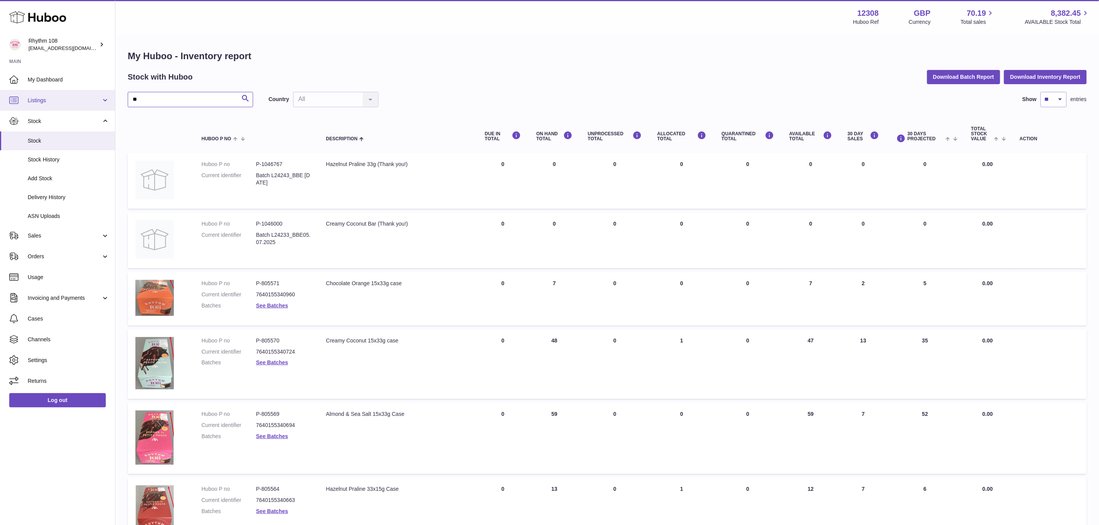
drag, startPoint x: 168, startPoint y: 96, endPoint x: 99, endPoint y: 96, distance: 69.2
click at [99, 96] on div "Huboo Rhythm 108 orders@rhythm108.com Main My Dashboard Listings Not with Huboo…" at bounding box center [549, 435] width 1099 height 870
type input "***"
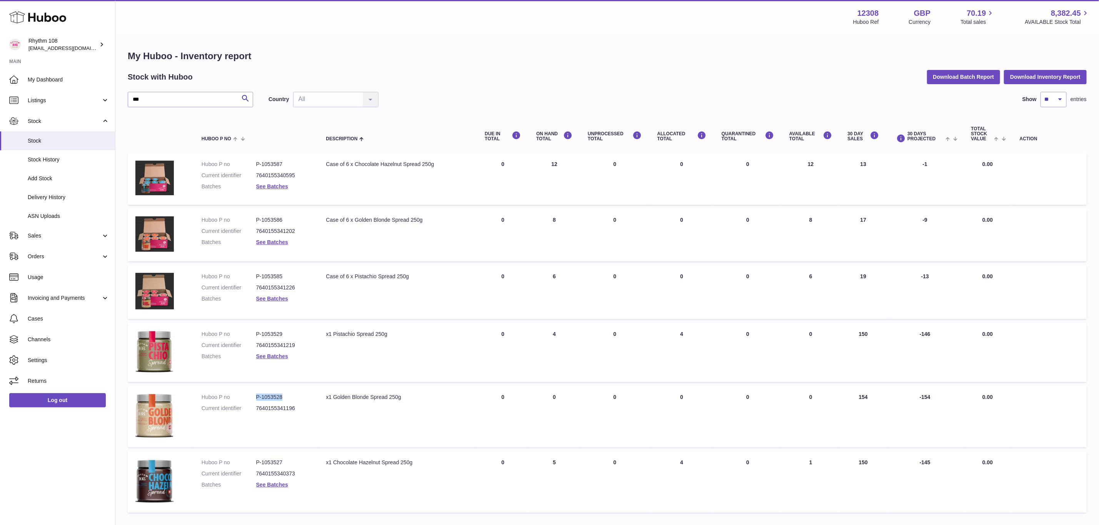
drag, startPoint x: 290, startPoint y: 396, endPoint x: 253, endPoint y: 393, distance: 36.7
click at [253, 394] on dl "Huboo P no P-1053528 Current identifier 7640155341196" at bounding box center [256, 405] width 109 height 22
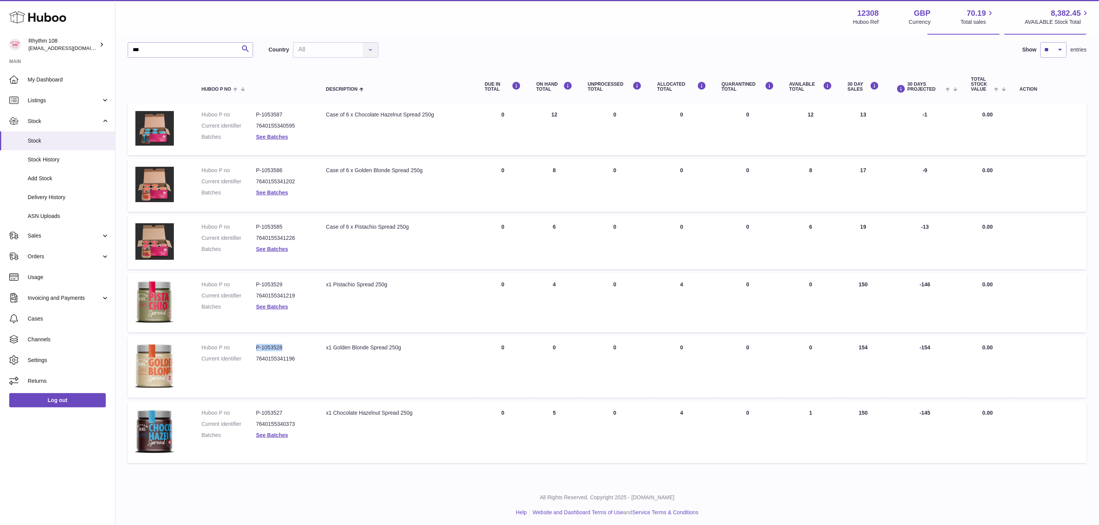
copy dl "P-1053528"
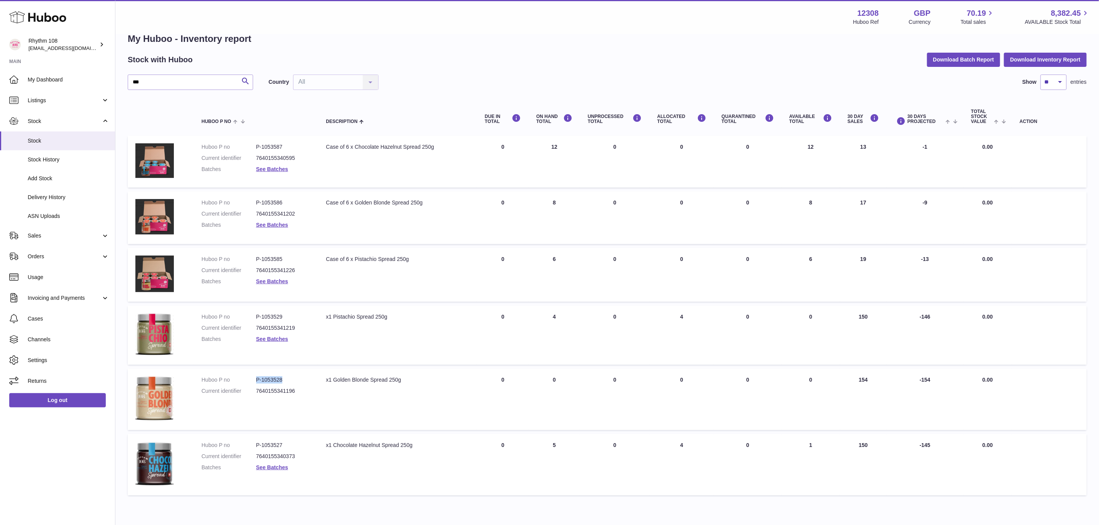
scroll to position [0, 0]
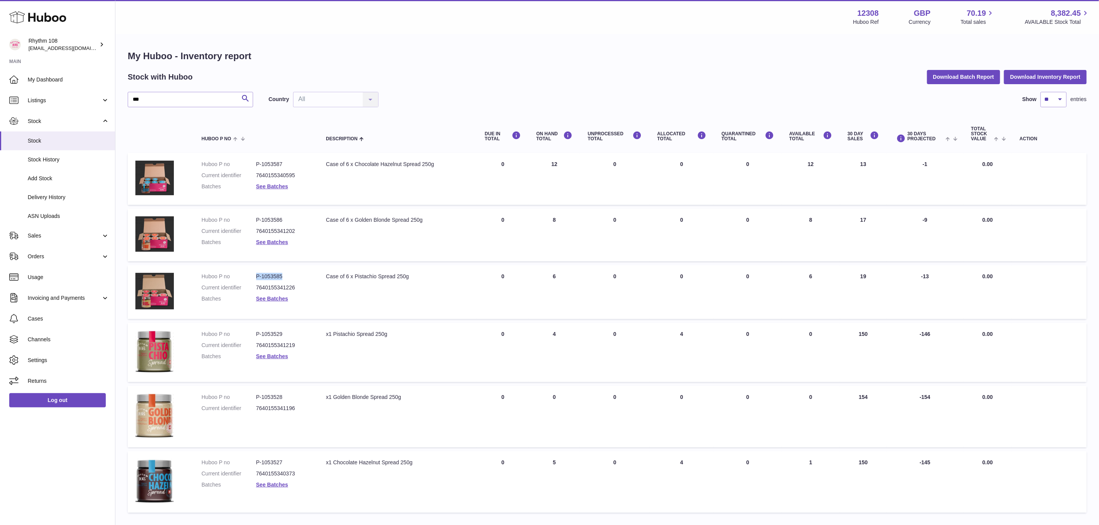
drag, startPoint x: 287, startPoint y: 273, endPoint x: 252, endPoint y: 275, distance: 34.7
click at [252, 275] on dl "Huboo P no P-1053585 Current identifier 7640155341226 Batches See Batches" at bounding box center [256, 289] width 109 height 33
copy dl "P-1053585"
drag, startPoint x: 284, startPoint y: 164, endPoint x: 255, endPoint y: 163, distance: 28.5
click at [256, 163] on dd "P-1053587" at bounding box center [283, 164] width 55 height 7
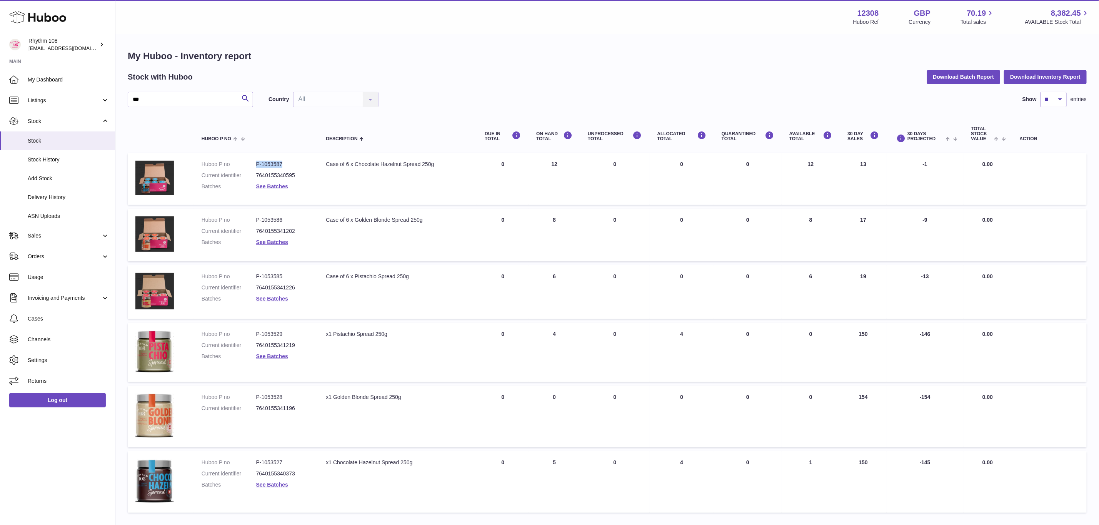
copy dd "P-1053587"
drag, startPoint x: 283, startPoint y: 329, endPoint x: 254, endPoint y: 329, distance: 29.2
click at [254, 331] on dl "Huboo P no P-1053529 Current identifier 7640155341219 Batches See Batches" at bounding box center [256, 347] width 109 height 33
copy dl "P-1053529"
drag, startPoint x: 286, startPoint y: 464, endPoint x: 254, endPoint y: 462, distance: 32.4
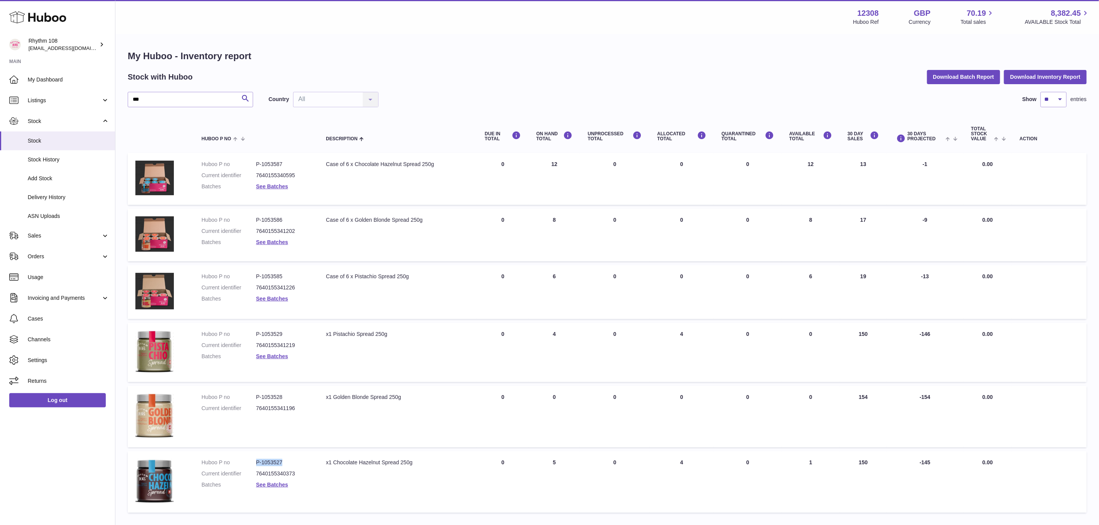
click at [254, 462] on dl "Huboo P no P-1053527 Current identifier 7640155340373 Batches See Batches" at bounding box center [256, 475] width 109 height 33
copy dl "P-1053527"
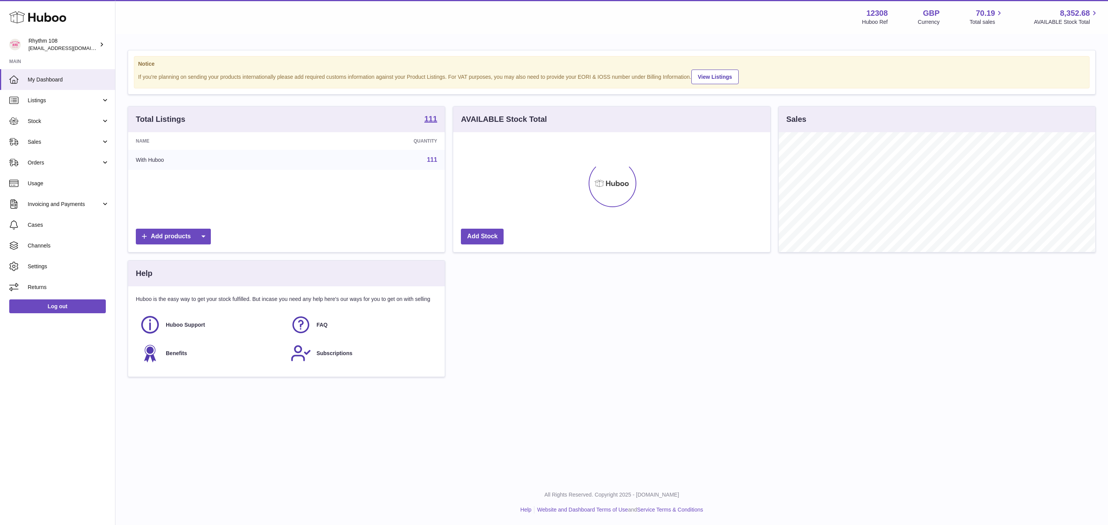
scroll to position [120, 316]
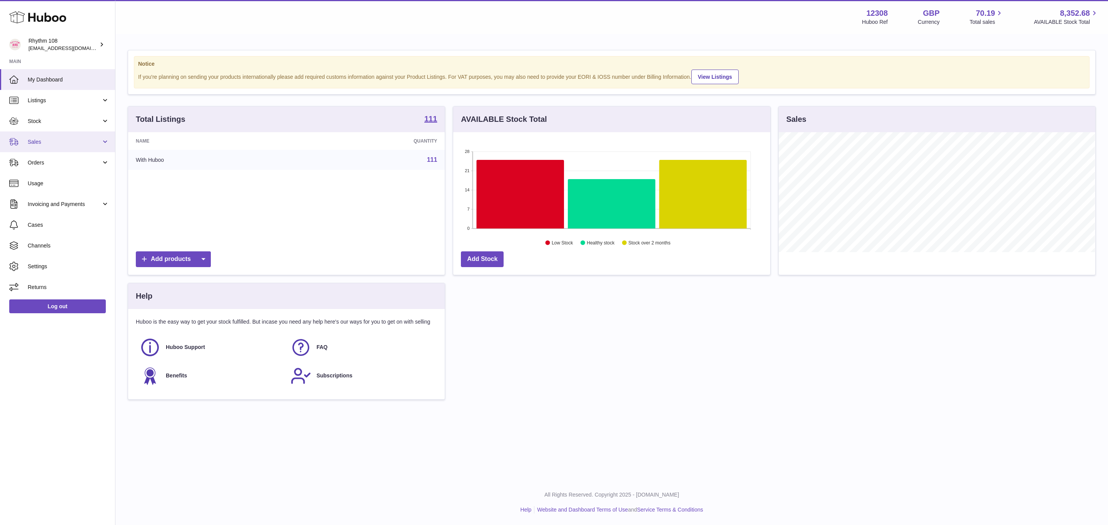
click at [37, 147] on link "Sales" at bounding box center [57, 142] width 115 height 21
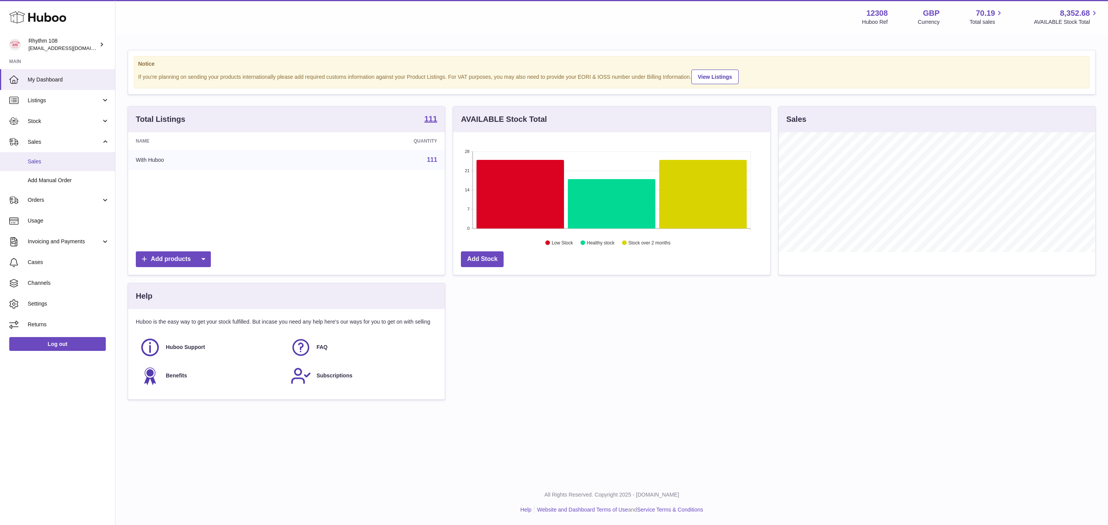
click at [45, 157] on link "Sales" at bounding box center [57, 161] width 115 height 19
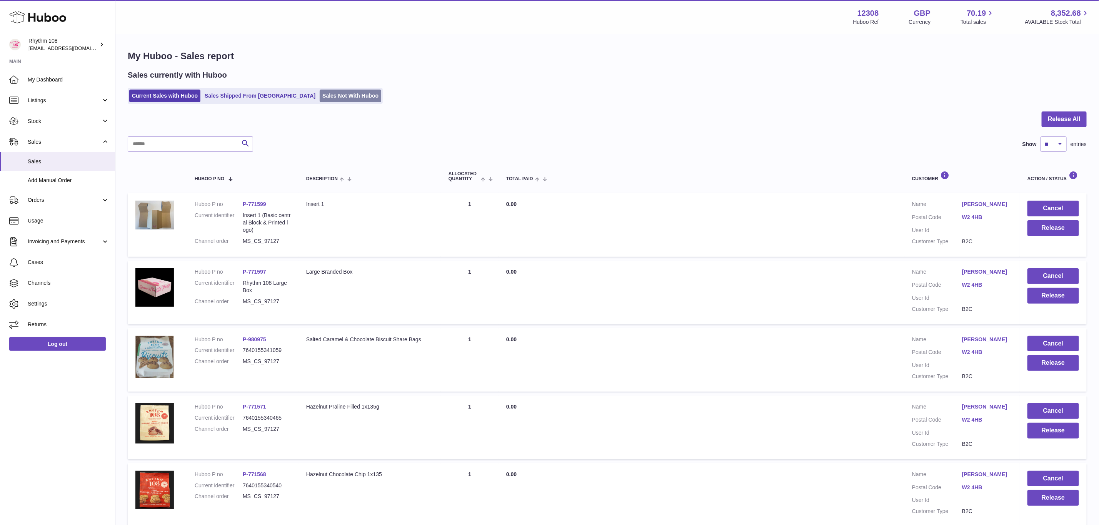
click at [320, 102] on link "Sales Not With Huboo" at bounding box center [351, 96] width 62 height 13
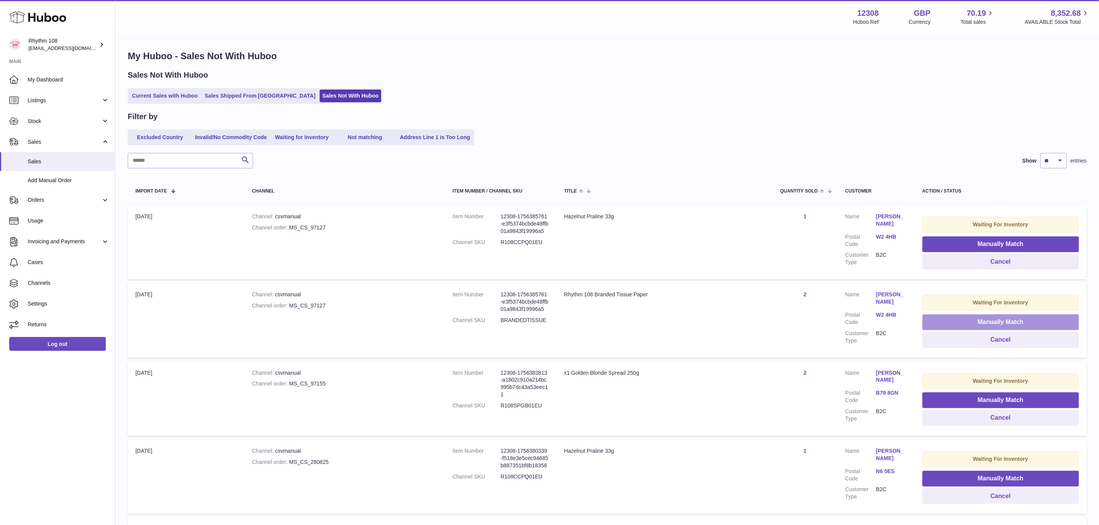
click at [1048, 317] on button "Manually Match" at bounding box center [1000, 323] width 157 height 16
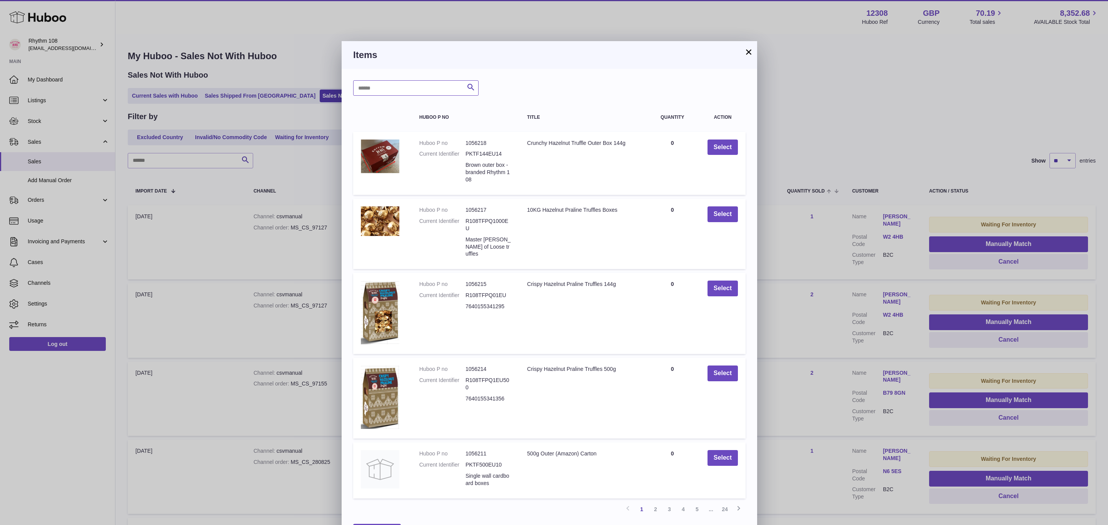
click at [424, 84] on input "text" at bounding box center [415, 87] width 125 height 15
type input "******"
click at [470, 83] on icon "submit" at bounding box center [470, 88] width 9 height 10
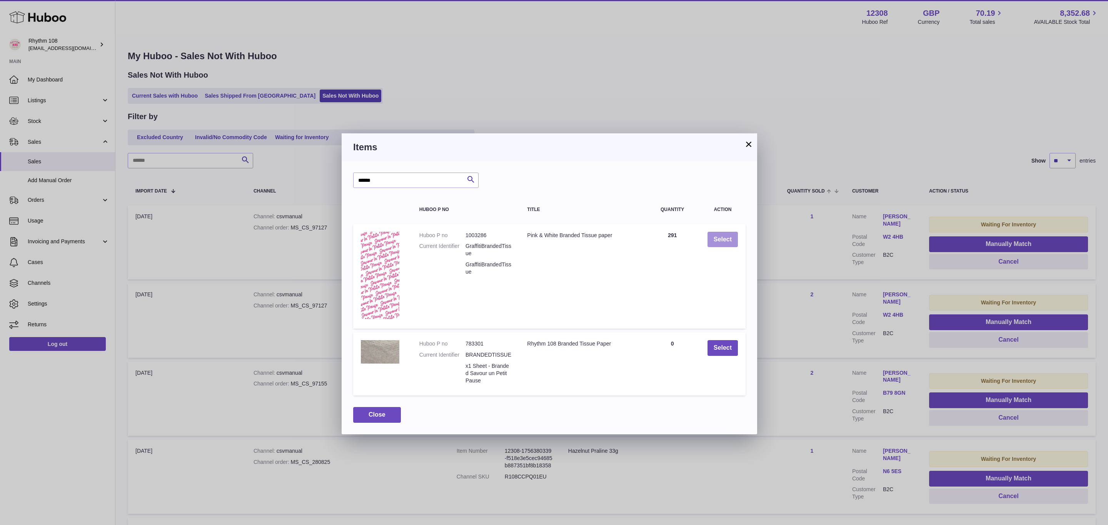
click at [728, 239] on button "Select" at bounding box center [722, 240] width 30 height 16
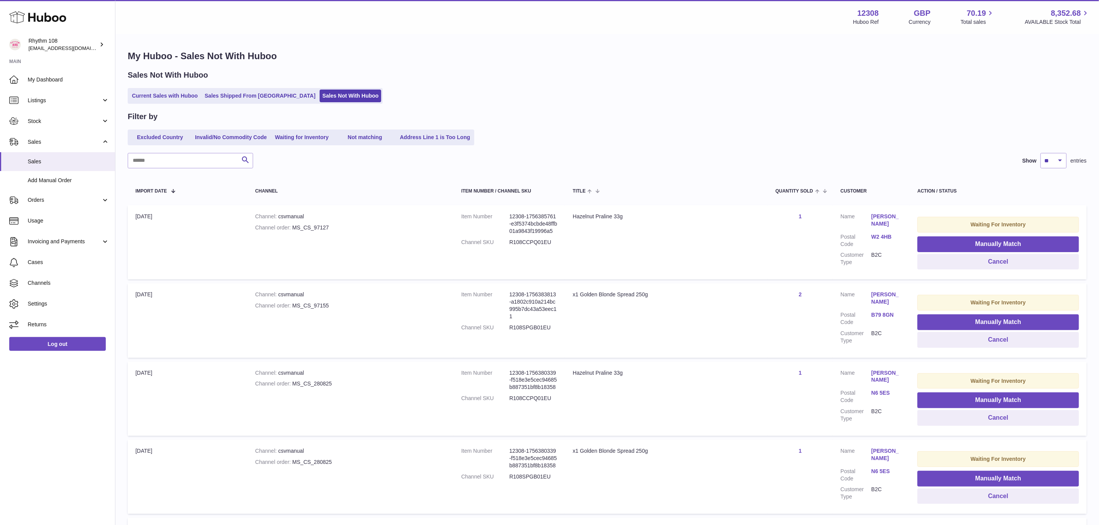
click at [853, 123] on div "Filter by Excluded Country Invalid/No Commodity Code Waiting for Inventory Not …" at bounding box center [607, 129] width 959 height 34
click at [32, 163] on span "Sales" at bounding box center [69, 161] width 82 height 7
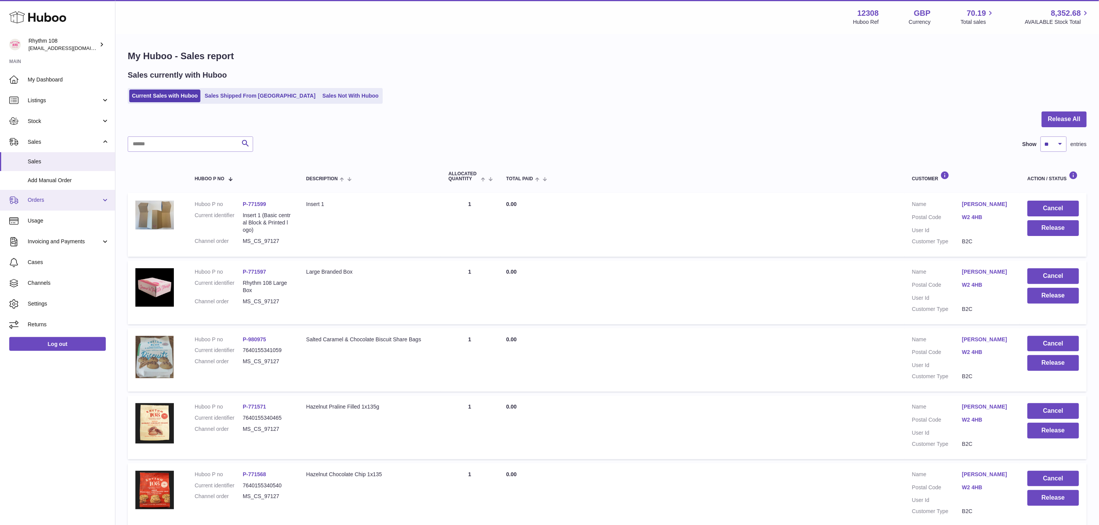
click at [42, 202] on span "Orders" at bounding box center [64, 200] width 73 height 7
